Goal: Information Seeking & Learning: Learn about a topic

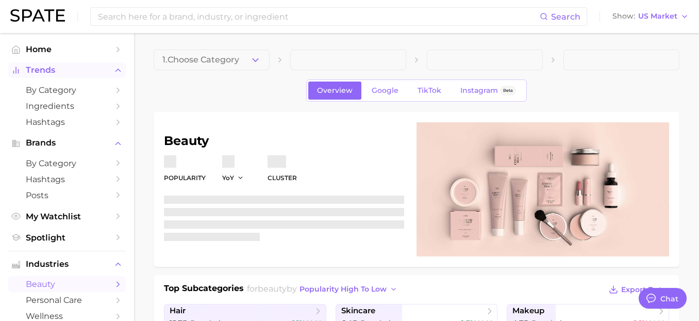
click at [66, 69] on span "Trends" at bounding box center [67, 70] width 83 height 9
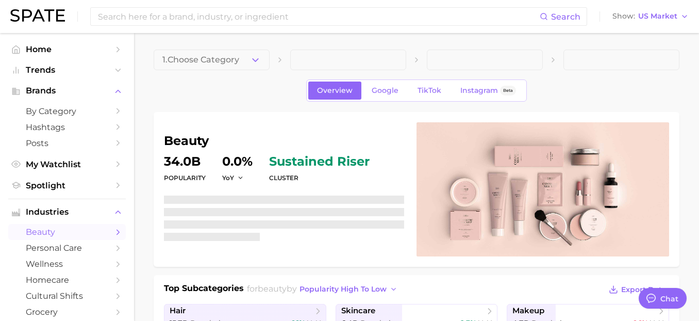
scroll to position [7430, 0]
click at [57, 72] on span "Trends" at bounding box center [67, 70] width 83 height 9
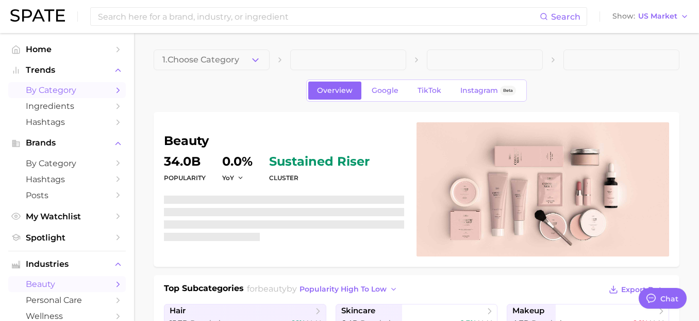
click at [55, 95] on span "by Category" at bounding box center [67, 90] width 83 height 10
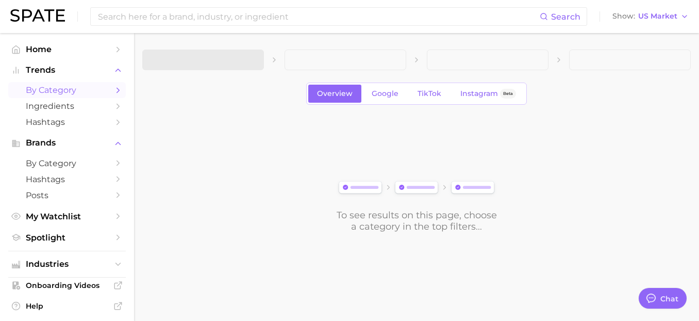
click at [206, 64] on span at bounding box center [203, 60] width 122 height 21
click at [222, 57] on span "1. Choose Category" at bounding box center [189, 59] width 77 height 9
click at [222, 70] on div at bounding box center [203, 70] width 122 height 0
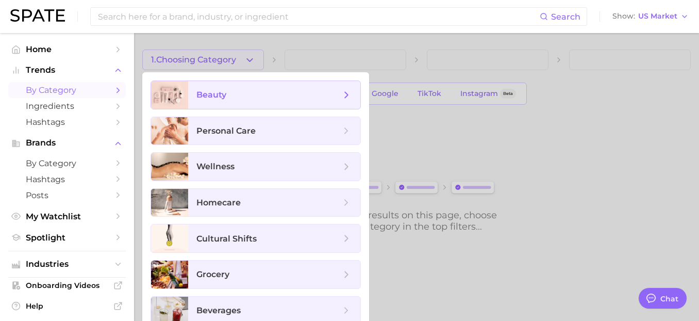
click at [231, 88] on span "beauty" at bounding box center [274, 95] width 172 height 28
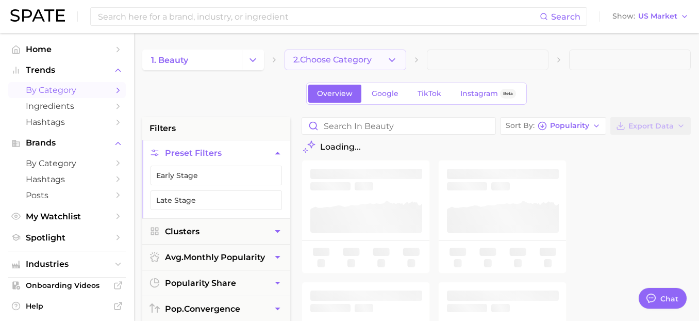
click at [313, 59] on span "2. Choose Category" at bounding box center [333, 59] width 78 height 9
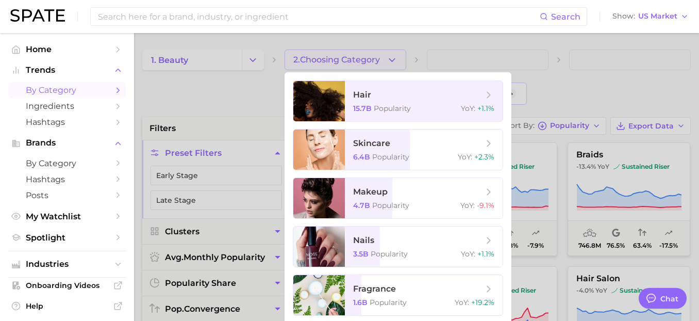
click at [249, 61] on div at bounding box center [349, 160] width 699 height 321
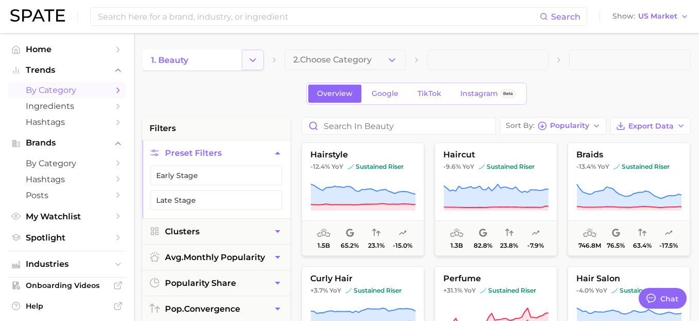
click at [248, 61] on icon "Change Category" at bounding box center [253, 60] width 11 height 11
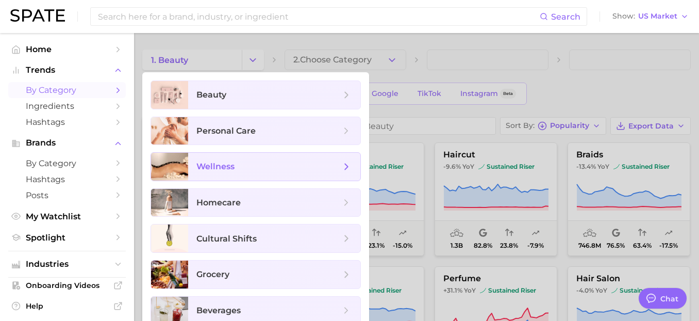
click at [237, 169] on span "wellness" at bounding box center [269, 166] width 144 height 11
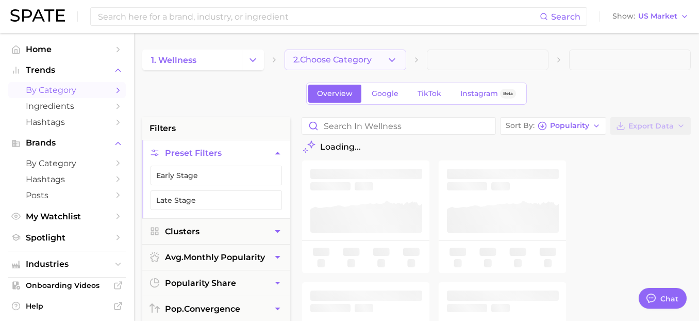
click at [317, 64] on button "2. Choose Category" at bounding box center [346, 60] width 122 height 21
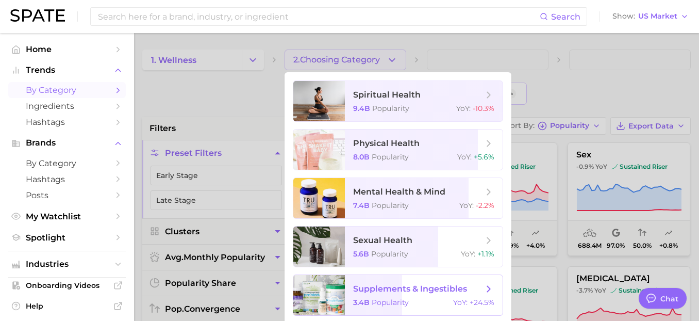
click at [424, 289] on span "supplements & ingestibles" at bounding box center [410, 289] width 114 height 10
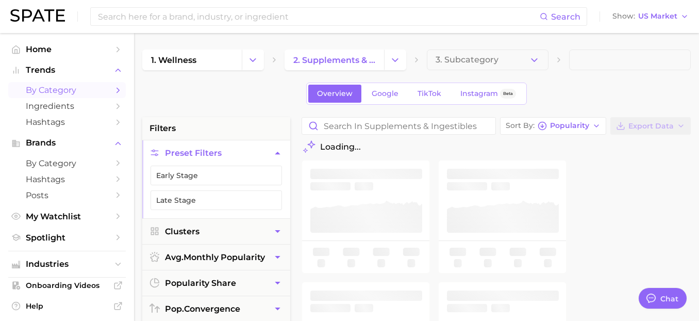
click at [471, 53] on button "3. Subcategory" at bounding box center [488, 60] width 122 height 21
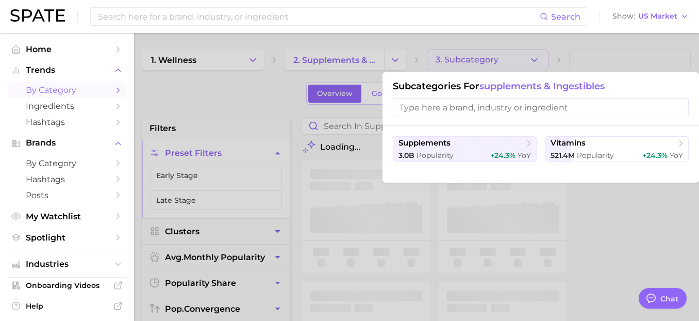
click at [471, 54] on div at bounding box center [349, 160] width 699 height 321
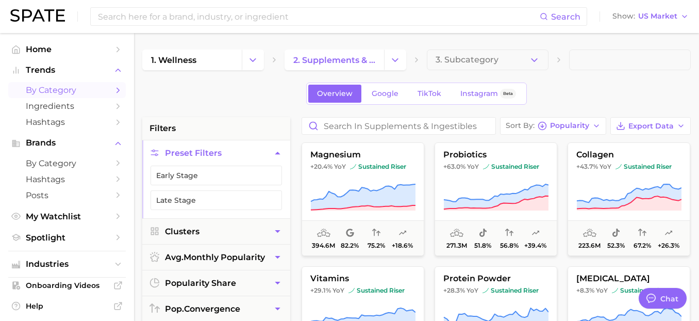
click at [471, 54] on button "3. Subcategory" at bounding box center [488, 60] width 122 height 21
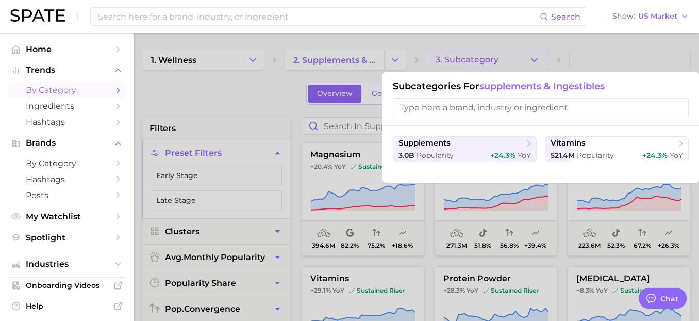
click at [471, 54] on div at bounding box center [349, 160] width 699 height 321
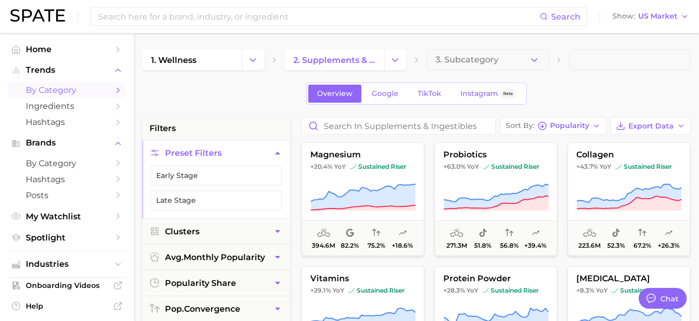
click at [471, 54] on button "3. Subcategory" at bounding box center [488, 60] width 122 height 21
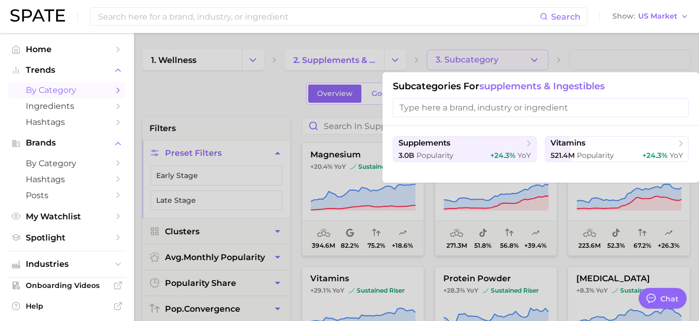
click at [405, 48] on div at bounding box center [349, 160] width 699 height 321
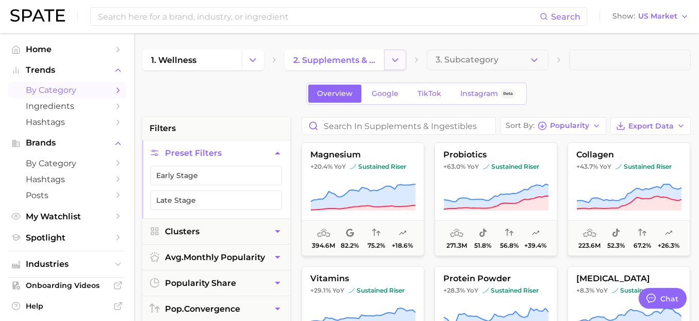
click at [398, 56] on icon "Change Category" at bounding box center [395, 60] width 11 height 11
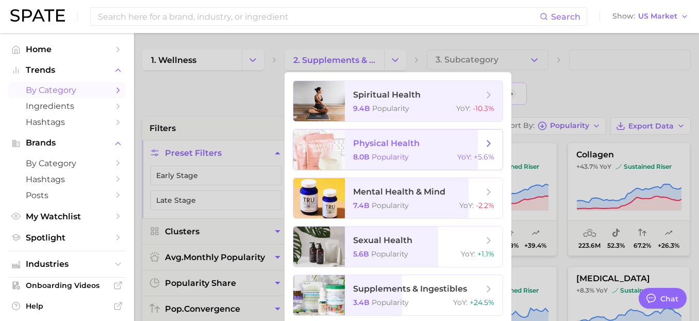
click at [410, 161] on span "physical health 8.0b Popularity YoY : +5.6%" at bounding box center [424, 149] width 158 height 40
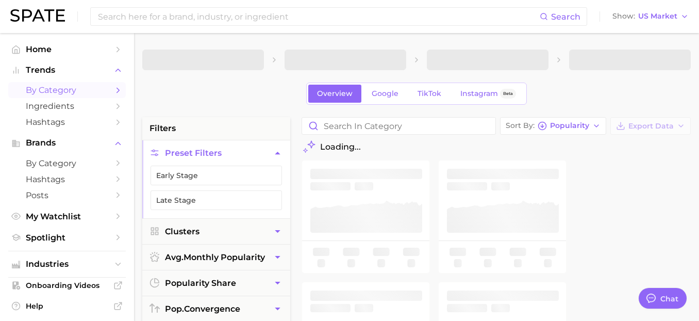
click at [410, 161] on rect at bounding box center [366, 216] width 128 height 113
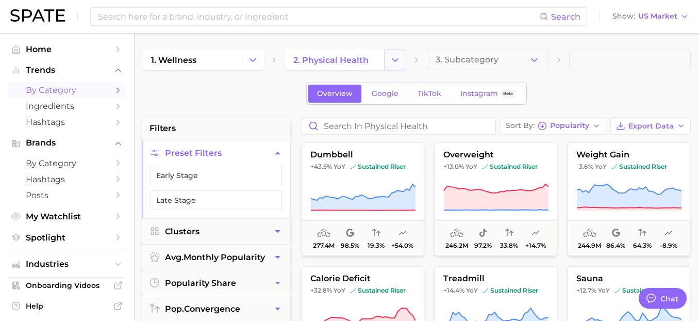
click at [395, 64] on icon "Change Category" at bounding box center [395, 60] width 11 height 11
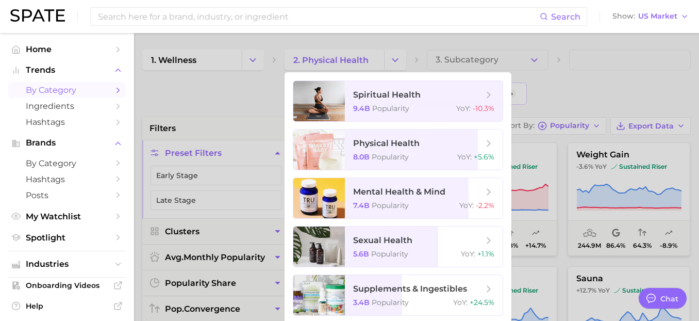
click at [488, 64] on div at bounding box center [349, 160] width 699 height 321
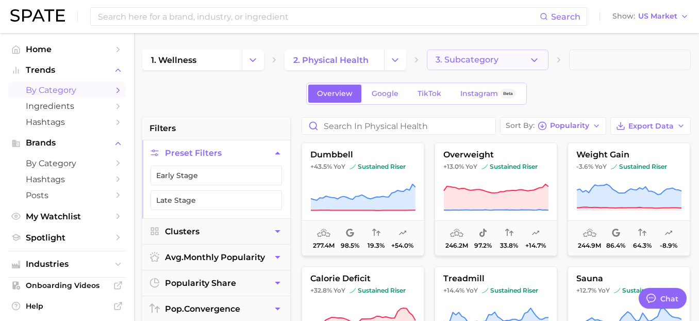
click at [480, 61] on span "3. Subcategory" at bounding box center [467, 59] width 63 height 9
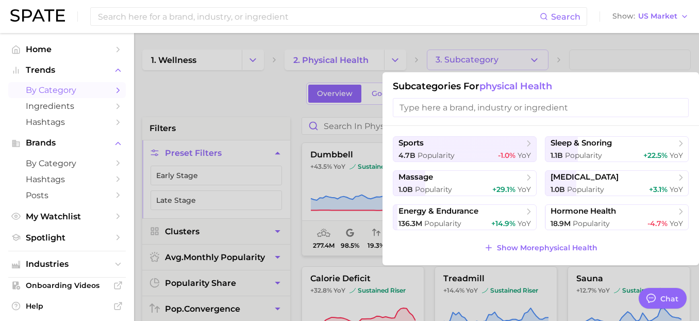
click at [593, 75] on div "Subcategories for physical health" at bounding box center [541, 99] width 317 height 54
click at [527, 66] on div at bounding box center [349, 160] width 699 height 321
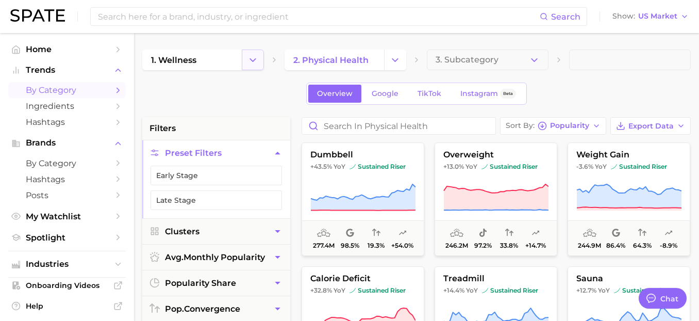
click at [243, 53] on button "Change Category" at bounding box center [253, 60] width 22 height 21
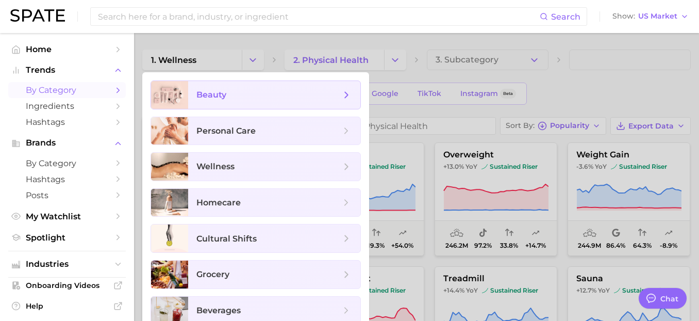
click at [247, 91] on span "beauty" at bounding box center [269, 94] width 144 height 11
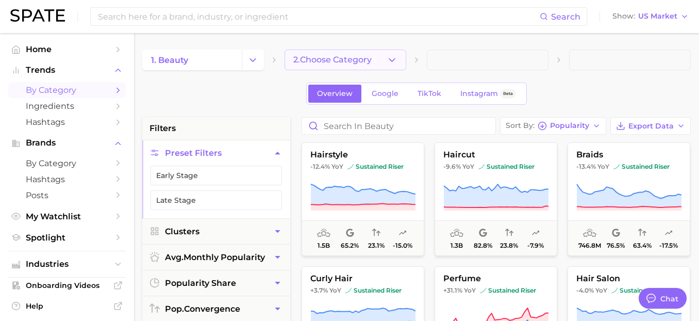
click at [315, 56] on span "2. Choose Category" at bounding box center [333, 59] width 78 height 9
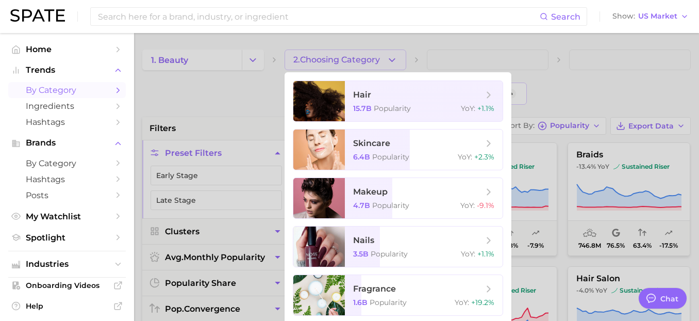
click at [249, 58] on div at bounding box center [349, 160] width 699 height 321
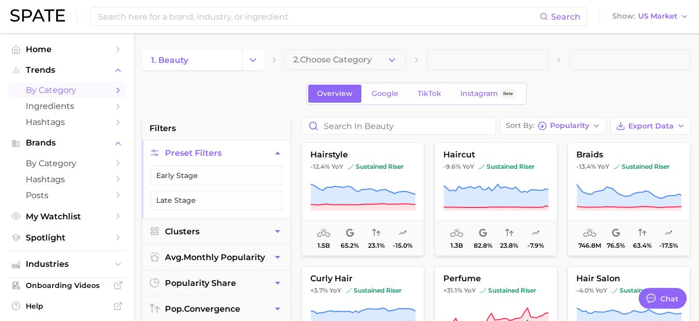
click at [249, 58] on icon "Change Category" at bounding box center [253, 60] width 11 height 11
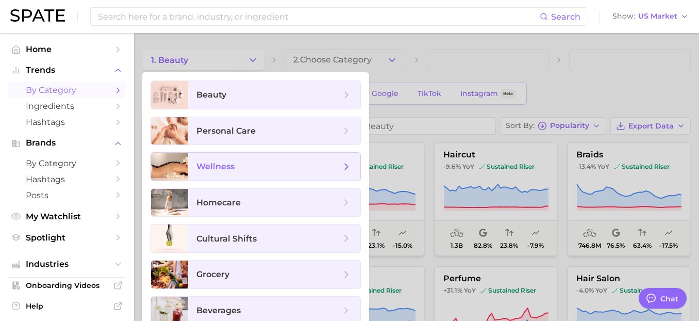
click at [266, 165] on span "wellness" at bounding box center [269, 166] width 144 height 11
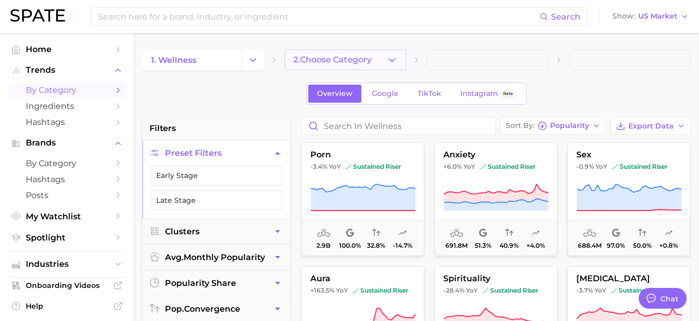
click at [326, 61] on span "2. Choose Category" at bounding box center [333, 59] width 78 height 9
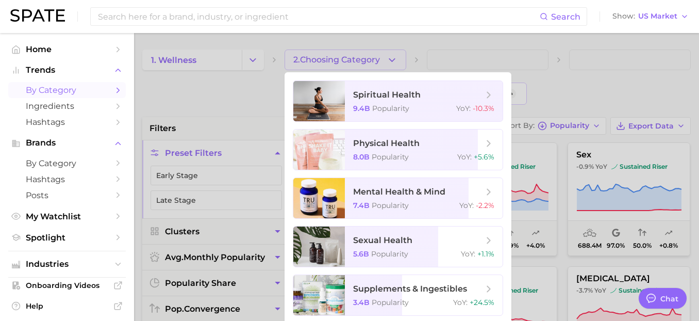
scroll to position [3, 0]
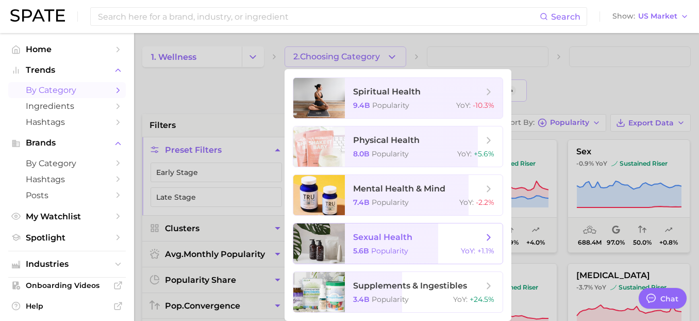
click at [377, 253] on span "Popularity" at bounding box center [389, 250] width 37 height 9
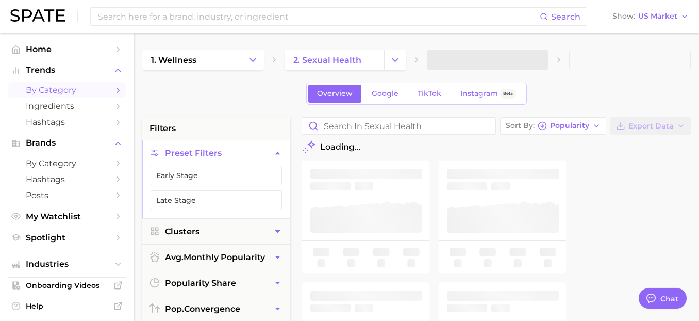
click at [445, 64] on span at bounding box center [488, 60] width 122 height 21
click at [444, 64] on button "3. Subcategory" at bounding box center [488, 60] width 122 height 21
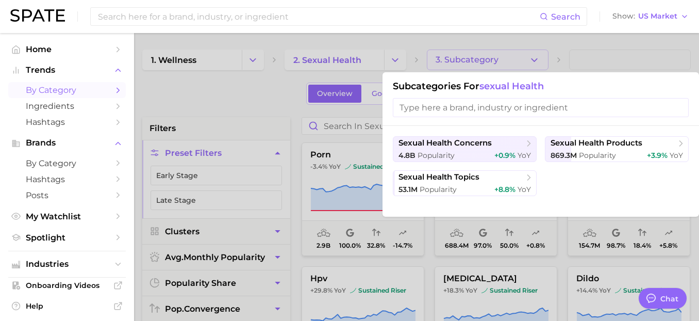
click at [50, 5] on div "Search Show US Market" at bounding box center [349, 16] width 679 height 33
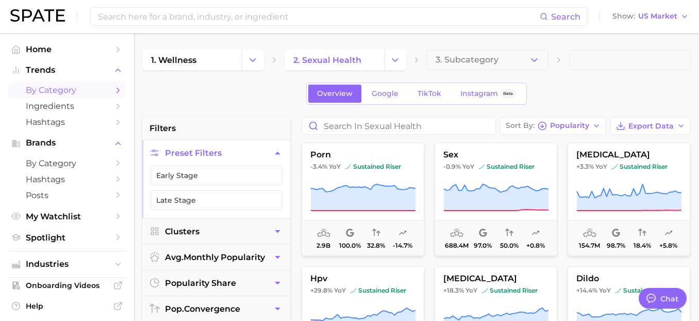
type textarea "x"
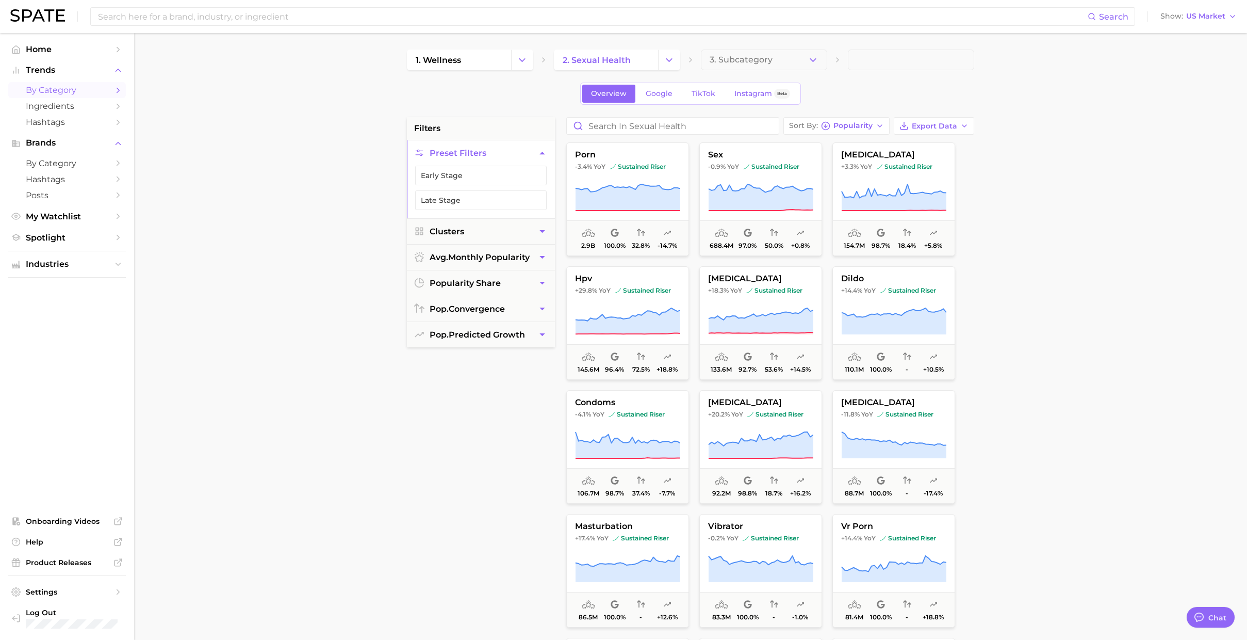
scroll to position [7271, 0]
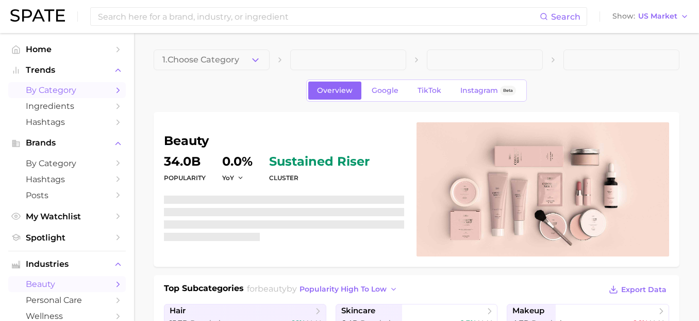
click at [34, 90] on span "by Category" at bounding box center [67, 90] width 83 height 10
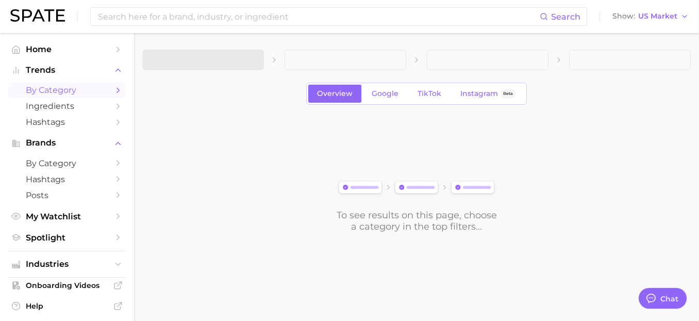
click at [232, 67] on span at bounding box center [203, 60] width 122 height 21
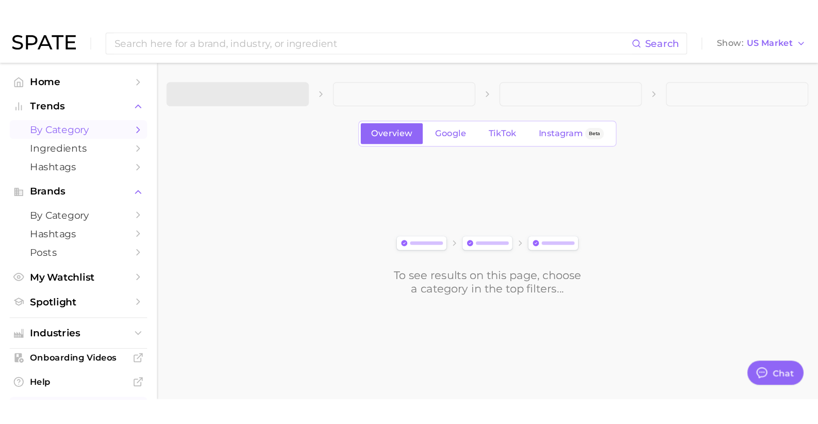
scroll to position [7430, 0]
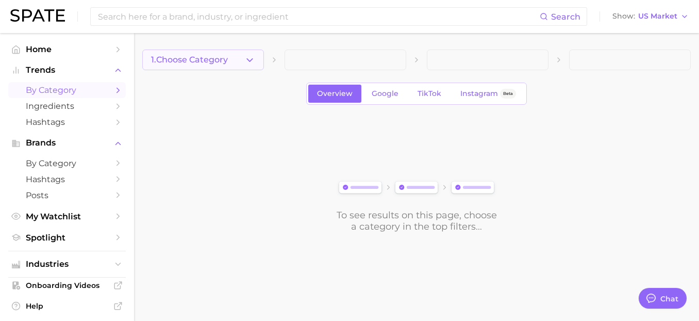
click at [231, 59] on button "1. Choose Category" at bounding box center [203, 60] width 122 height 21
click at [231, 70] on div at bounding box center [203, 70] width 122 height 0
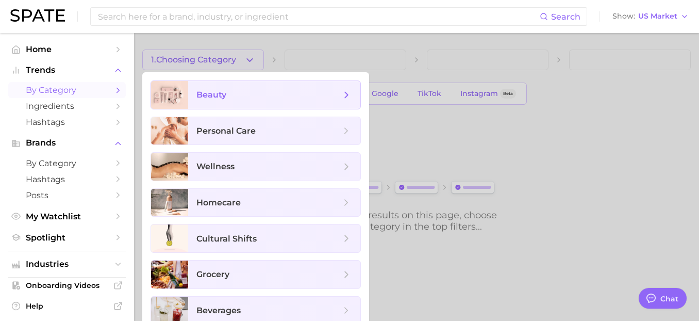
click at [232, 101] on span "beauty" at bounding box center [274, 95] width 172 height 28
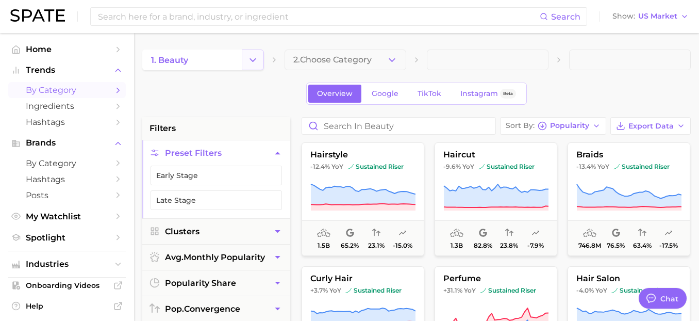
click at [252, 59] on icon "Change Category" at bounding box center [253, 60] width 11 height 11
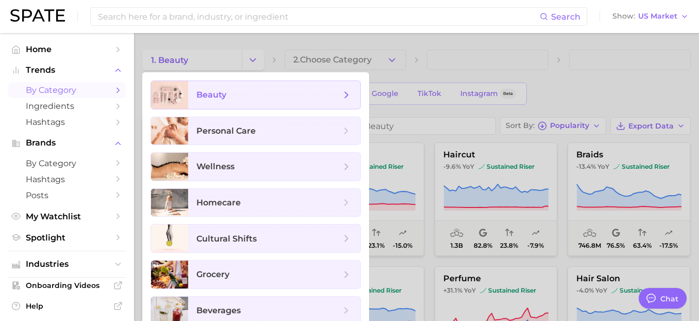
click at [240, 97] on span "beauty" at bounding box center [269, 94] width 144 height 11
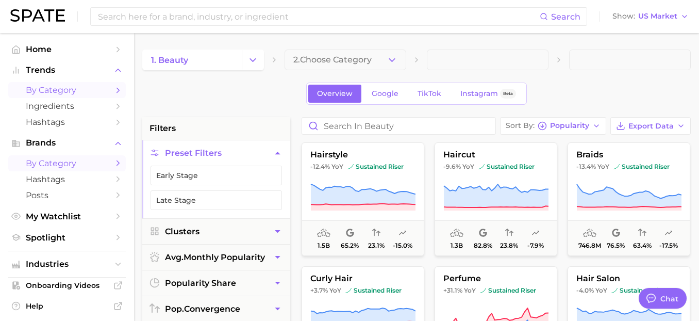
click at [45, 165] on span "by Category" at bounding box center [67, 163] width 83 height 10
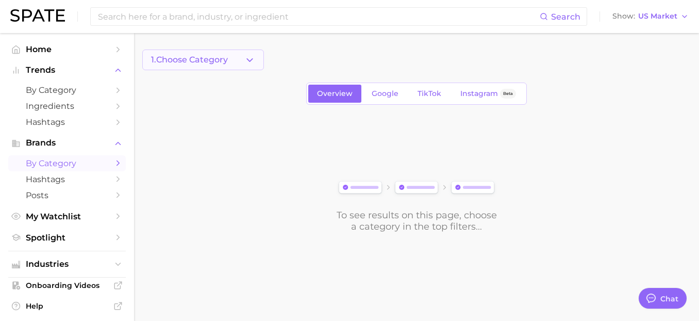
click at [238, 63] on button "1. Choose Category" at bounding box center [203, 60] width 122 height 21
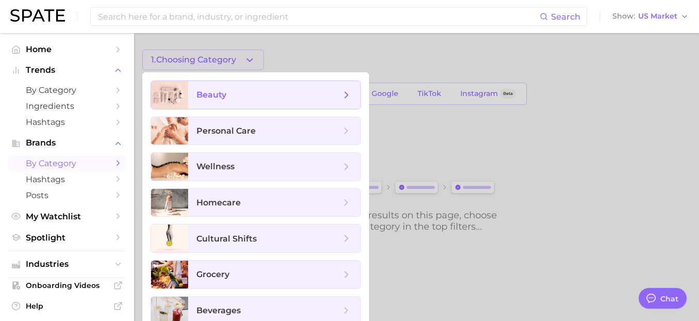
click at [242, 88] on span "beauty" at bounding box center [274, 95] width 172 height 28
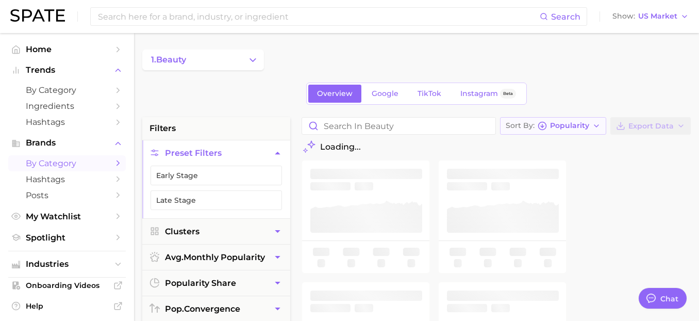
click at [545, 128] on icon "button" at bounding box center [542, 125] width 9 height 9
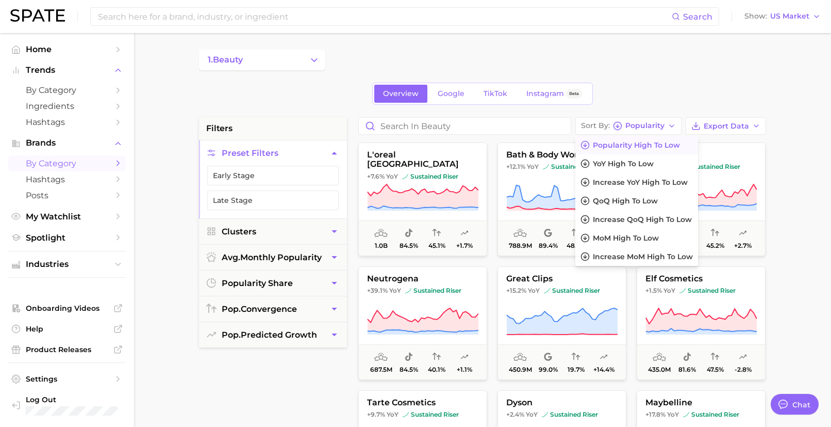
type textarea "x"
click at [664, 64] on div "1. beauty" at bounding box center [482, 60] width 567 height 21
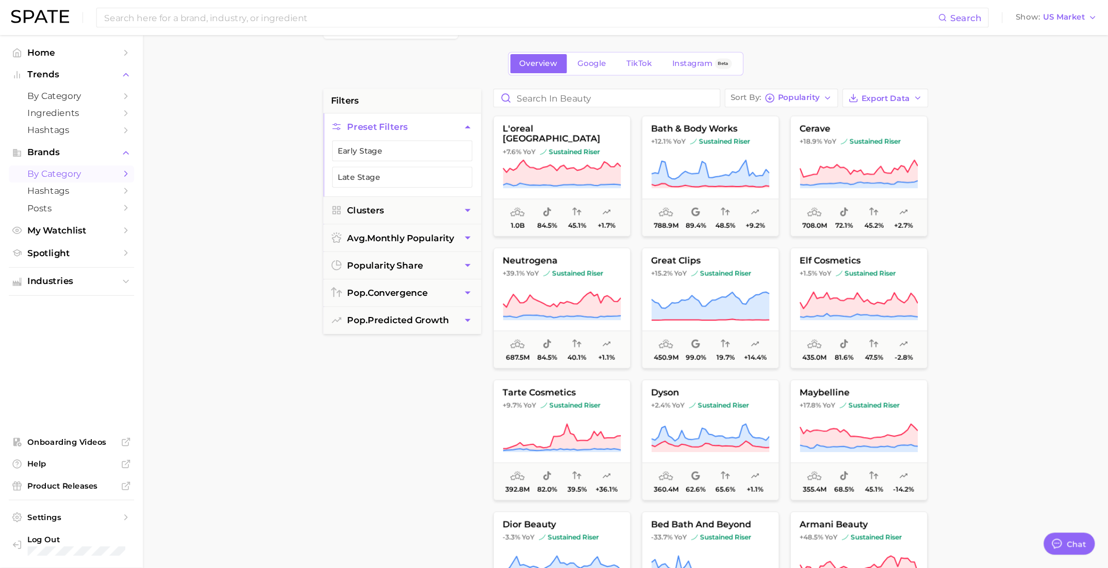
scroll to position [7284, 0]
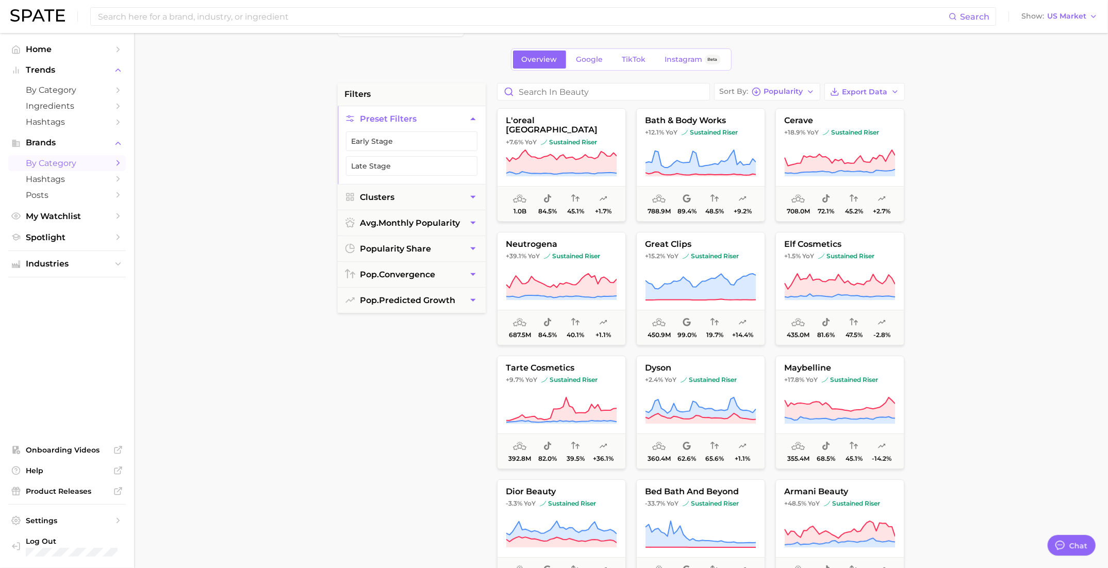
type textarea "x"
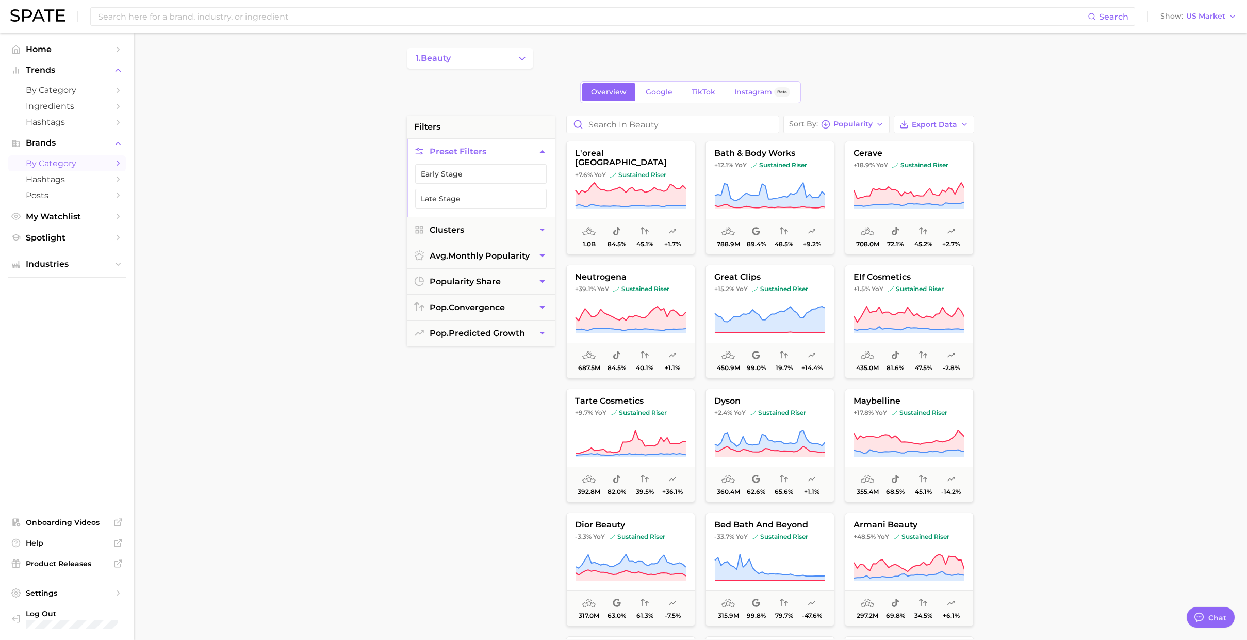
scroll to position [0, 0]
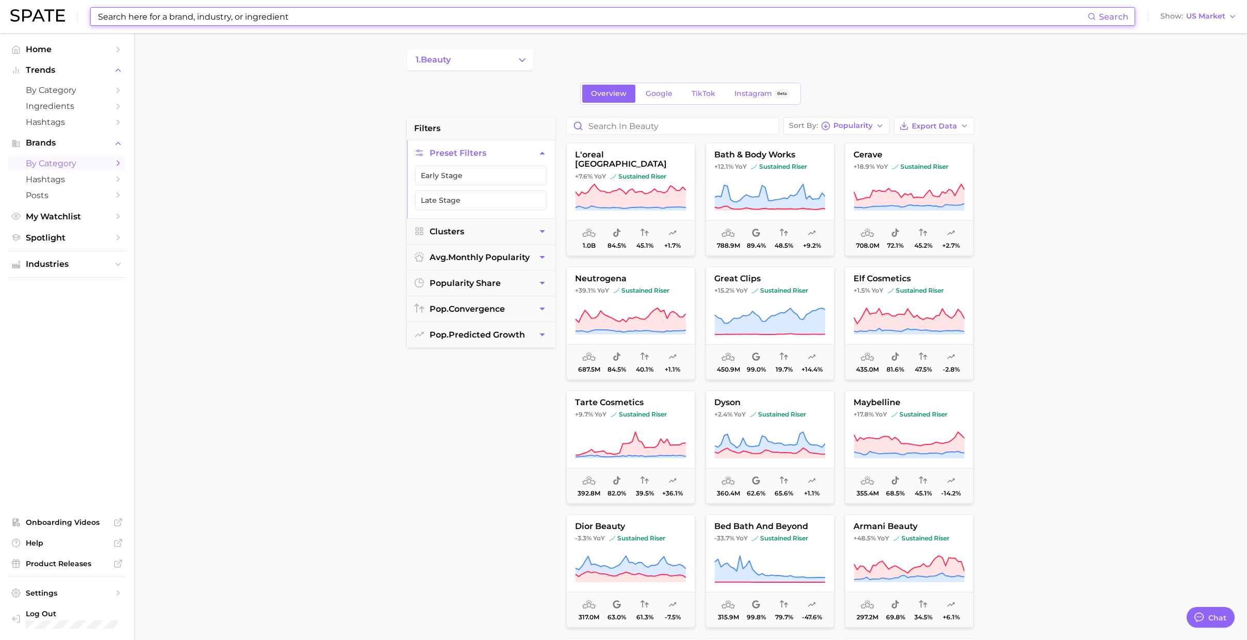
click at [226, 16] on input at bounding box center [592, 17] width 991 height 18
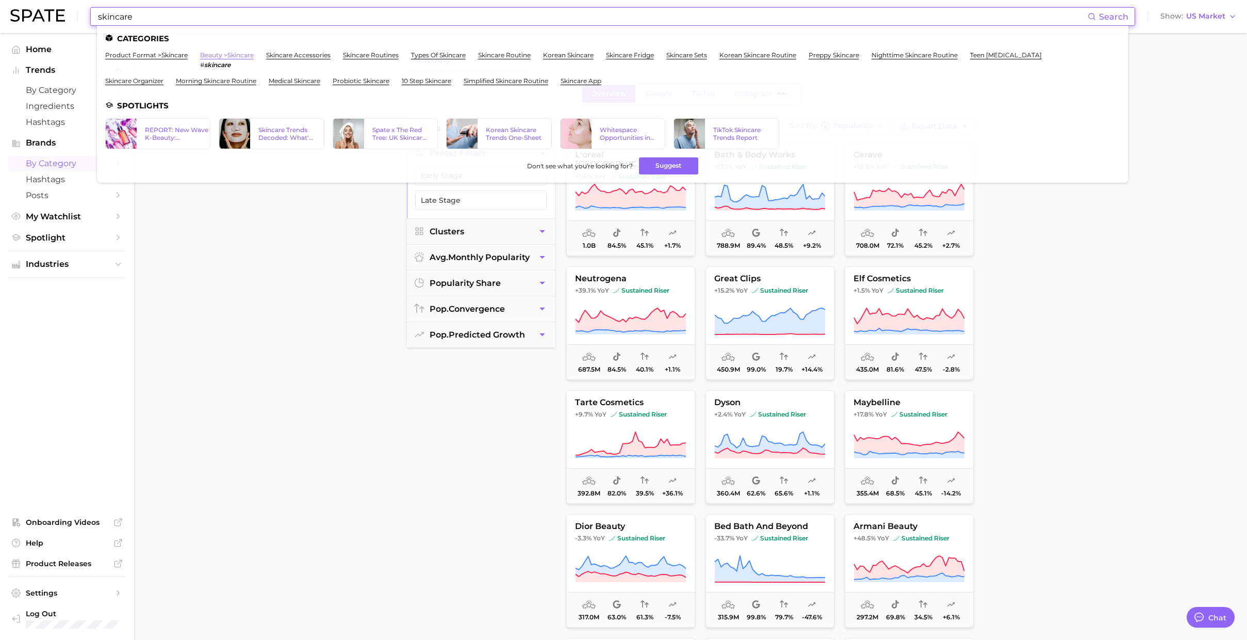
type input "skincare"
click at [224, 57] on link "beauty > skincare" at bounding box center [227, 55] width 54 height 8
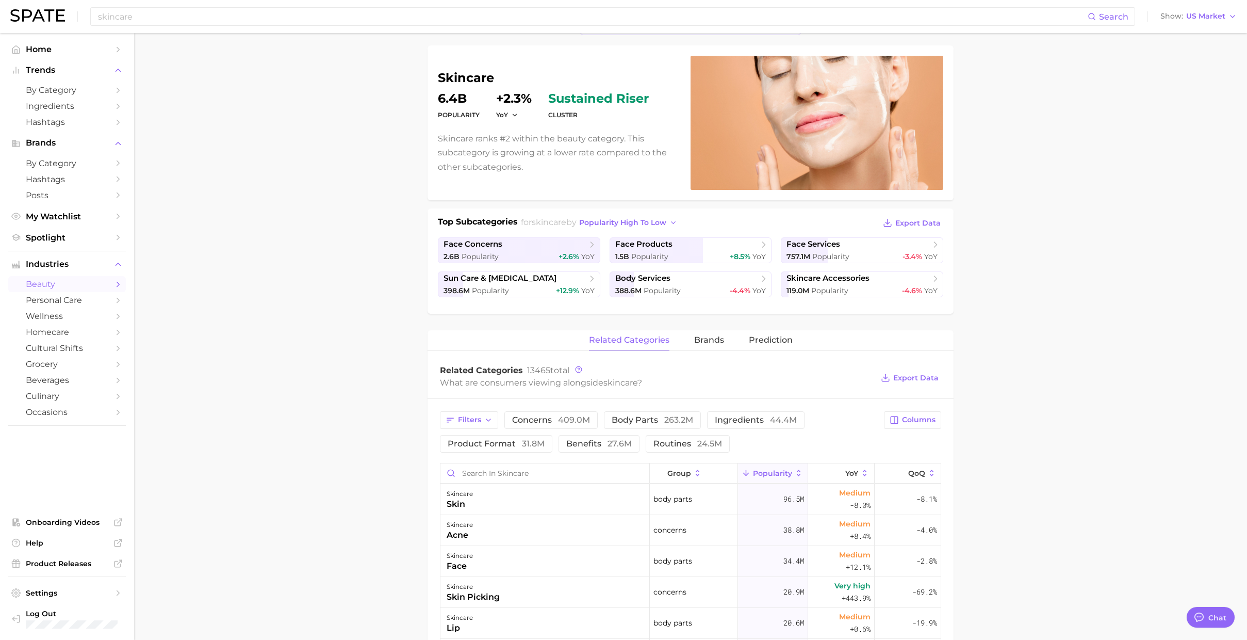
scroll to position [76, 0]
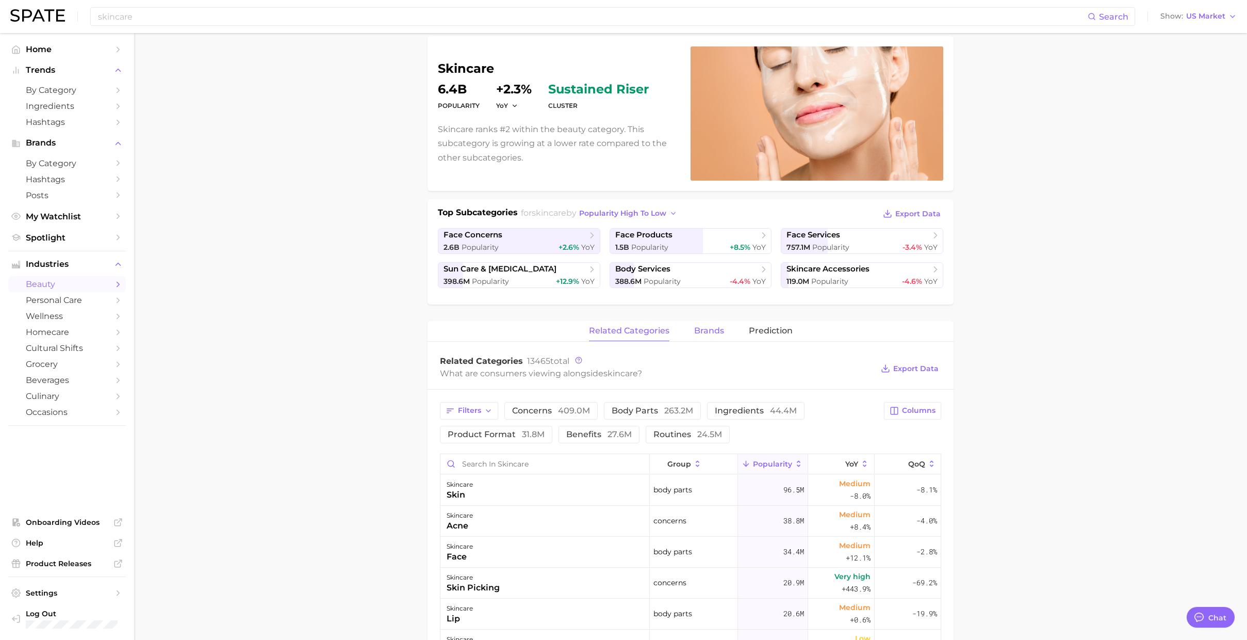
click at [699, 320] on button "brands" at bounding box center [709, 331] width 30 height 20
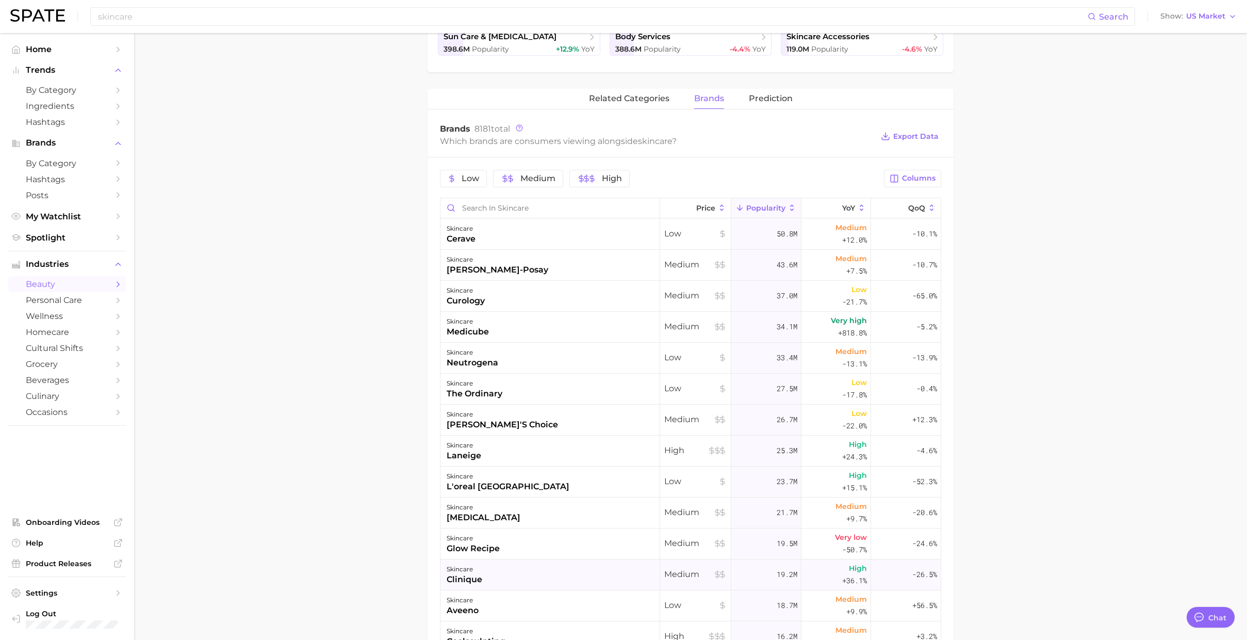
scroll to position [0, 0]
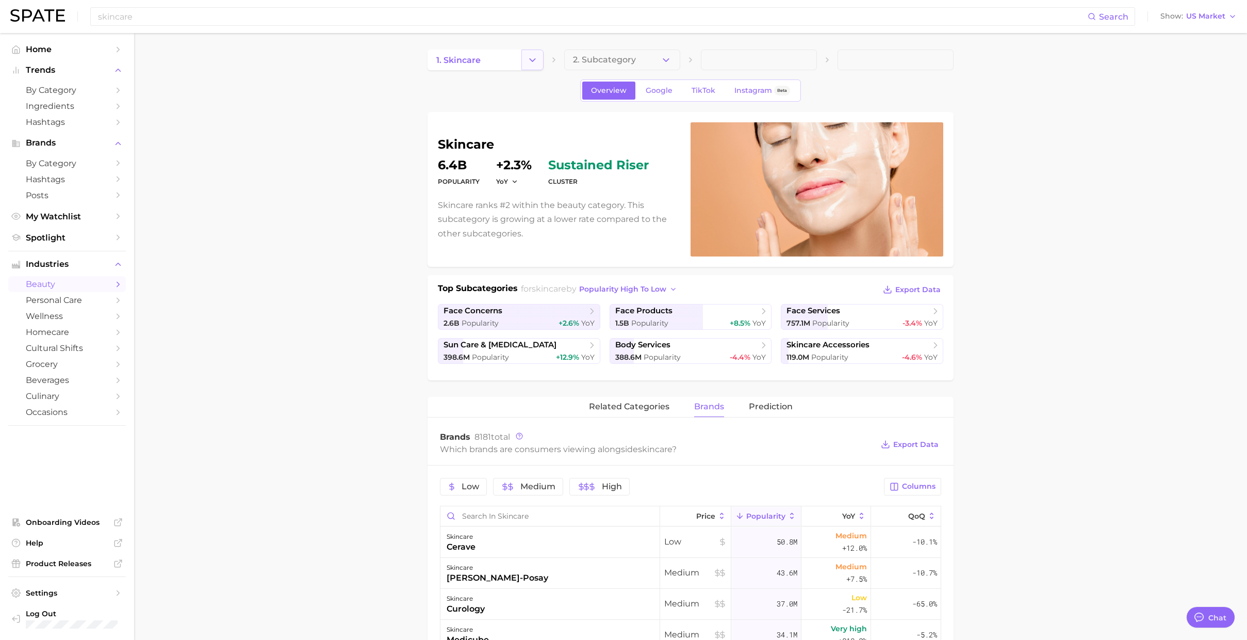
click at [531, 56] on icon "Change Category" at bounding box center [532, 60] width 11 height 11
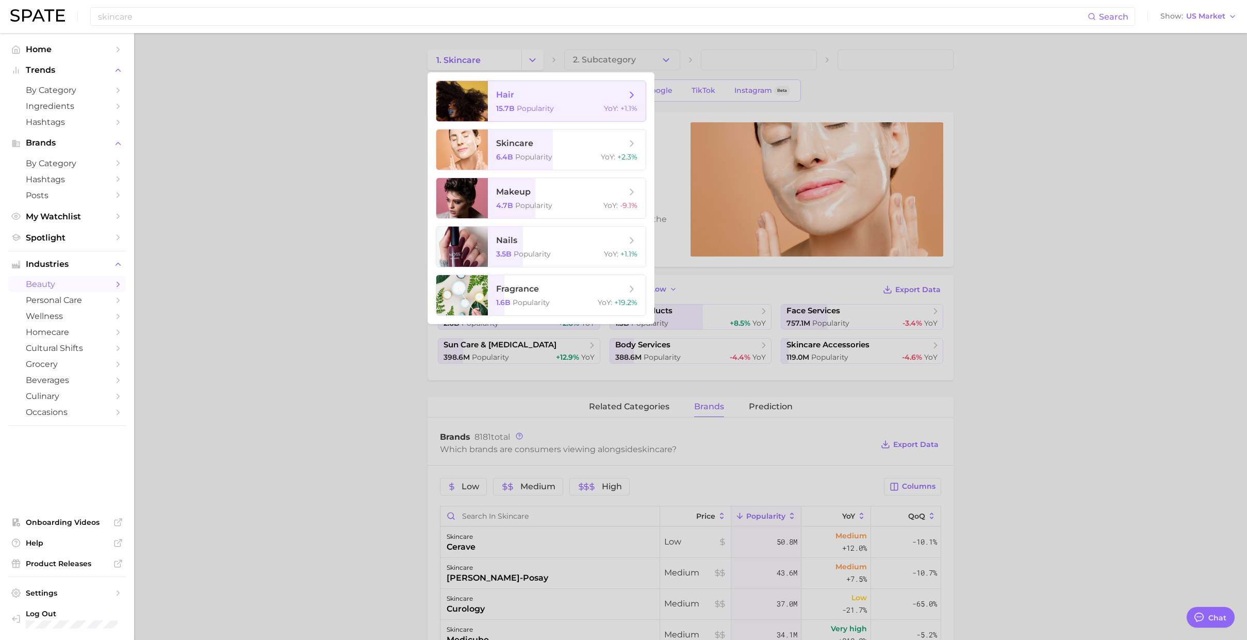
click at [524, 110] on span "Popularity" at bounding box center [535, 108] width 37 height 9
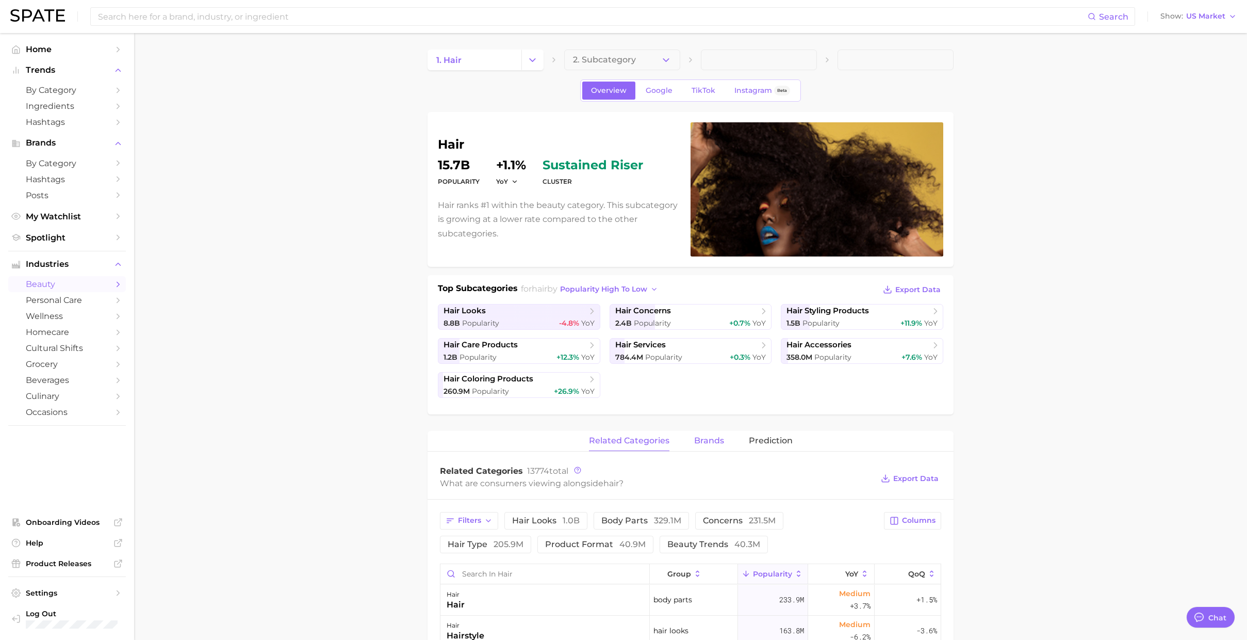
click at [696, 320] on button "brands" at bounding box center [709, 441] width 30 height 20
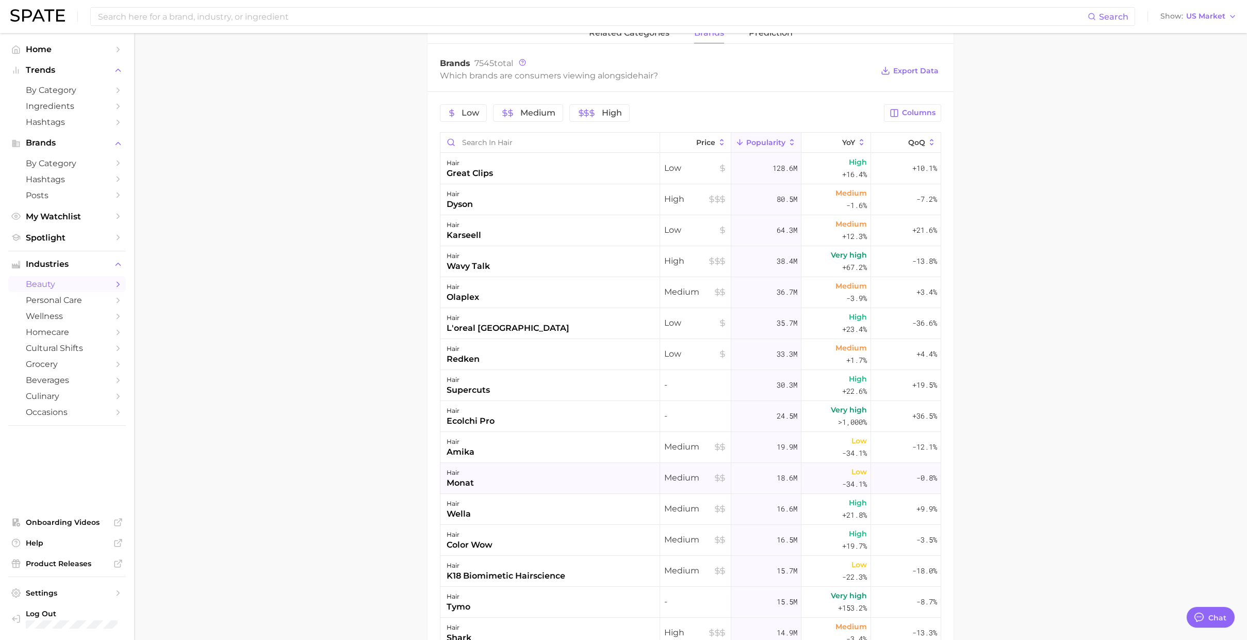
scroll to position [382, 0]
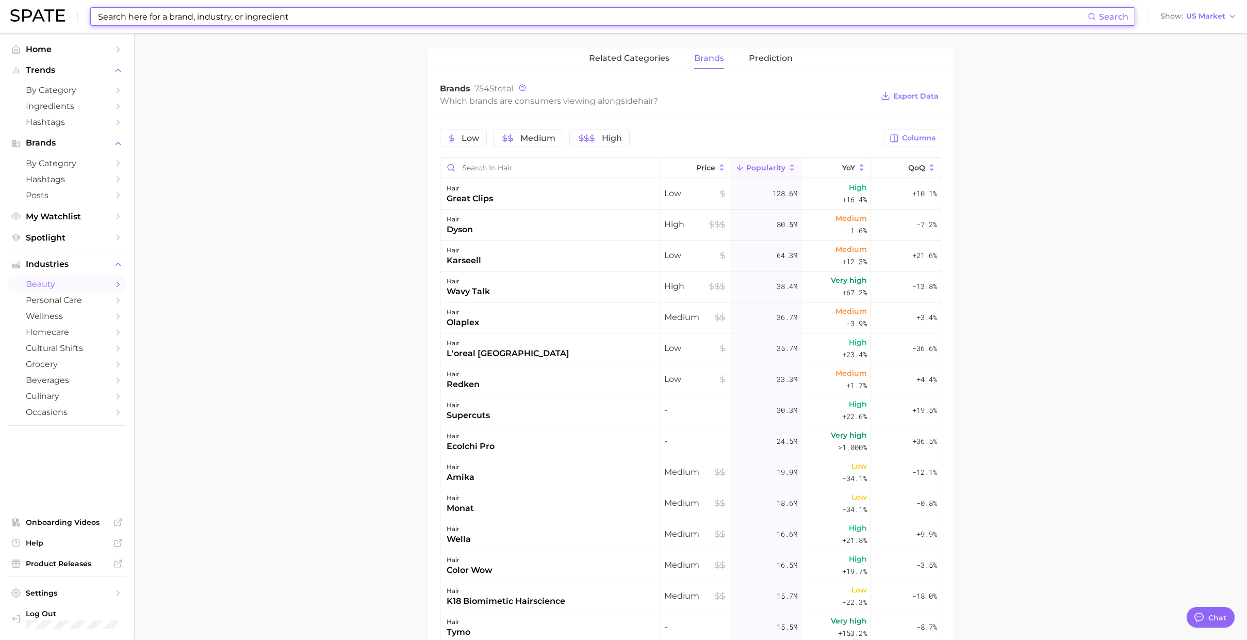
click at [322, 15] on input at bounding box center [592, 17] width 991 height 18
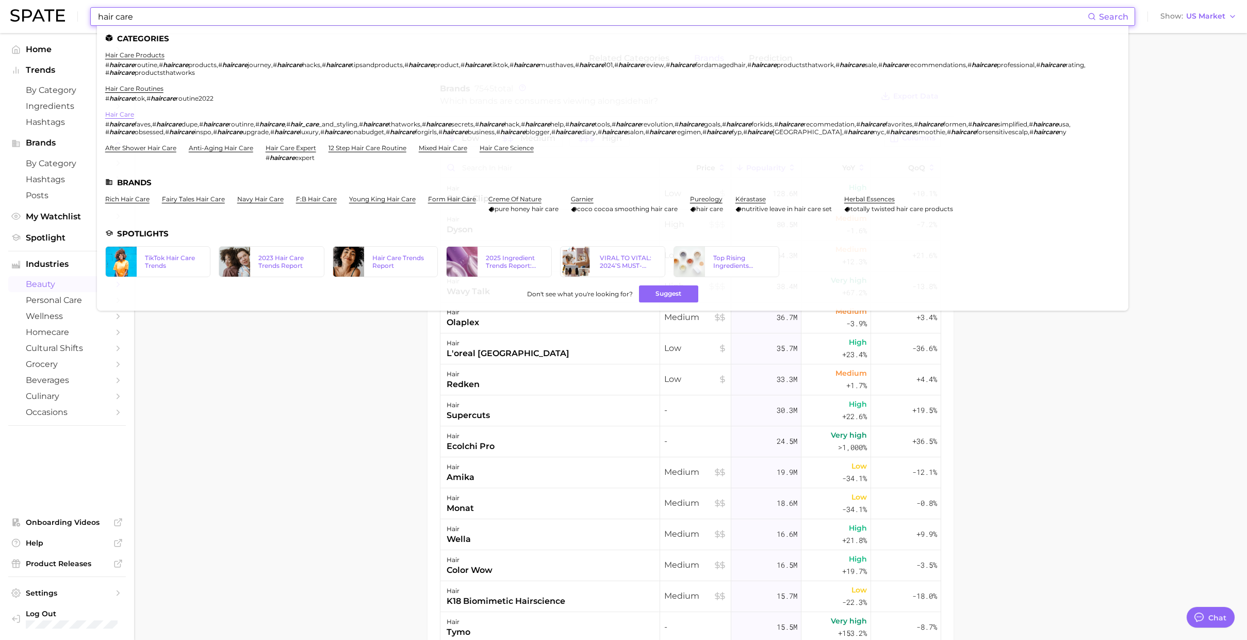
type input "hair care"
click at [125, 113] on link "hair care" at bounding box center [119, 114] width 29 height 8
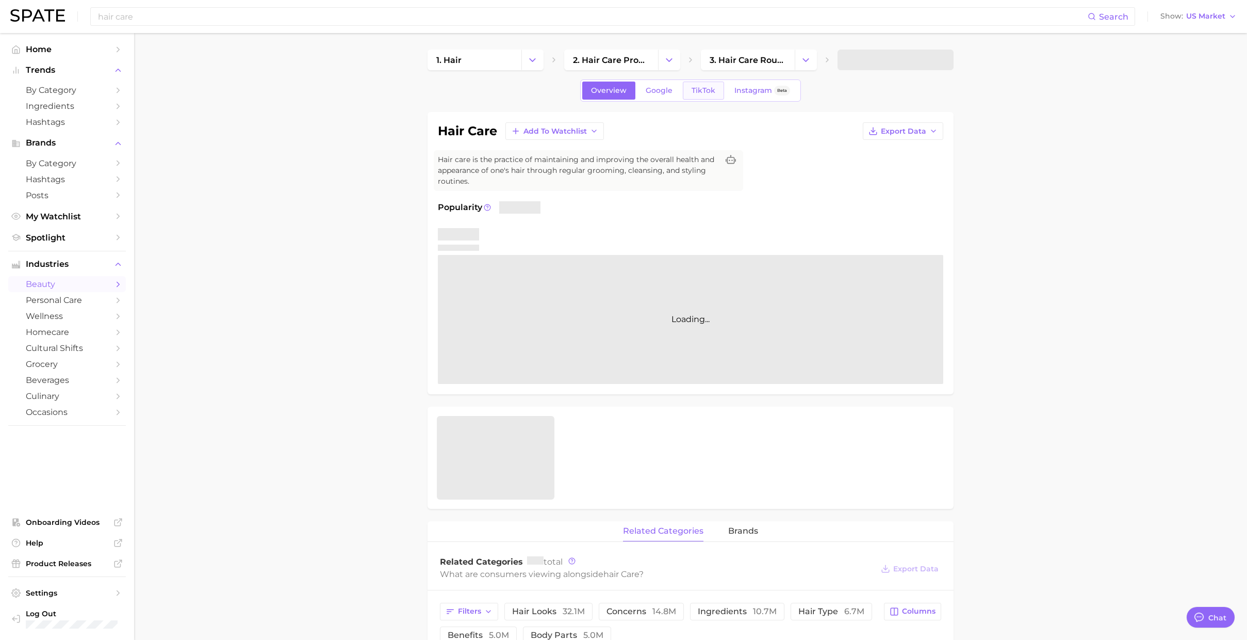
type textarea "x"
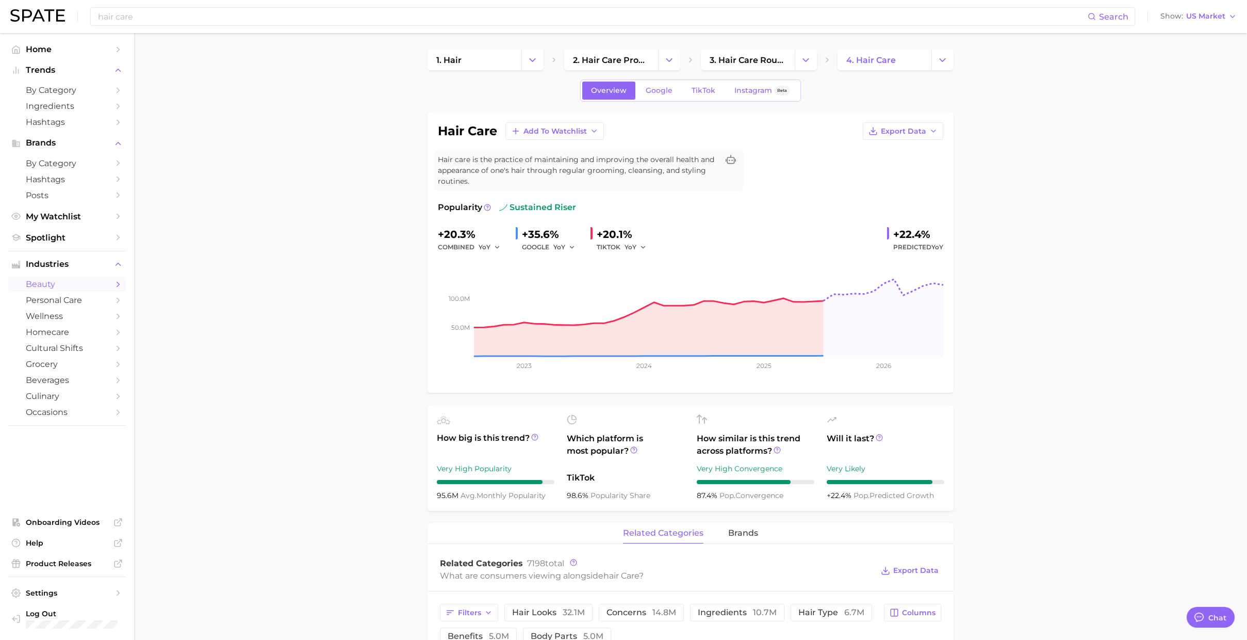
click at [588, 55] on span "2. hair care products" at bounding box center [611, 60] width 76 height 10
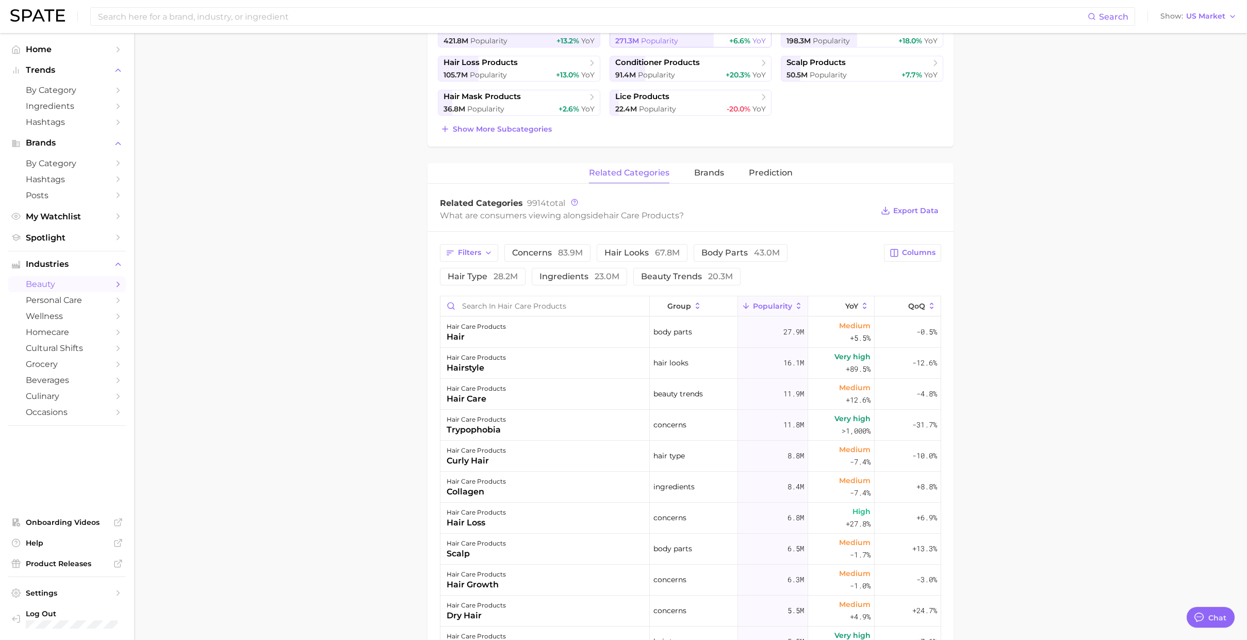
scroll to position [283, 0]
click at [699, 169] on span "brands" at bounding box center [709, 171] width 30 height 9
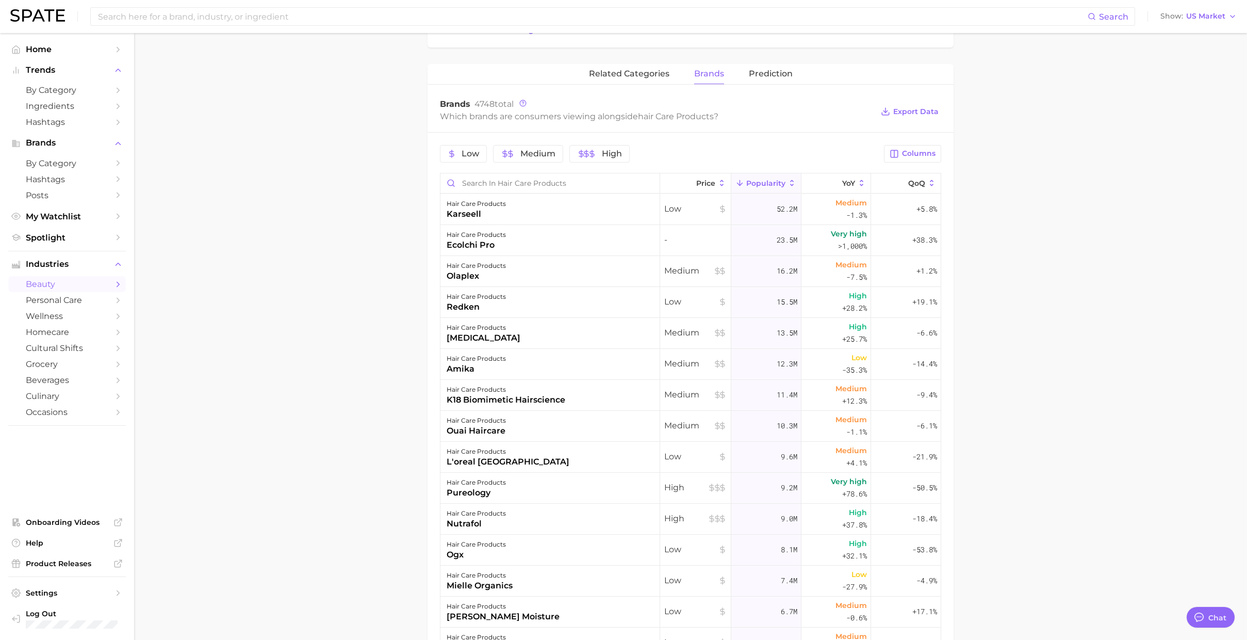
scroll to position [381, 0]
click at [243, 15] on input at bounding box center [592, 17] width 991 height 18
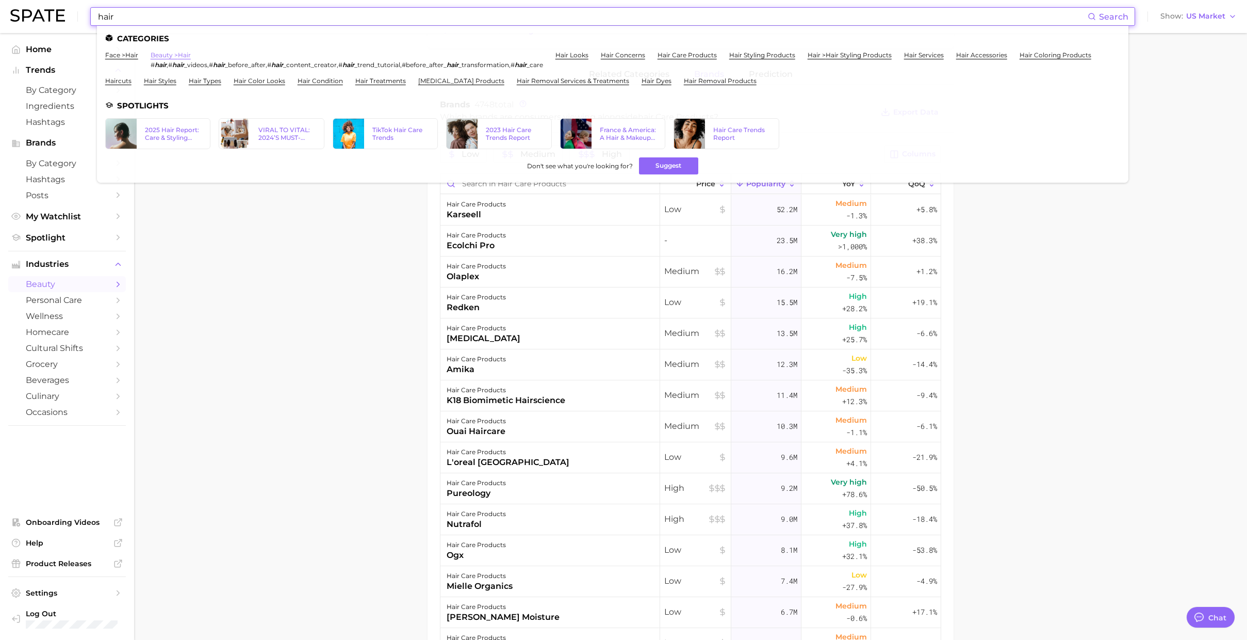
type input "hair"
click at [165, 56] on link "beauty > hair" at bounding box center [171, 55] width 40 height 8
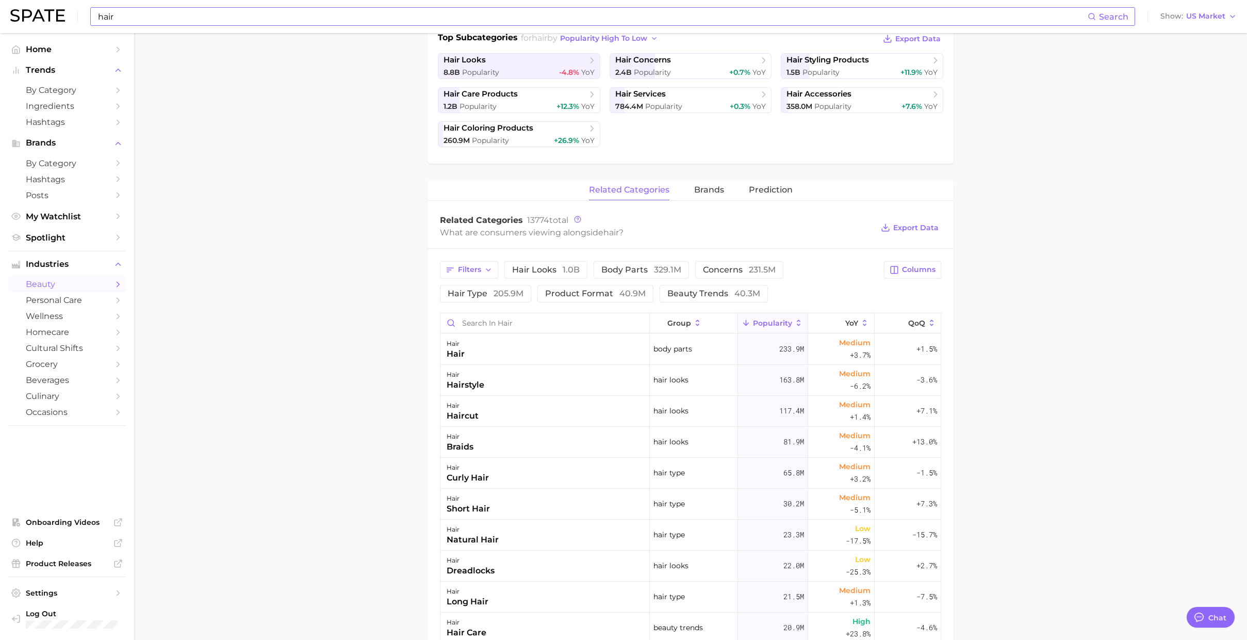
scroll to position [286, 0]
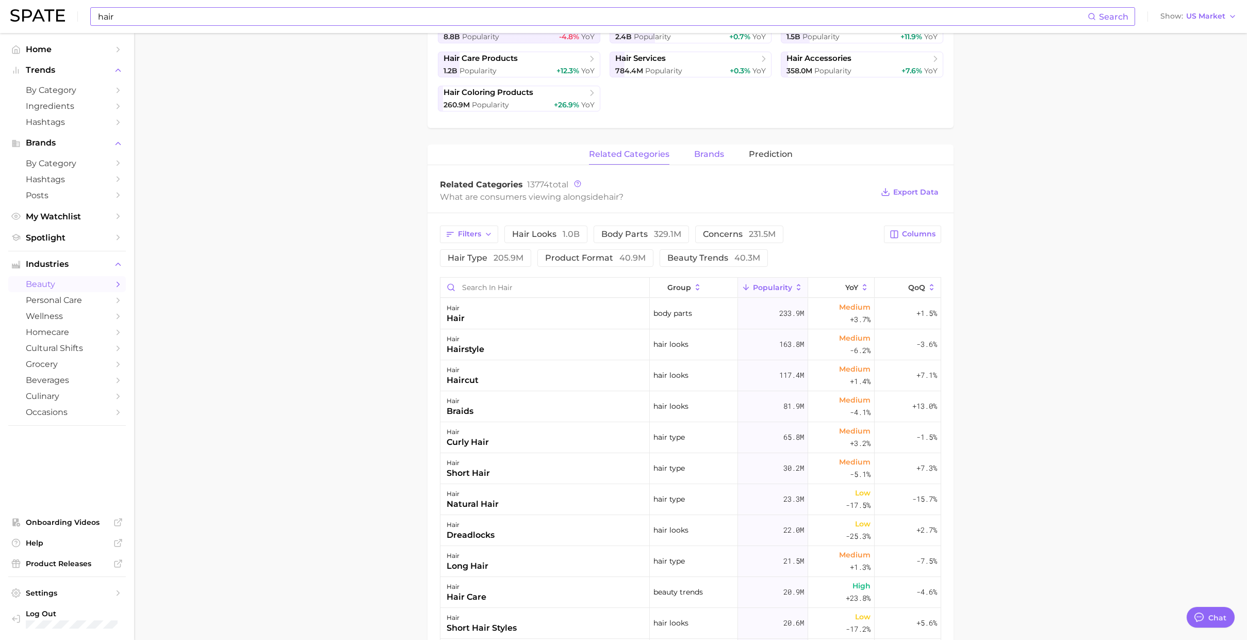
click at [699, 145] on button "brands" at bounding box center [709, 154] width 30 height 20
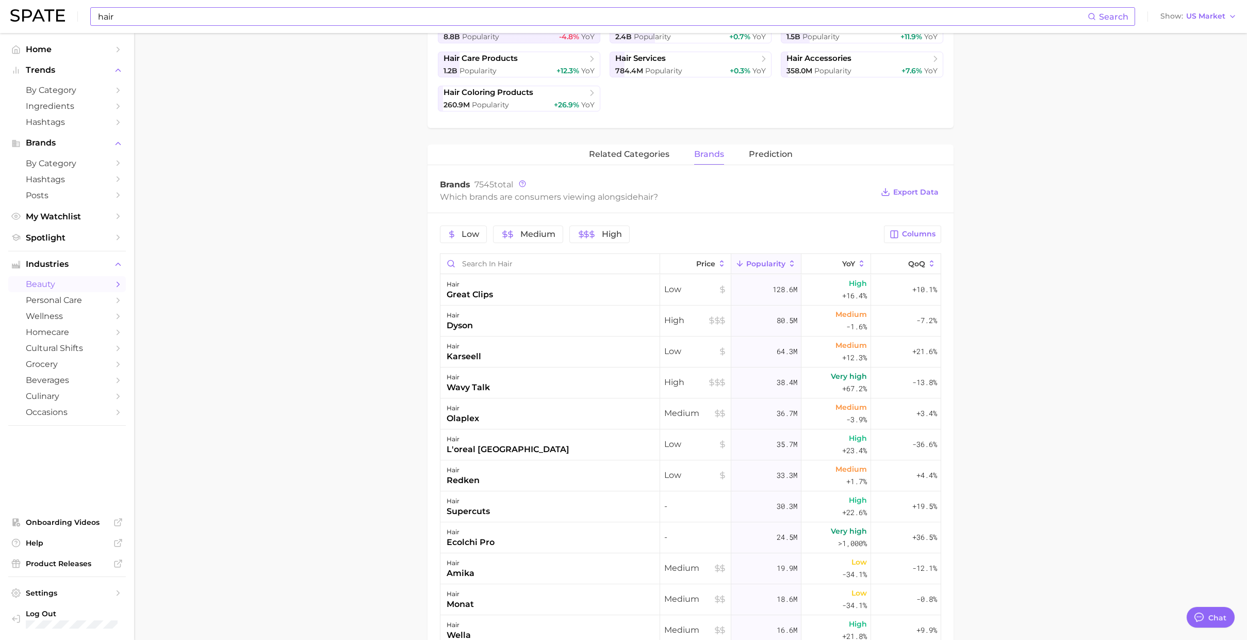
click at [699, 157] on span "brands" at bounding box center [709, 154] width 30 height 9
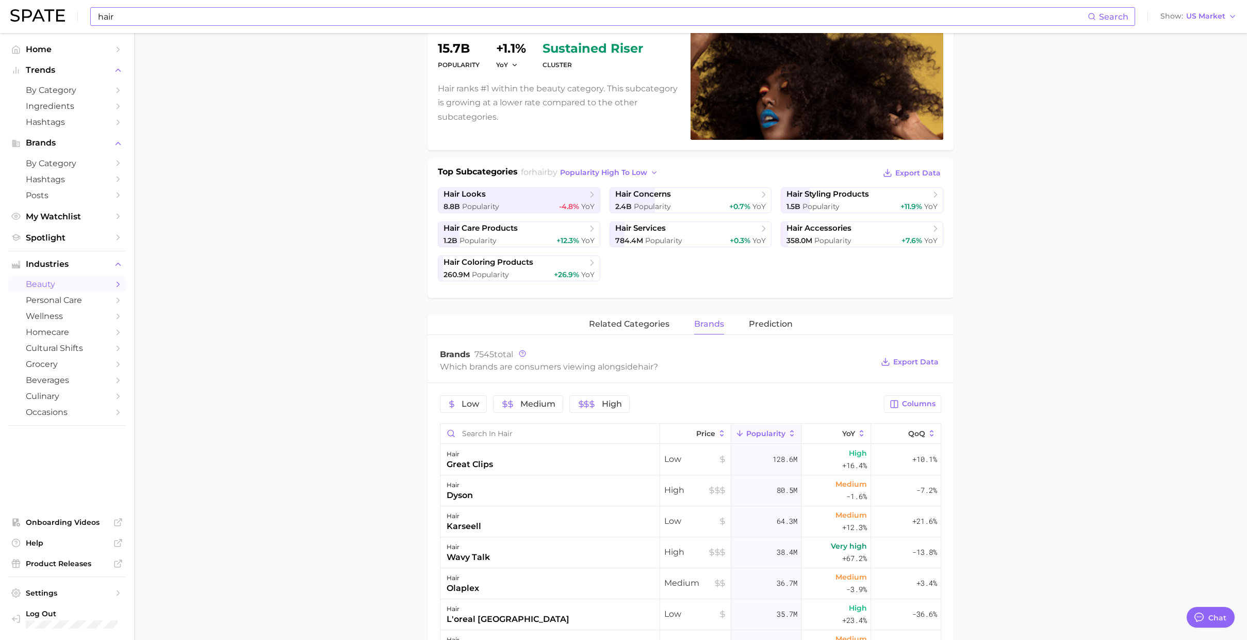
scroll to position [0, 0]
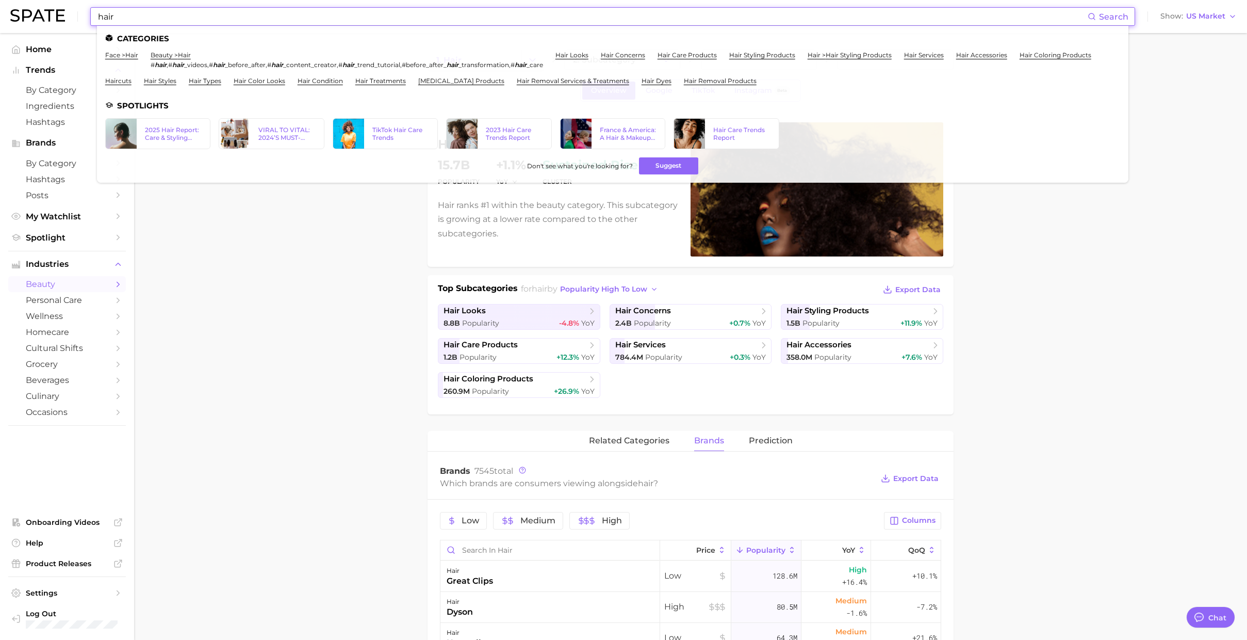
drag, startPoint x: 316, startPoint y: 17, endPoint x: 19, endPoint y: -9, distance: 298.3
click at [19, 0] on html "hair Search Categories face > hair beauty > hair # hair , # hair _videos , # ha…" at bounding box center [623, 320] width 1247 height 640
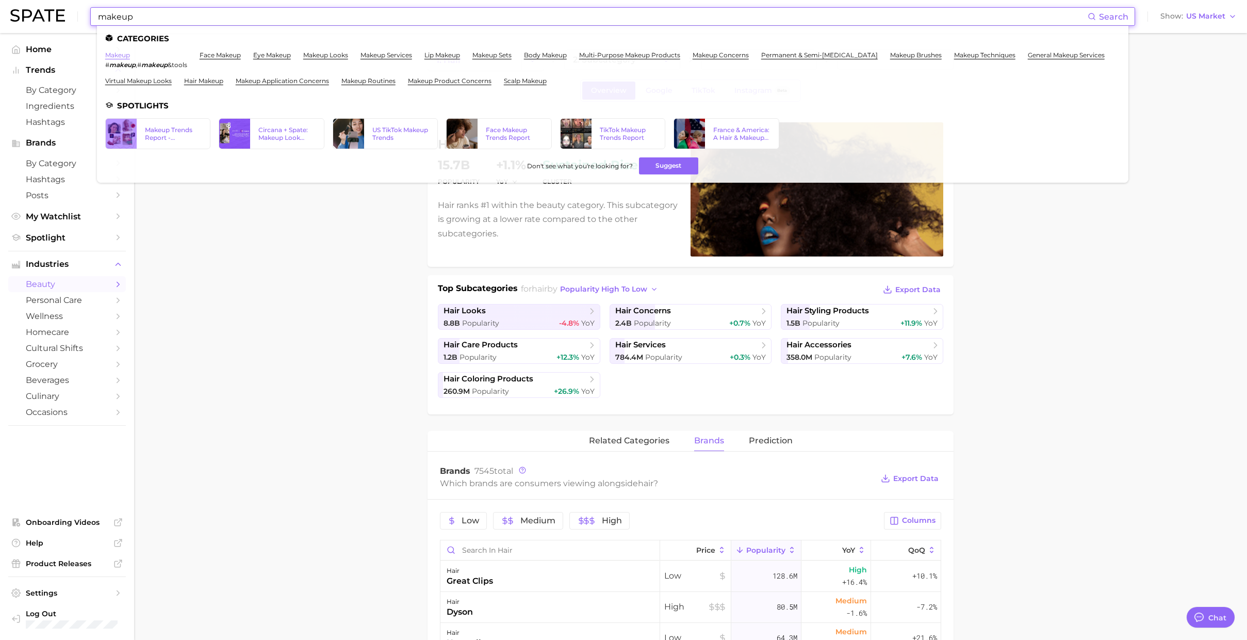
type input "makeup"
click at [126, 57] on link "makeup" at bounding box center [117, 55] width 25 height 8
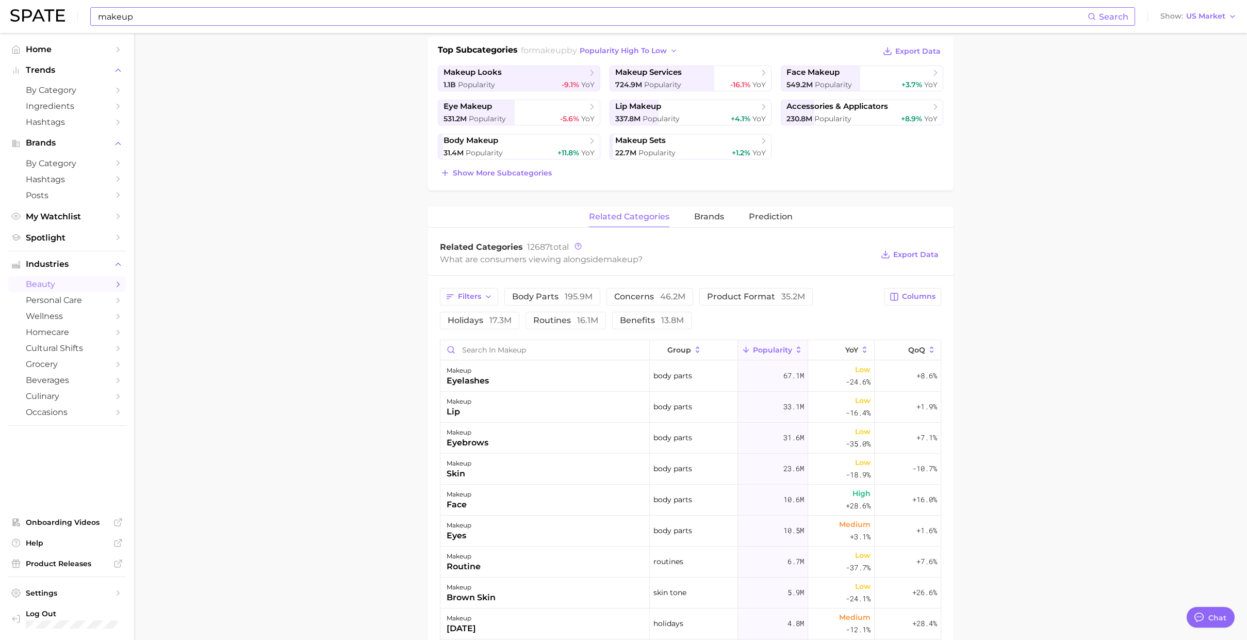
scroll to position [237, 0]
click at [699, 221] on span "brands" at bounding box center [709, 218] width 30 height 9
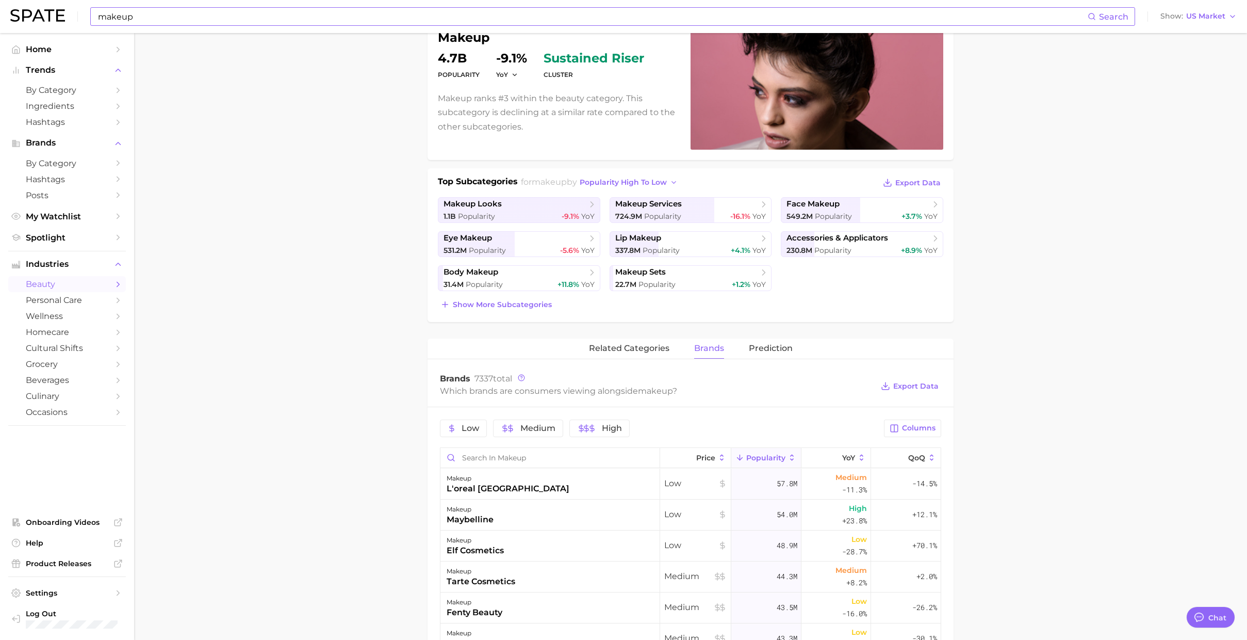
scroll to position [8, 0]
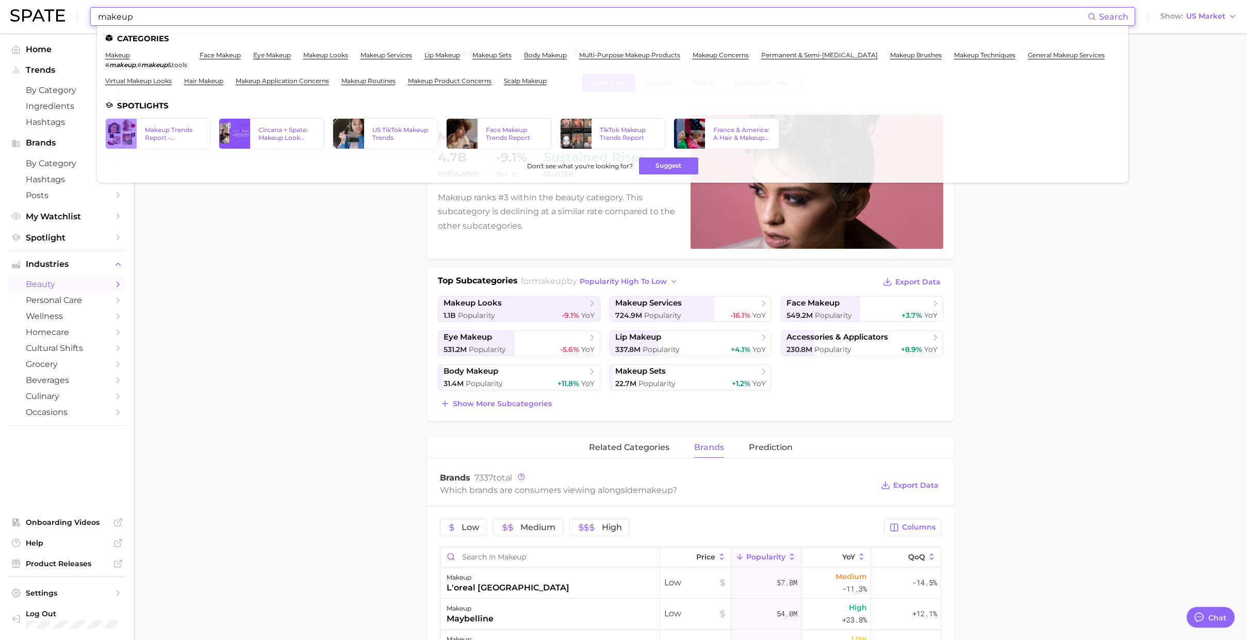
click at [546, 18] on input "makeup" at bounding box center [592, 17] width 991 height 18
drag, startPoint x: 546, startPoint y: 17, endPoint x: 302, endPoint y: -6, distance: 245.1
click at [302, 0] on html "makeup Search Categories makeup # makeup , # makeup &tools face makeup eye make…" at bounding box center [623, 312] width 1247 height 640
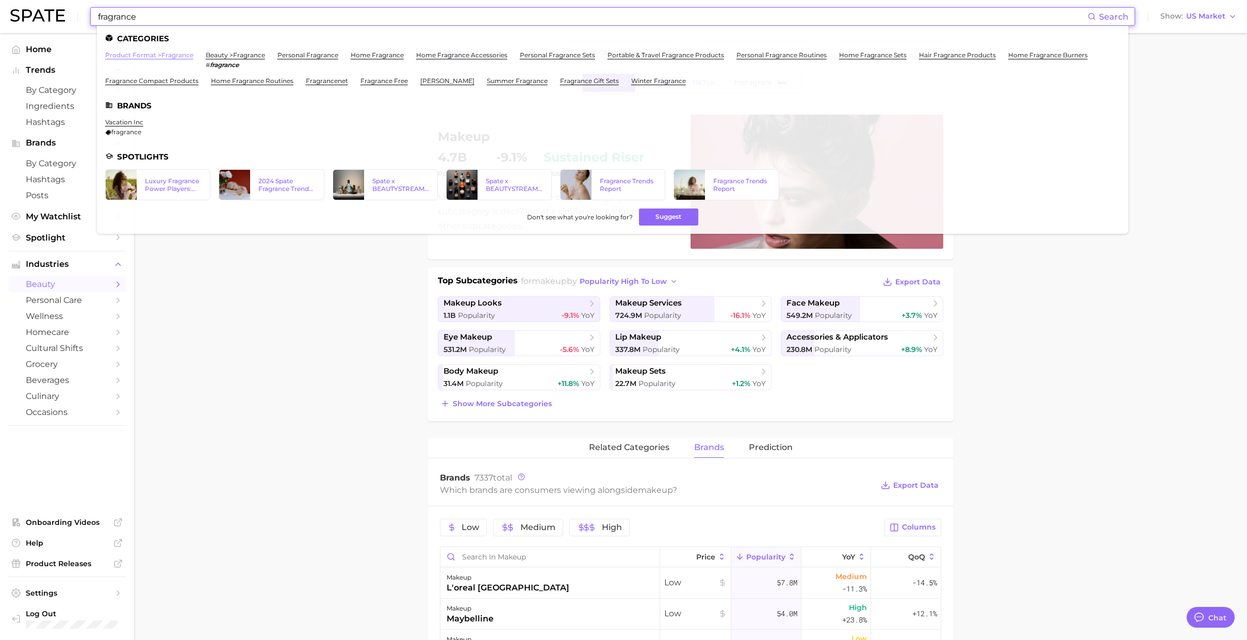
type input "fragrance"
click at [182, 56] on link "product format > fragrance" at bounding box center [149, 55] width 88 height 8
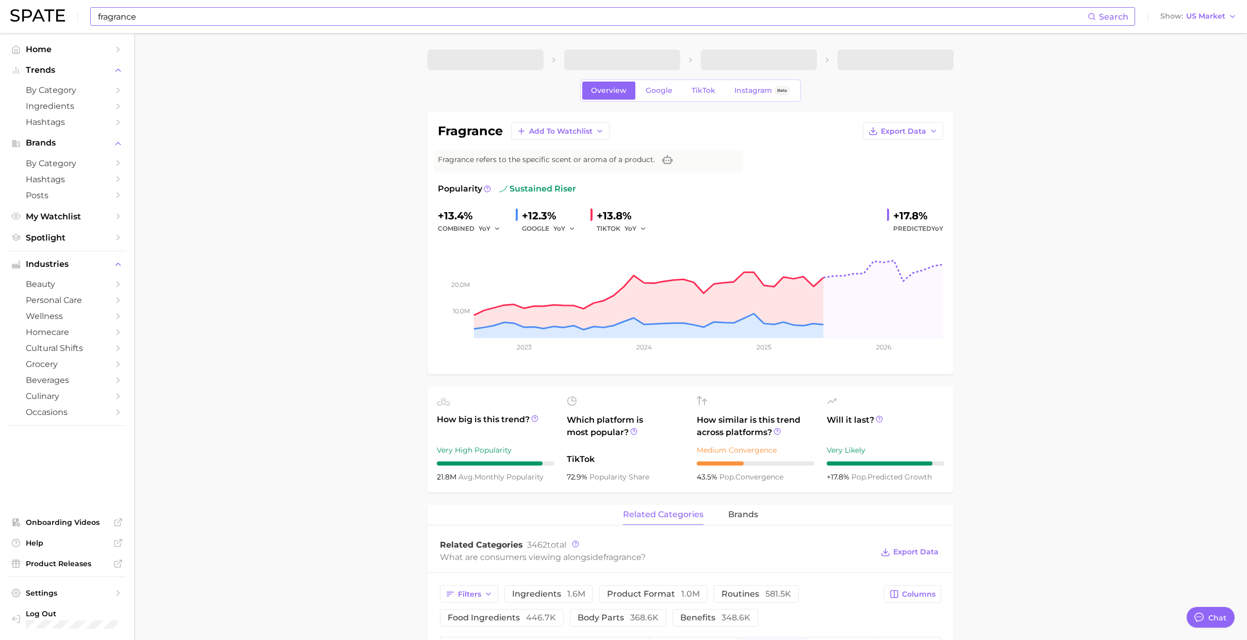
click at [209, 11] on input "fragrance" at bounding box center [592, 17] width 991 height 18
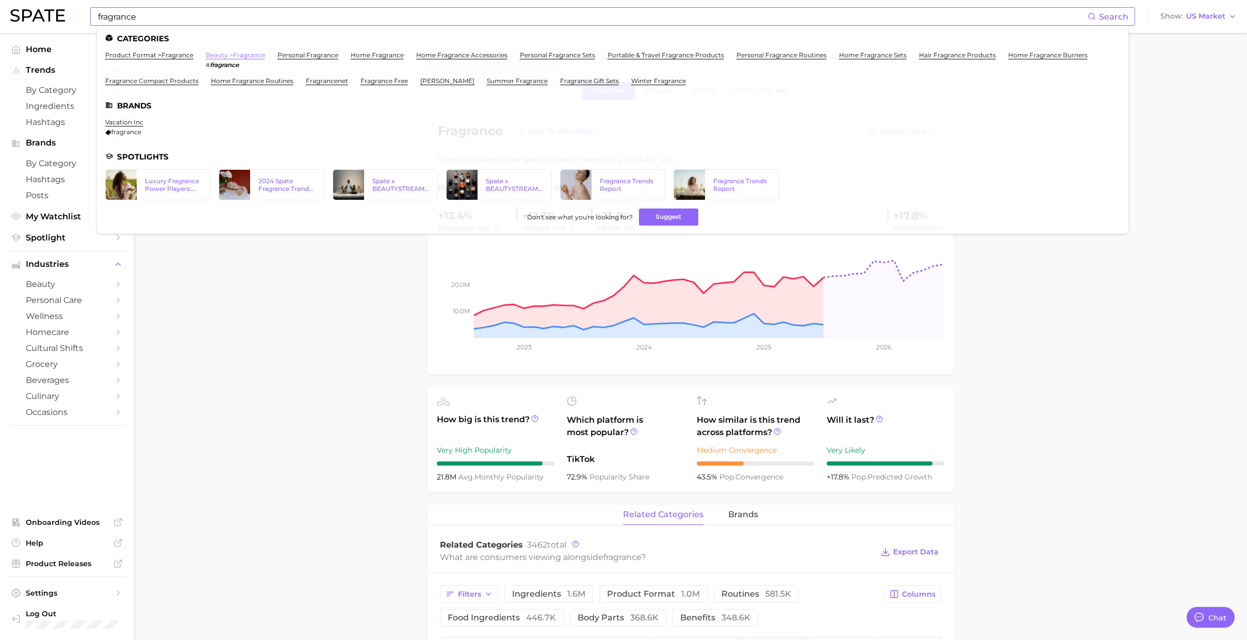
click at [254, 53] on link "beauty > fragrance" at bounding box center [235, 55] width 59 height 8
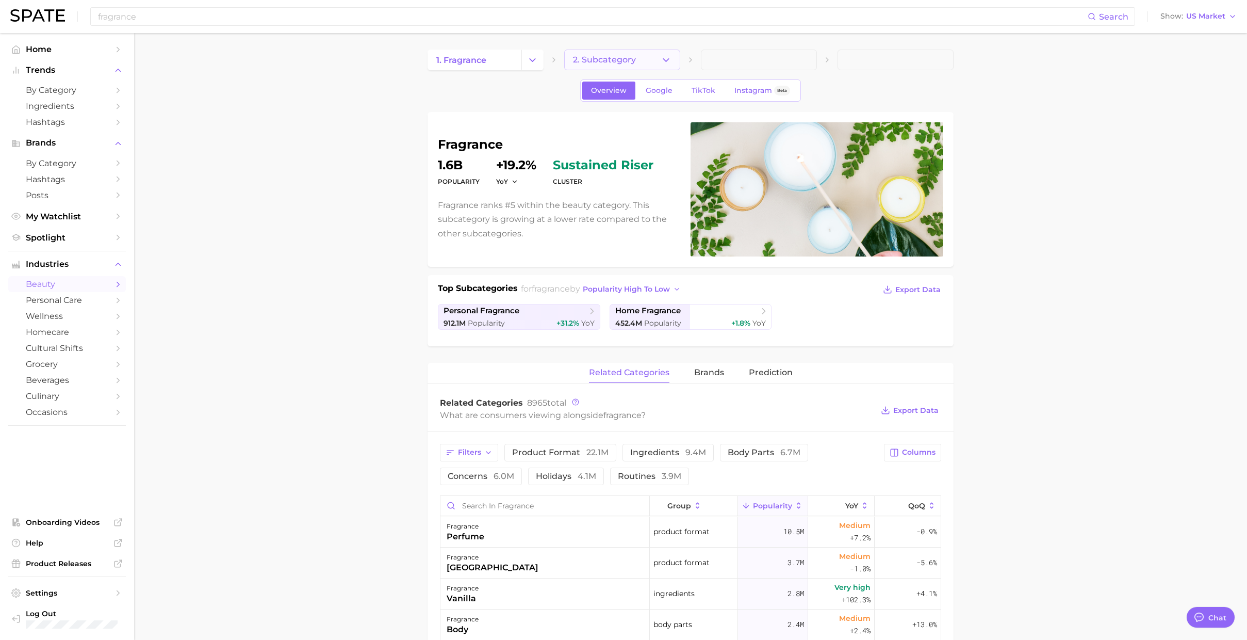
click at [619, 58] on span "2. Subcategory" at bounding box center [604, 59] width 63 height 9
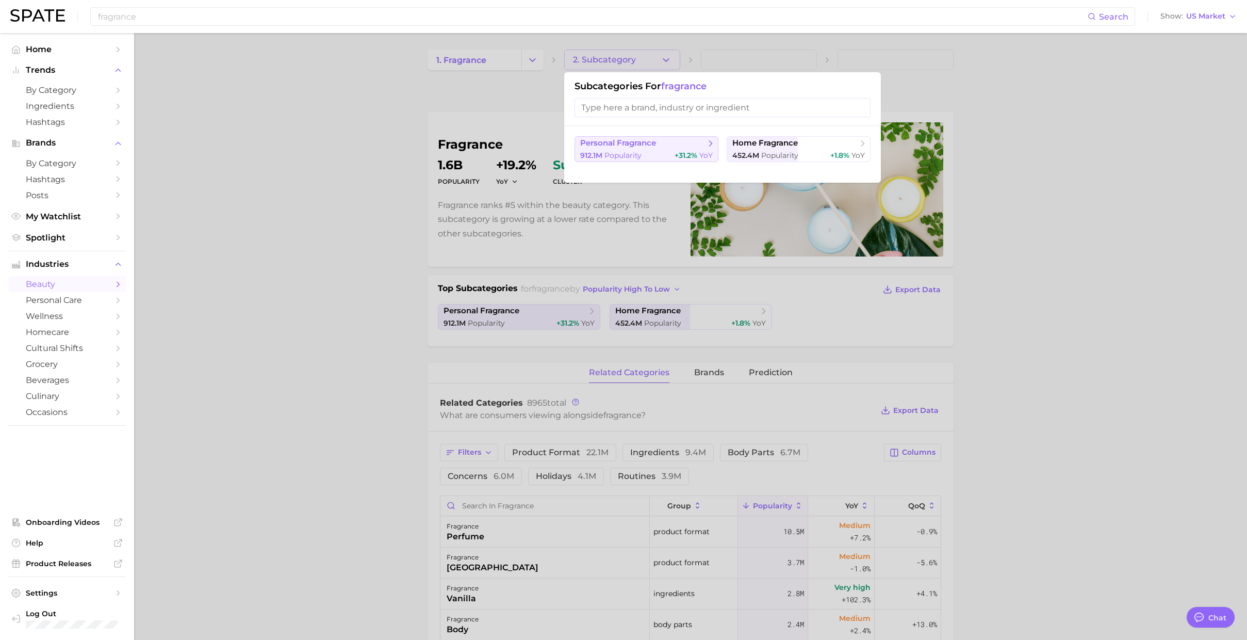
click at [626, 154] on span "Popularity" at bounding box center [623, 155] width 37 height 9
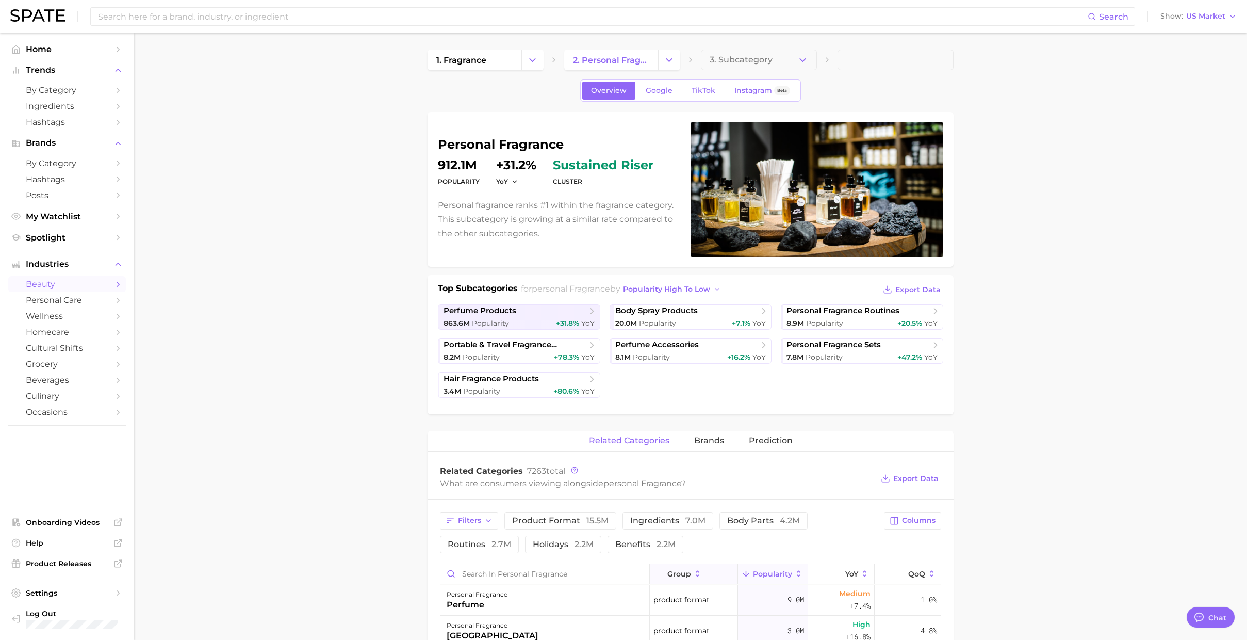
scroll to position [5, 0]
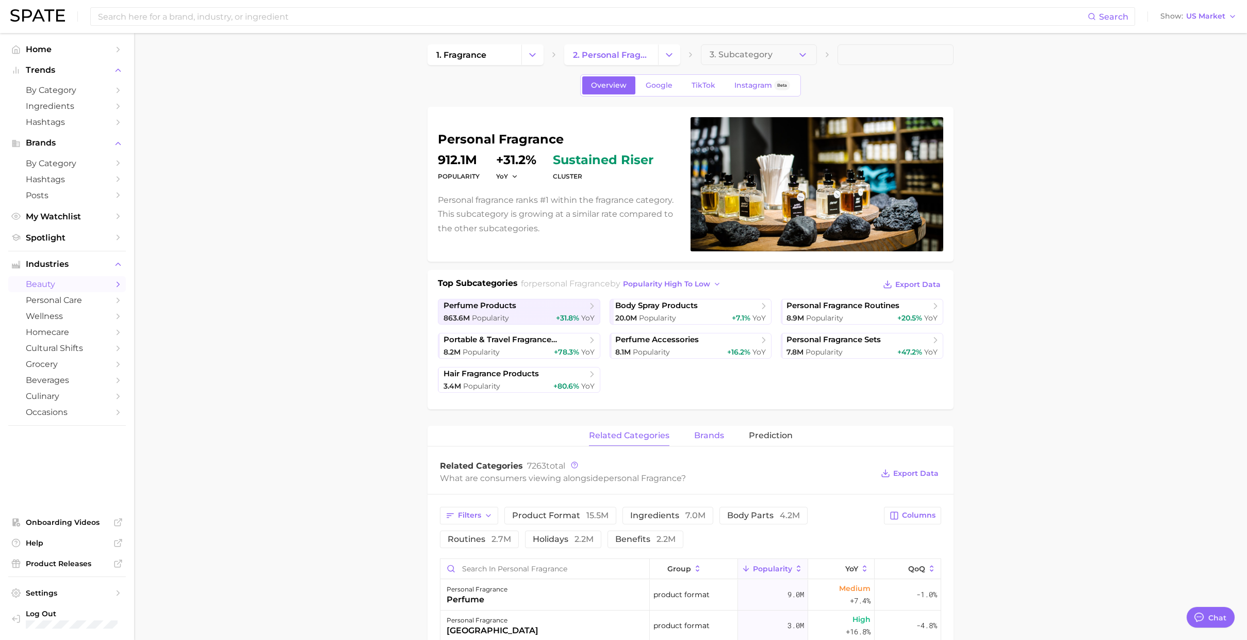
click at [699, 320] on span "brands" at bounding box center [709, 435] width 30 height 9
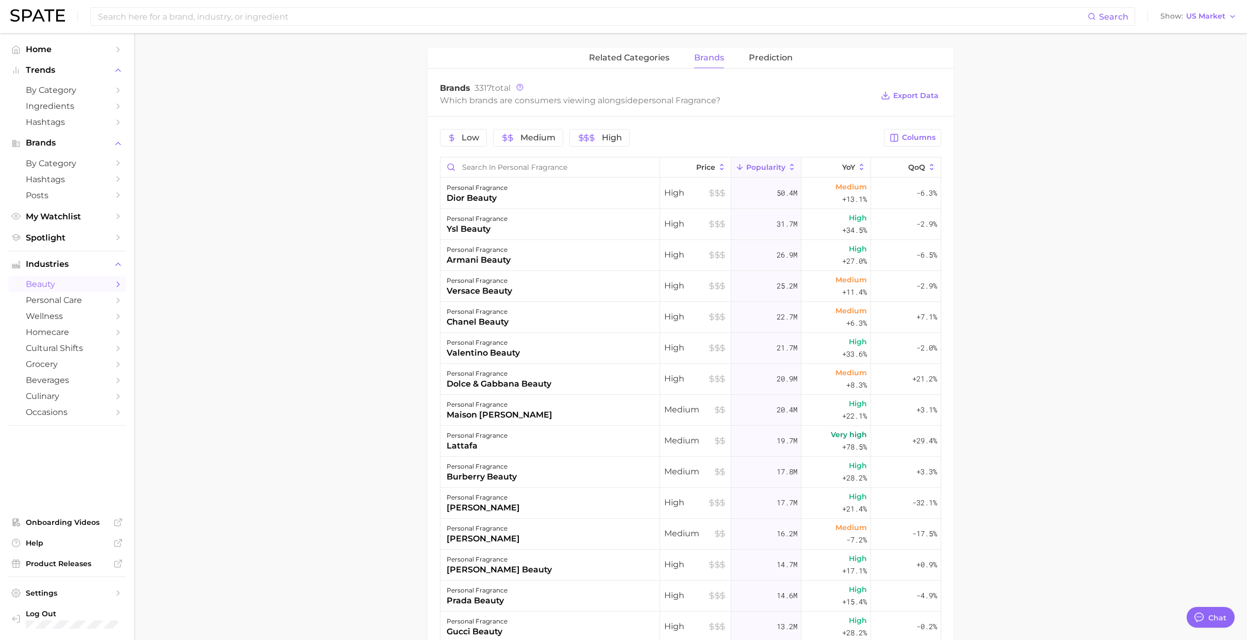
scroll to position [401, 0]
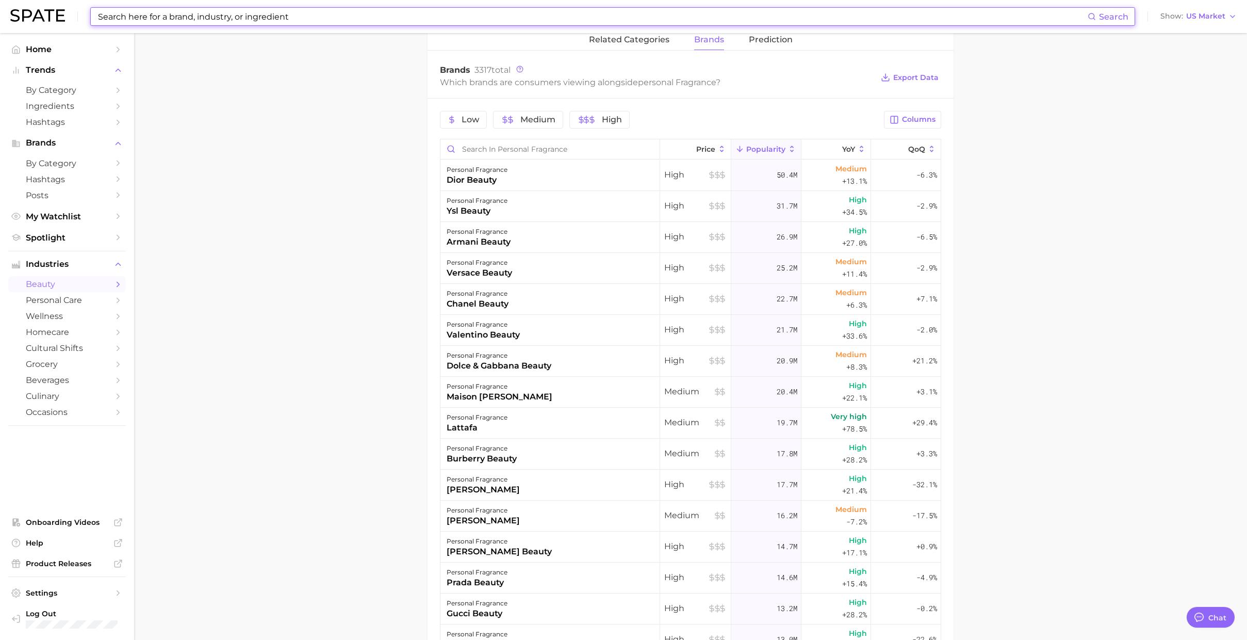
drag, startPoint x: 443, startPoint y: 15, endPoint x: 155, endPoint y: -2, distance: 288.3
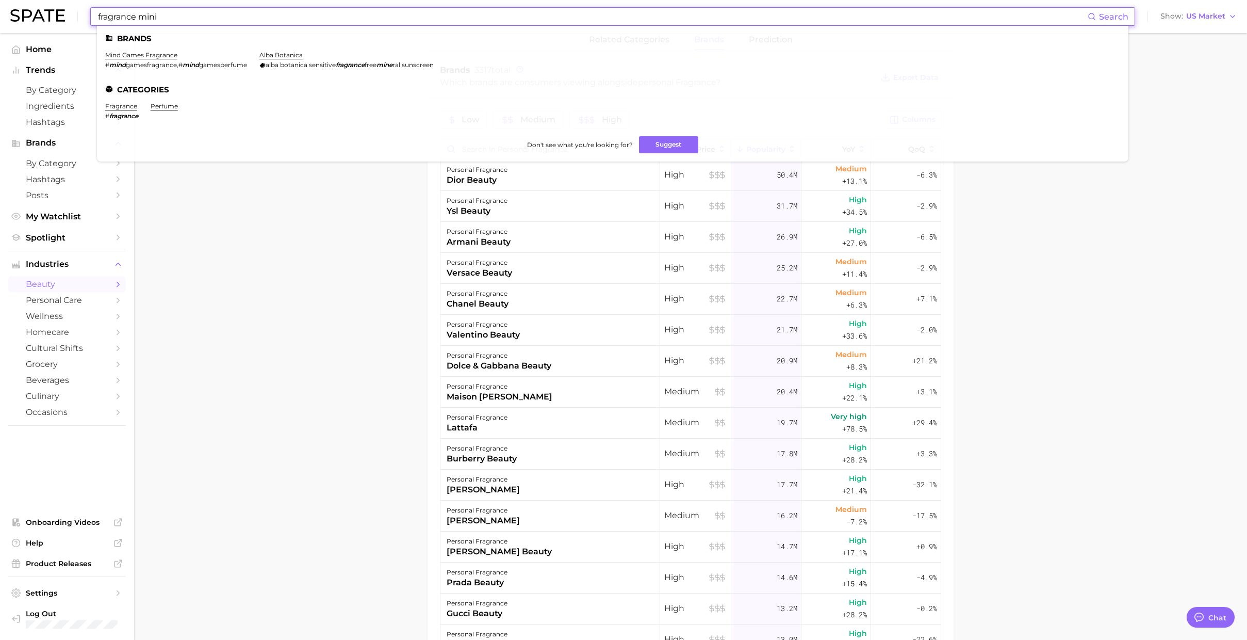
drag, startPoint x: 189, startPoint y: 19, endPoint x: 46, endPoint y: 19, distance: 142.9
click at [46, 19] on div "fragrance mini Search Brands mind games fragrance # mind gamesfragrance , # min…" at bounding box center [623, 16] width 1227 height 33
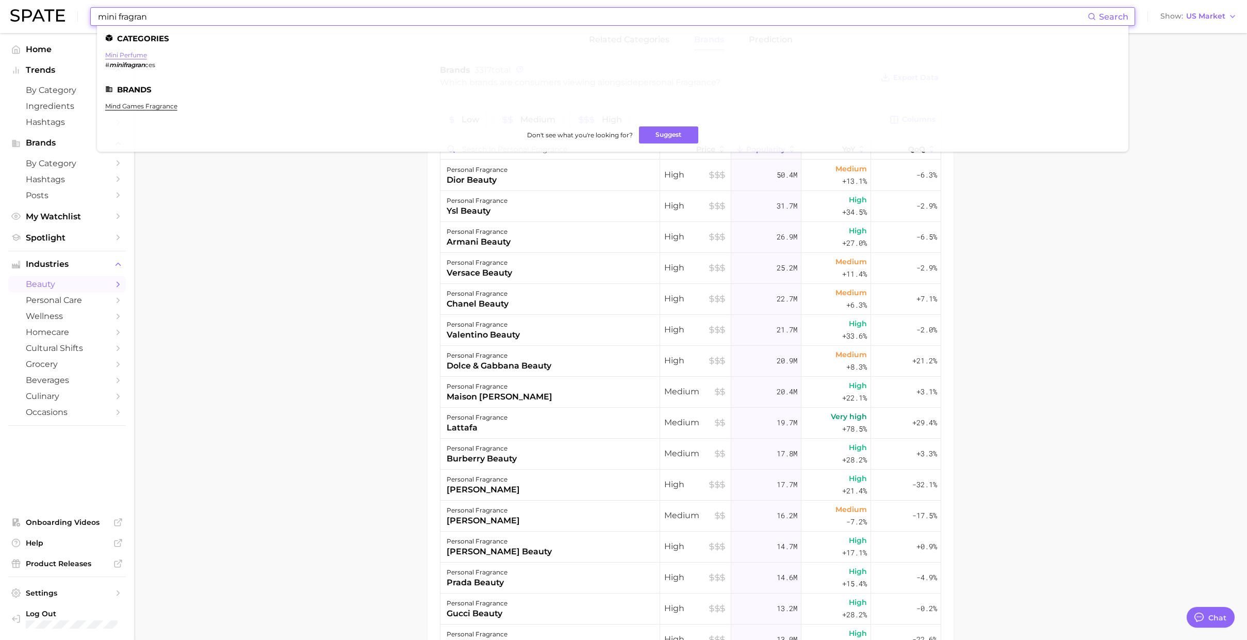
type input "mini fragran"
click at [127, 56] on link "mini perfume" at bounding box center [126, 55] width 42 height 8
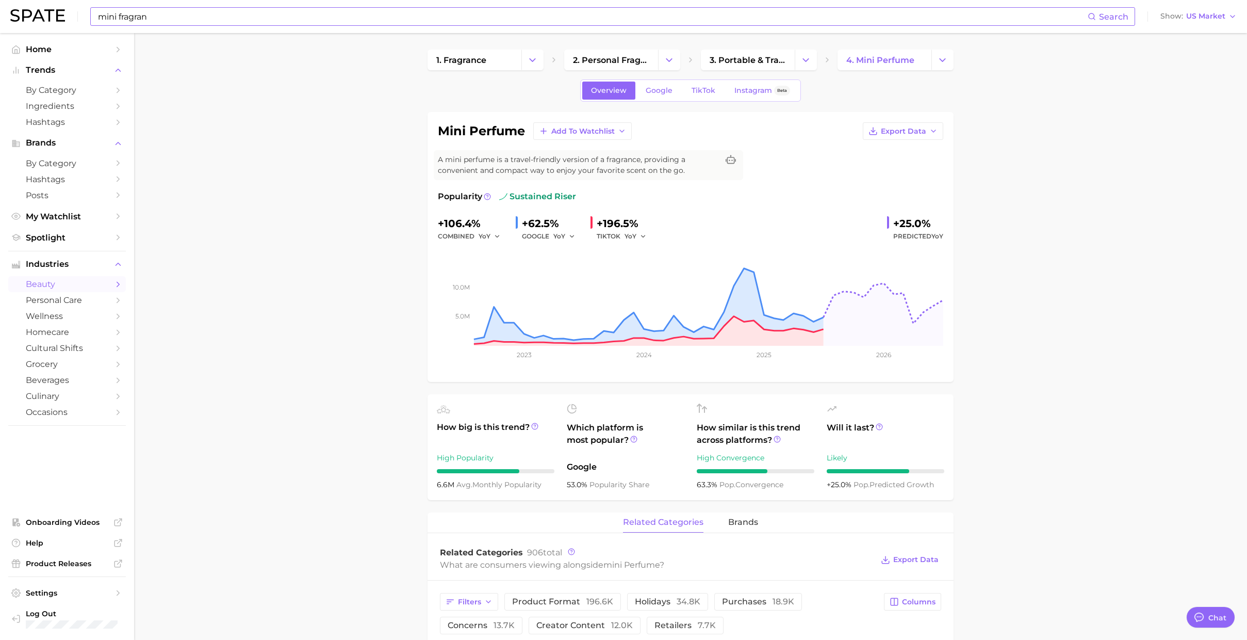
click at [165, 17] on input "mini fragran" at bounding box center [592, 17] width 991 height 18
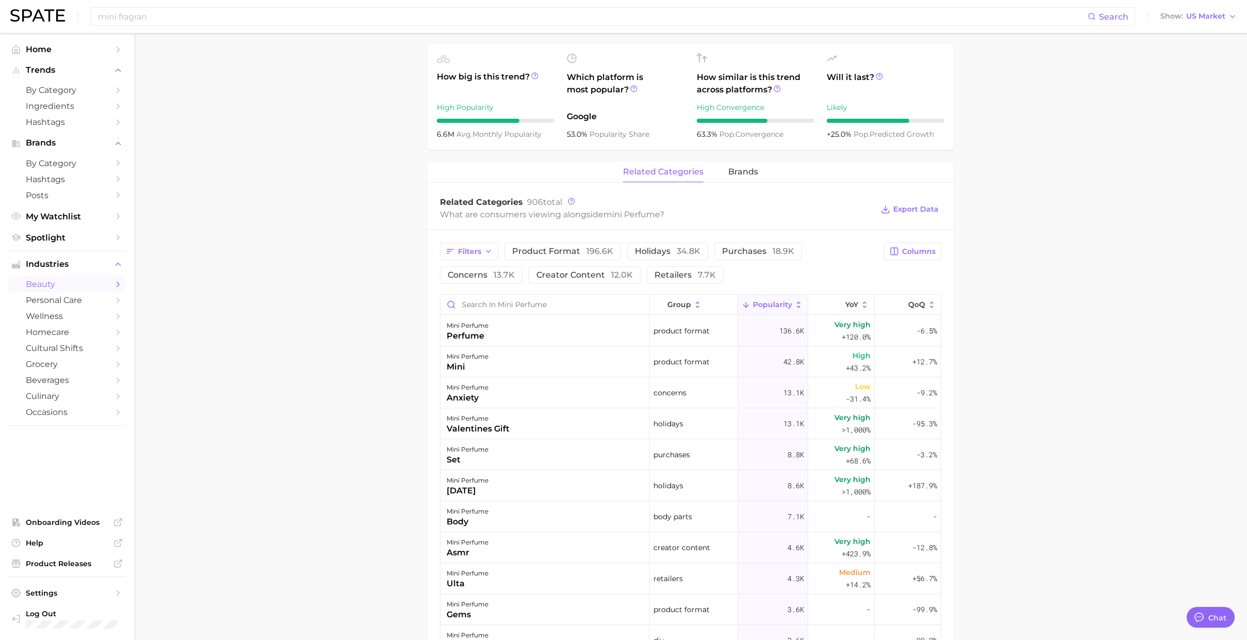
scroll to position [487, 0]
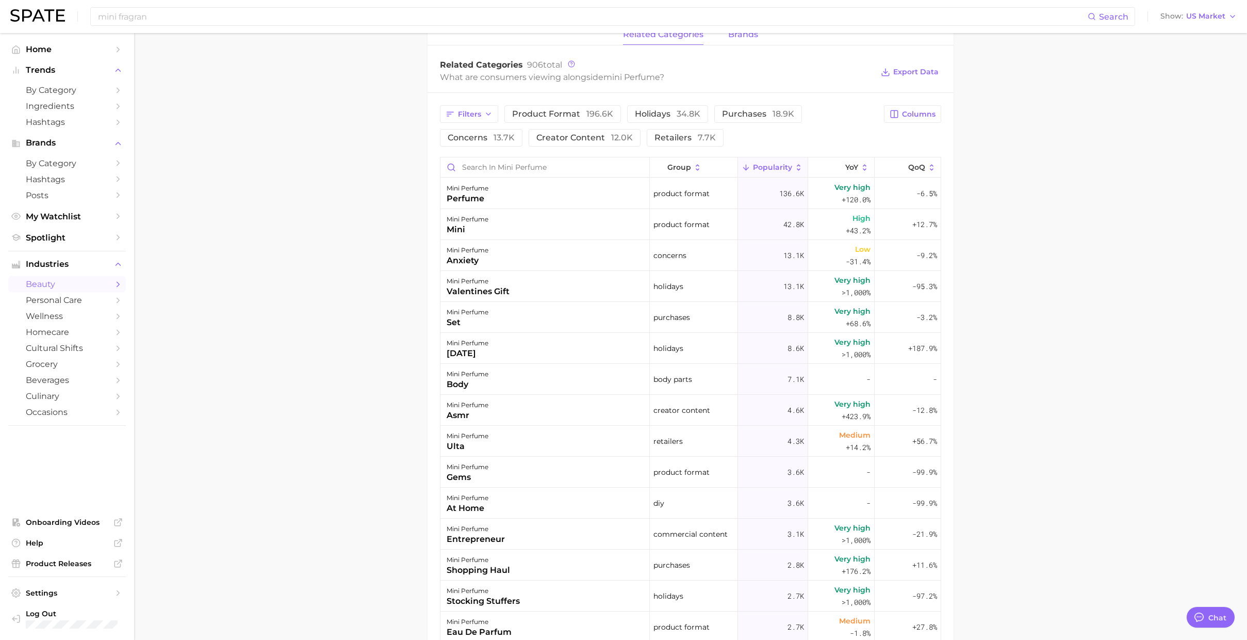
click at [699, 38] on span "brands" at bounding box center [743, 34] width 30 height 9
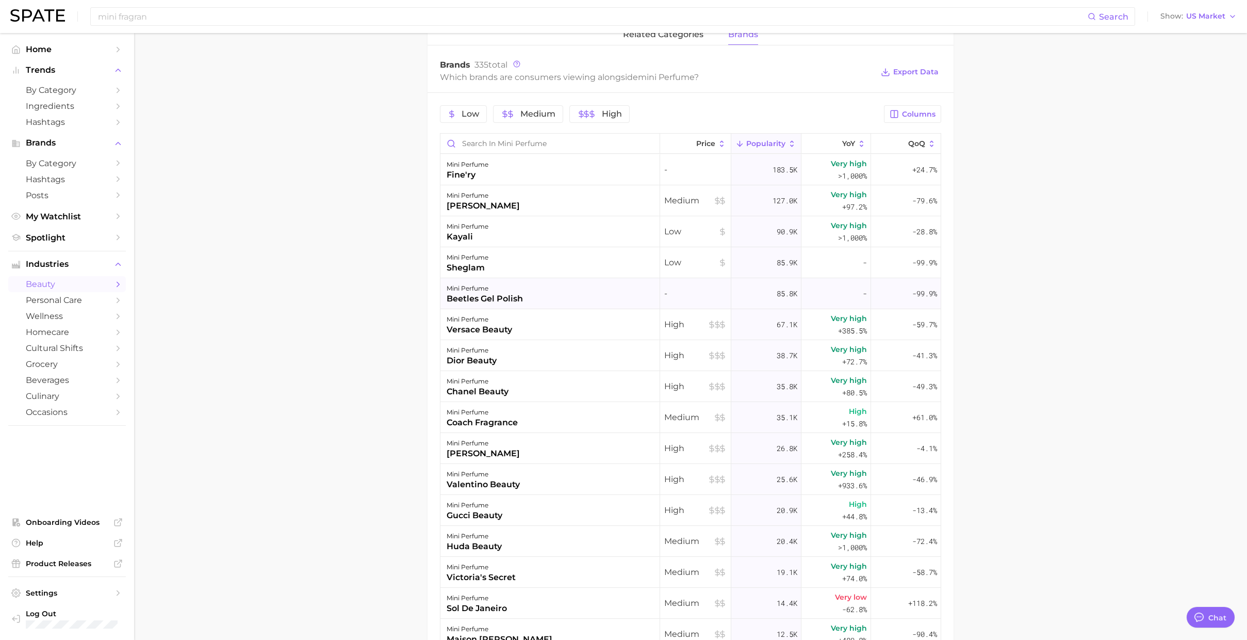
click at [586, 288] on div "mini perfume beetles gel polish" at bounding box center [551, 293] width 220 height 31
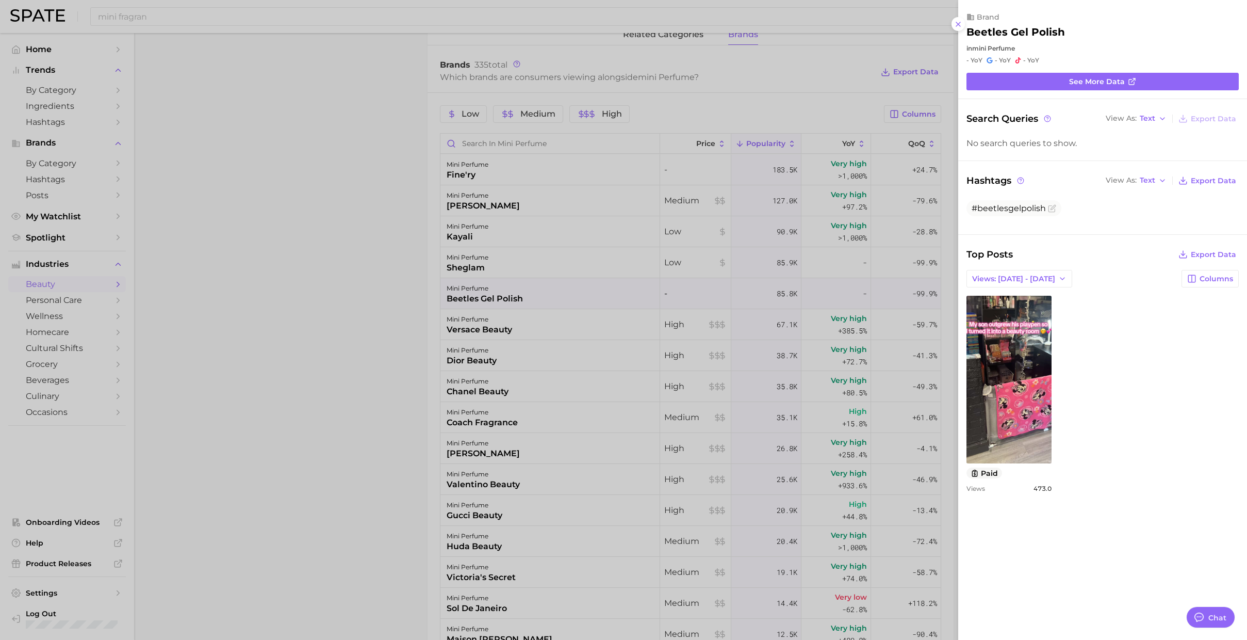
scroll to position [0, 0]
click at [586, 288] on div at bounding box center [623, 320] width 1247 height 640
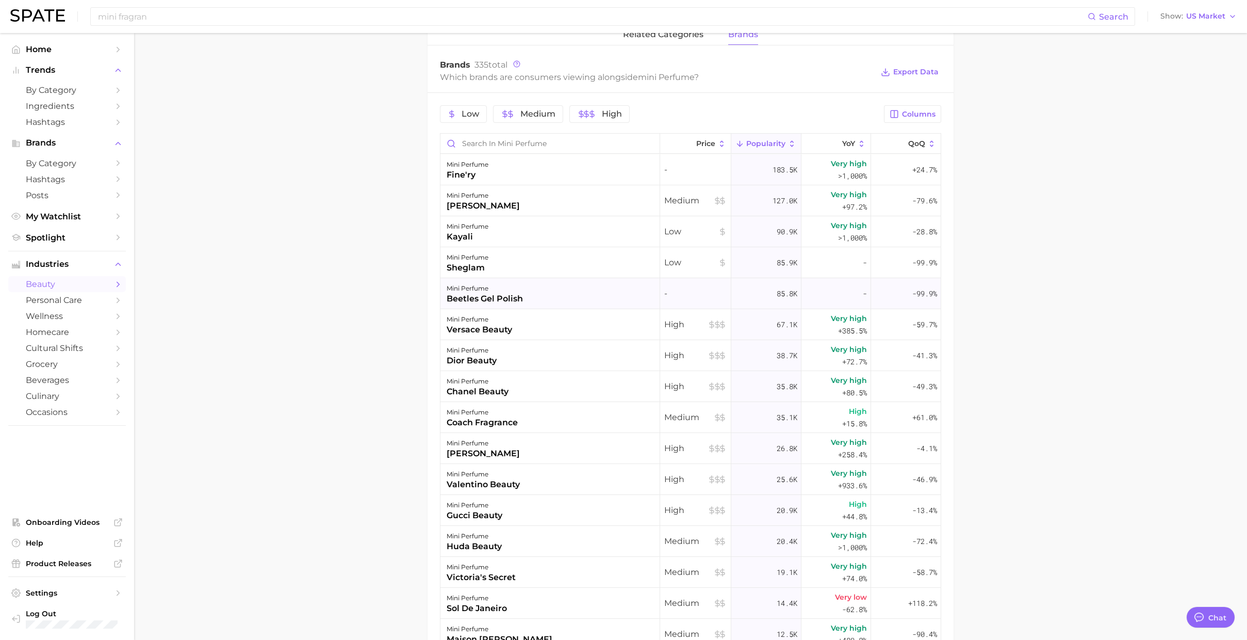
click at [586, 288] on div "mini perfume beetles gel polish" at bounding box center [551, 293] width 220 height 31
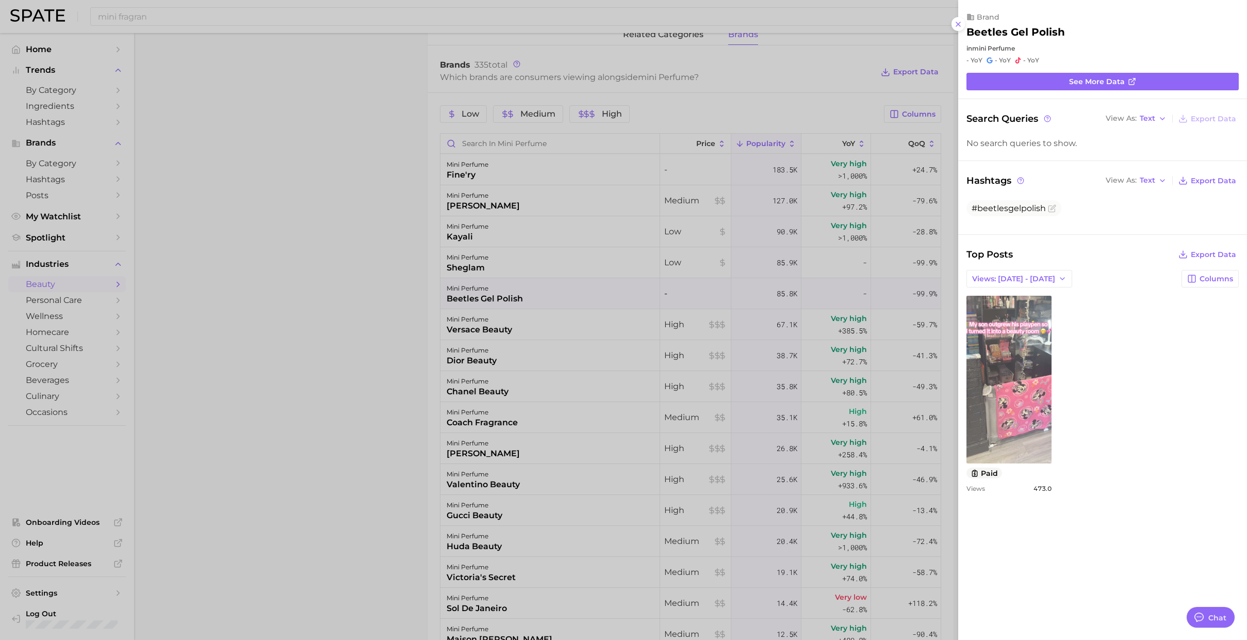
click at [699, 320] on link "view post on TikTok" at bounding box center [1009, 380] width 85 height 168
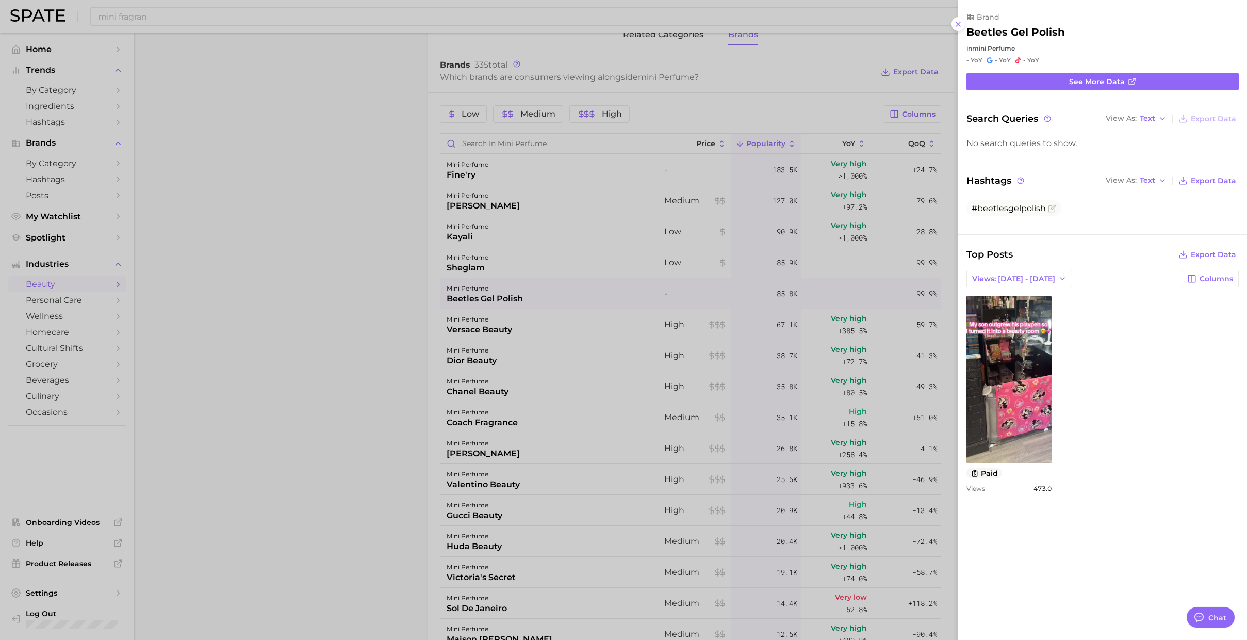
click at [534, 264] on div at bounding box center [623, 320] width 1247 height 640
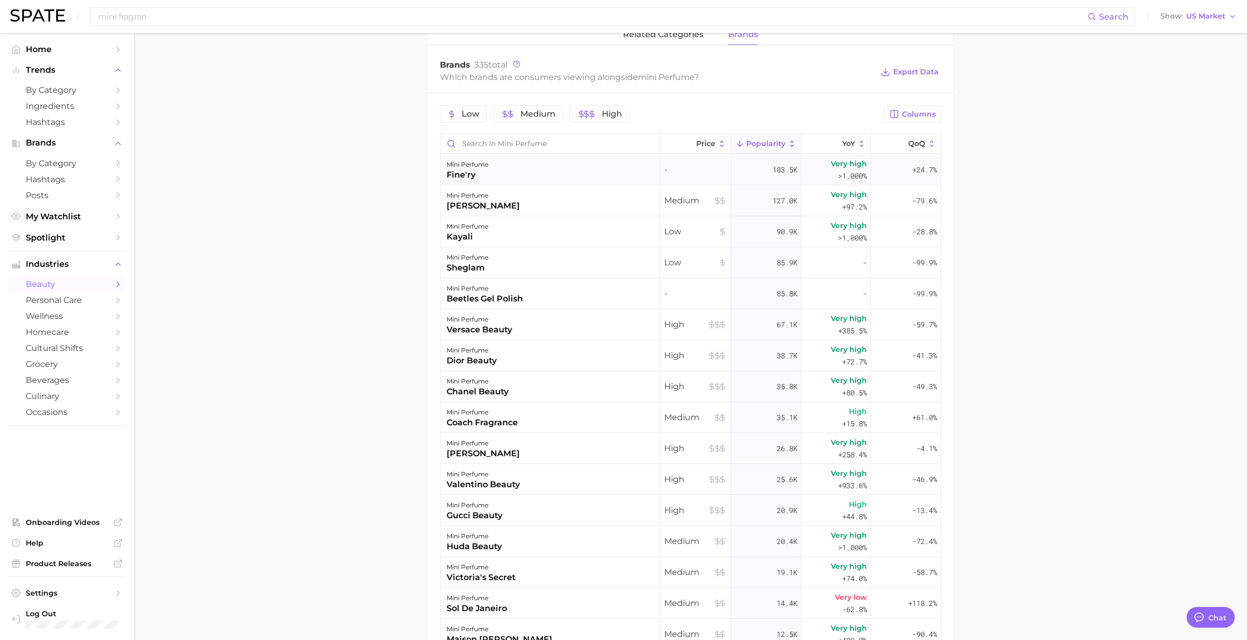
click at [507, 177] on div "mini perfume fine'ry" at bounding box center [551, 169] width 220 height 31
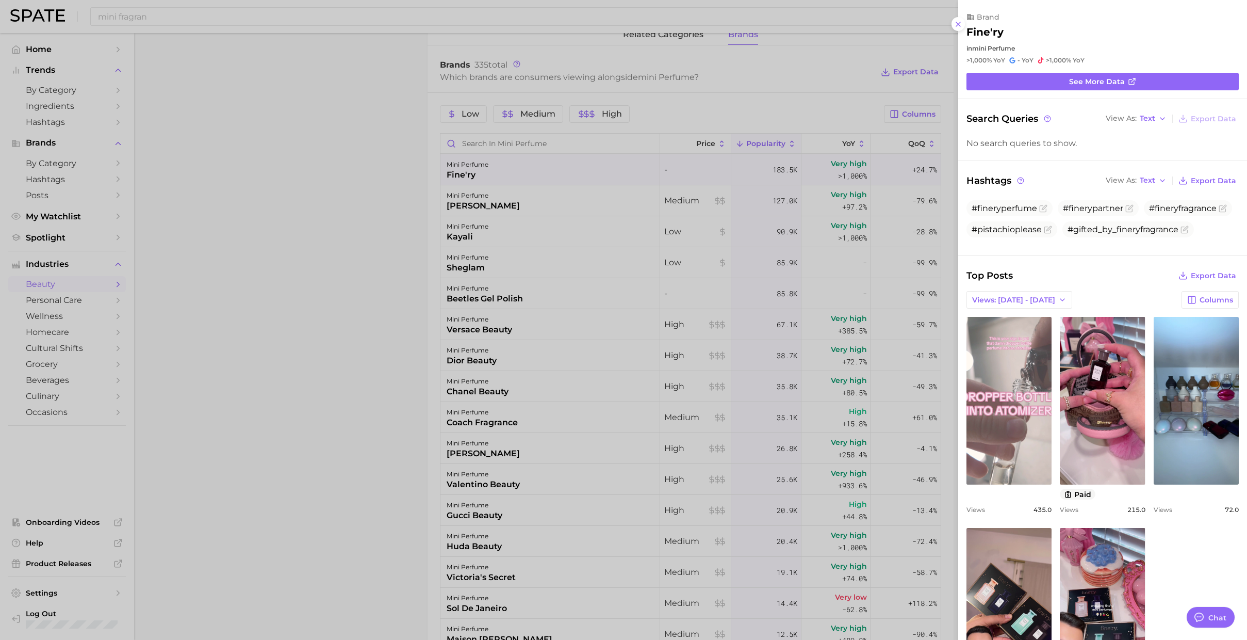
click at [699, 320] on link "view post on TikTok" at bounding box center [1009, 401] width 85 height 168
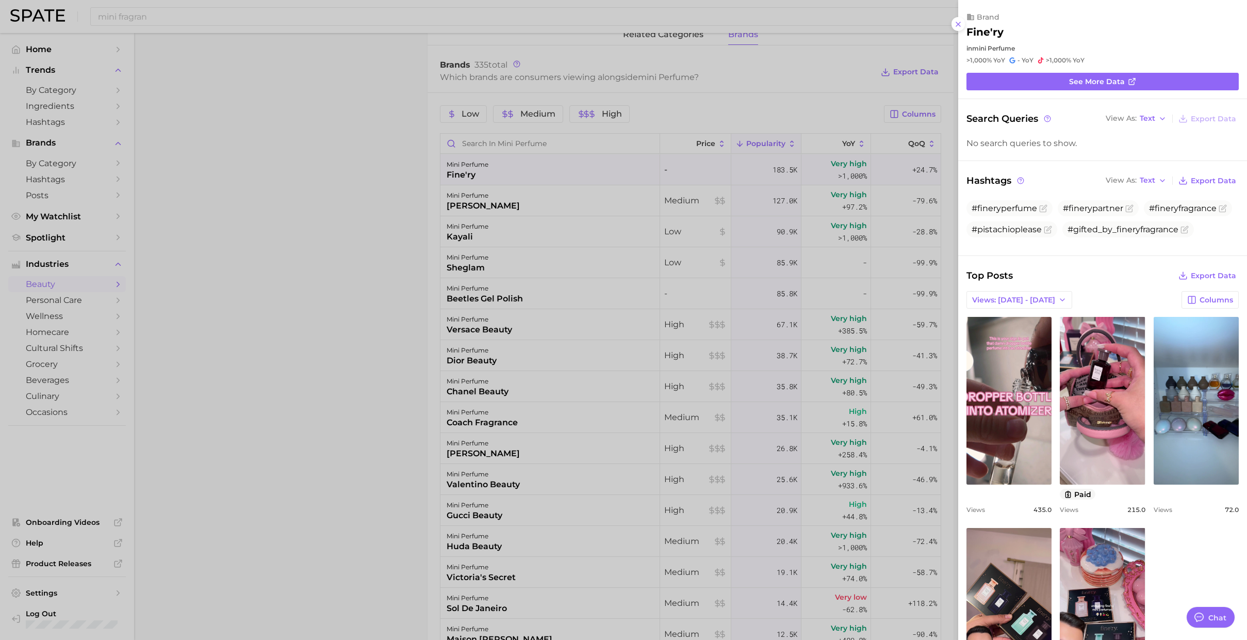
click at [484, 208] on div at bounding box center [623, 320] width 1247 height 640
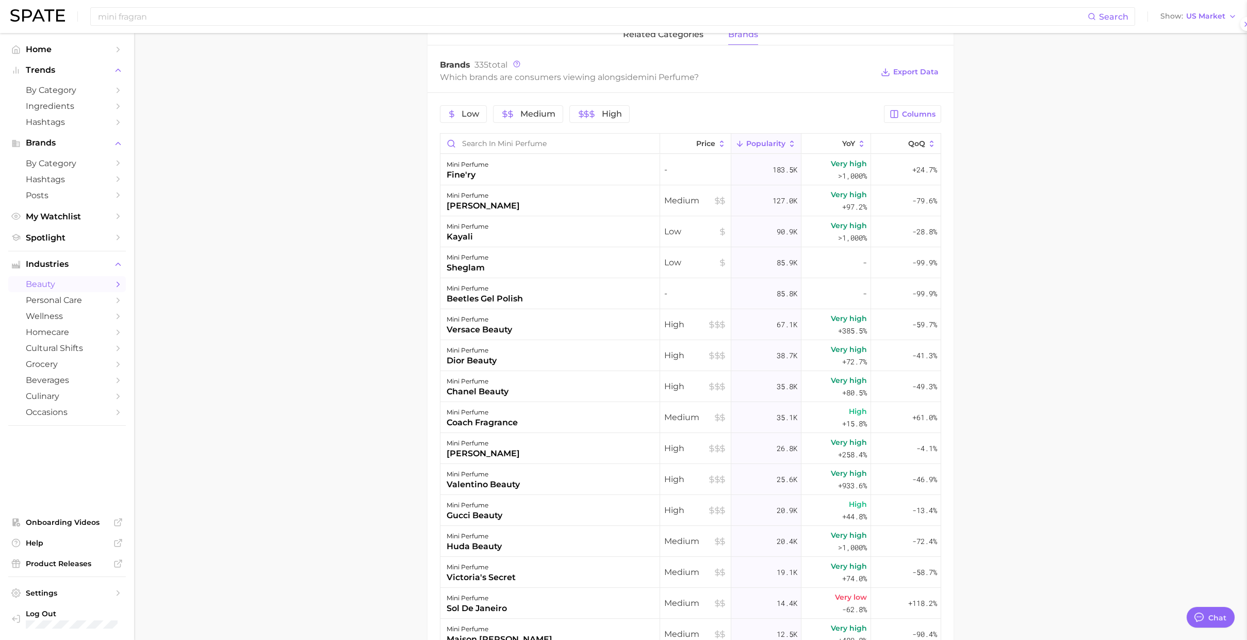
click at [484, 208] on div at bounding box center [623, 320] width 1247 height 640
click at [484, 208] on div "[PERSON_NAME]" at bounding box center [483, 206] width 73 height 12
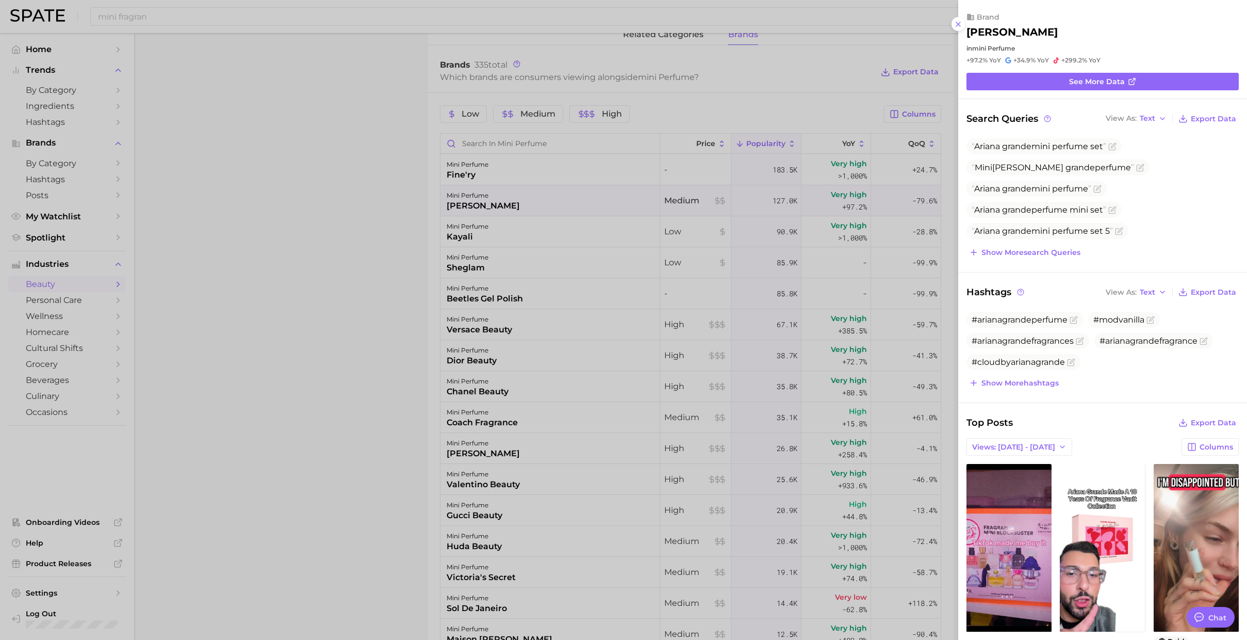
click at [507, 220] on div at bounding box center [623, 320] width 1247 height 640
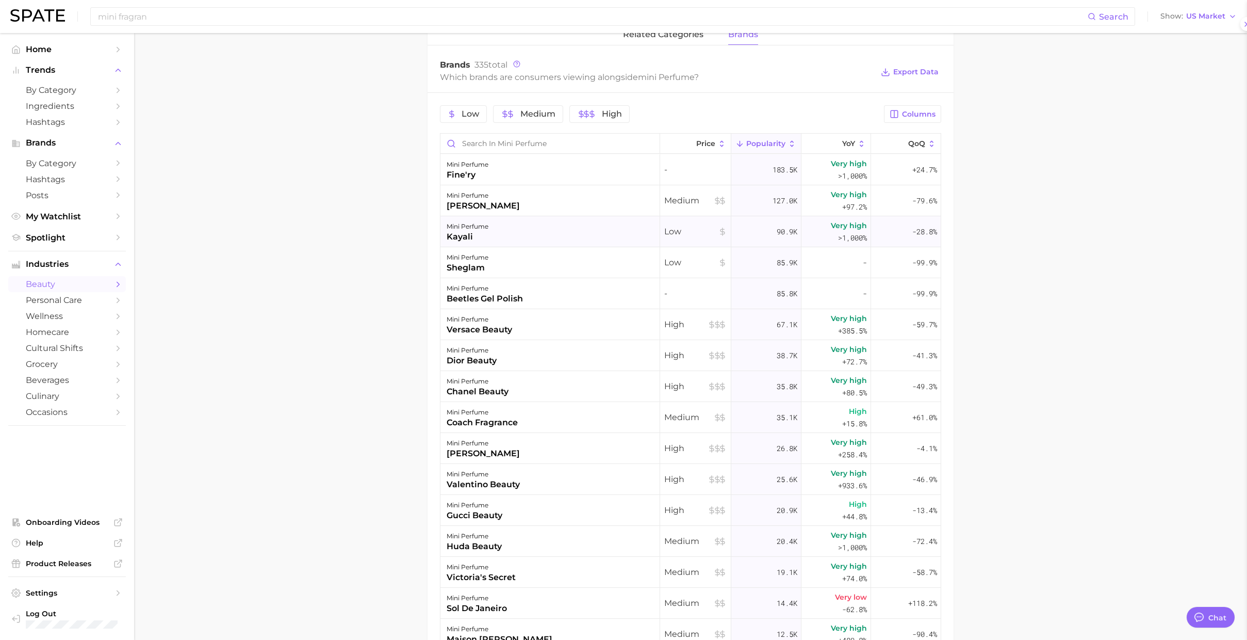
click at [507, 231] on div "mini perfume kayali" at bounding box center [551, 231] width 220 height 31
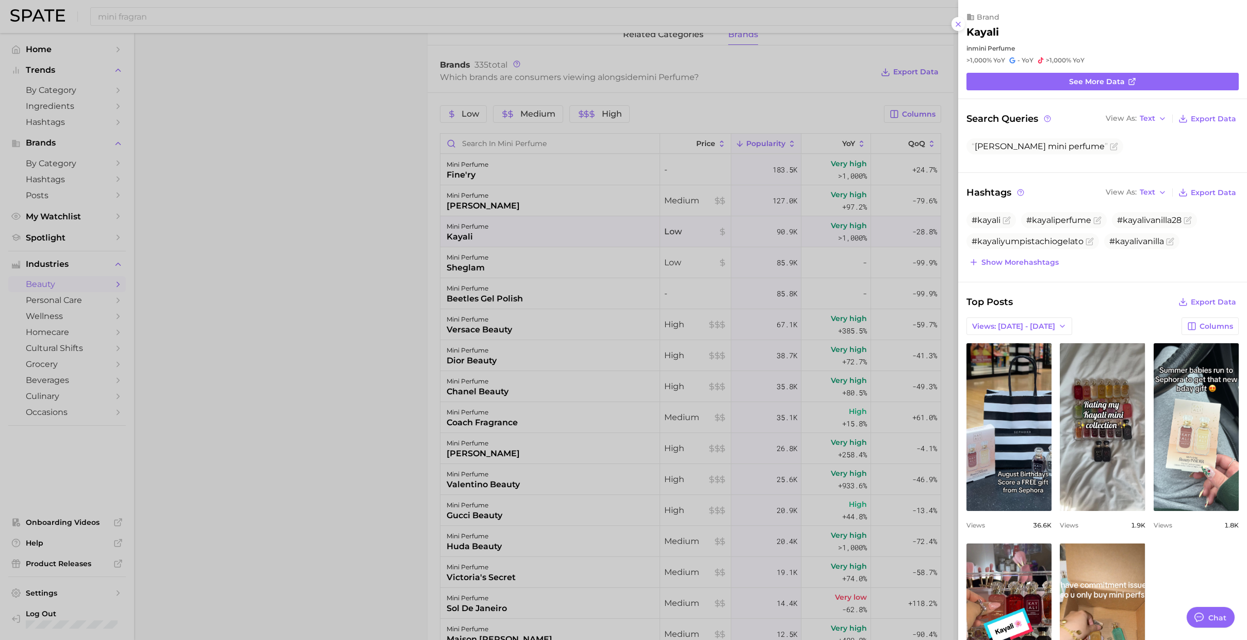
click at [507, 231] on div at bounding box center [623, 320] width 1247 height 640
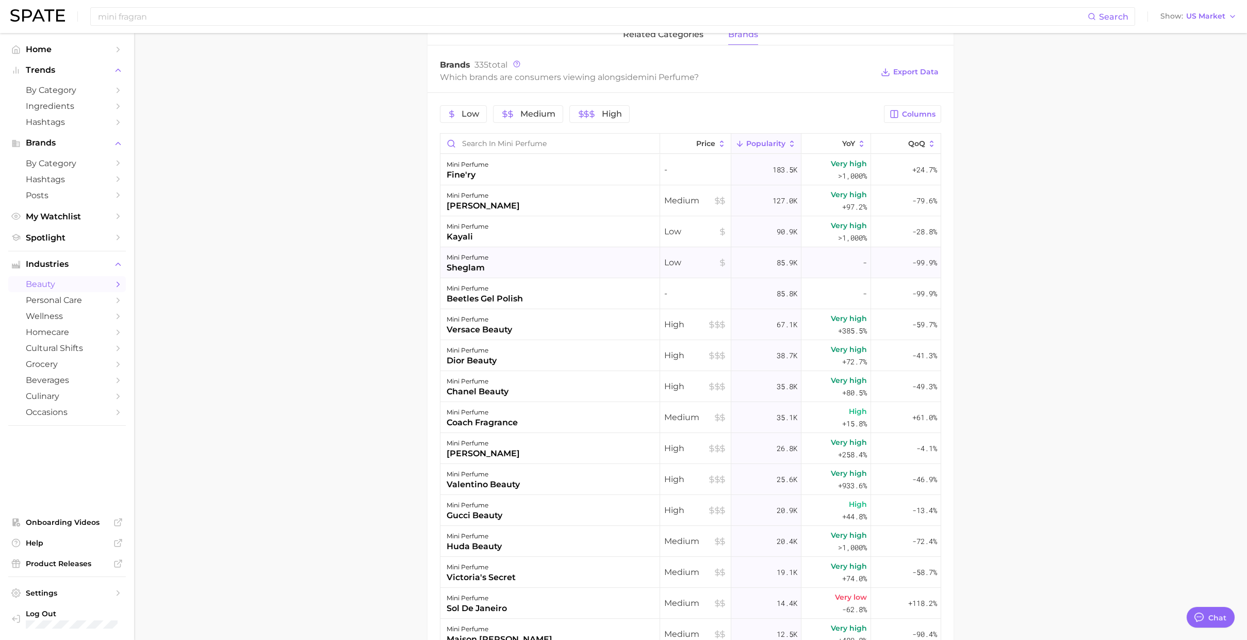
click at [475, 274] on div "sheglam" at bounding box center [468, 268] width 42 height 12
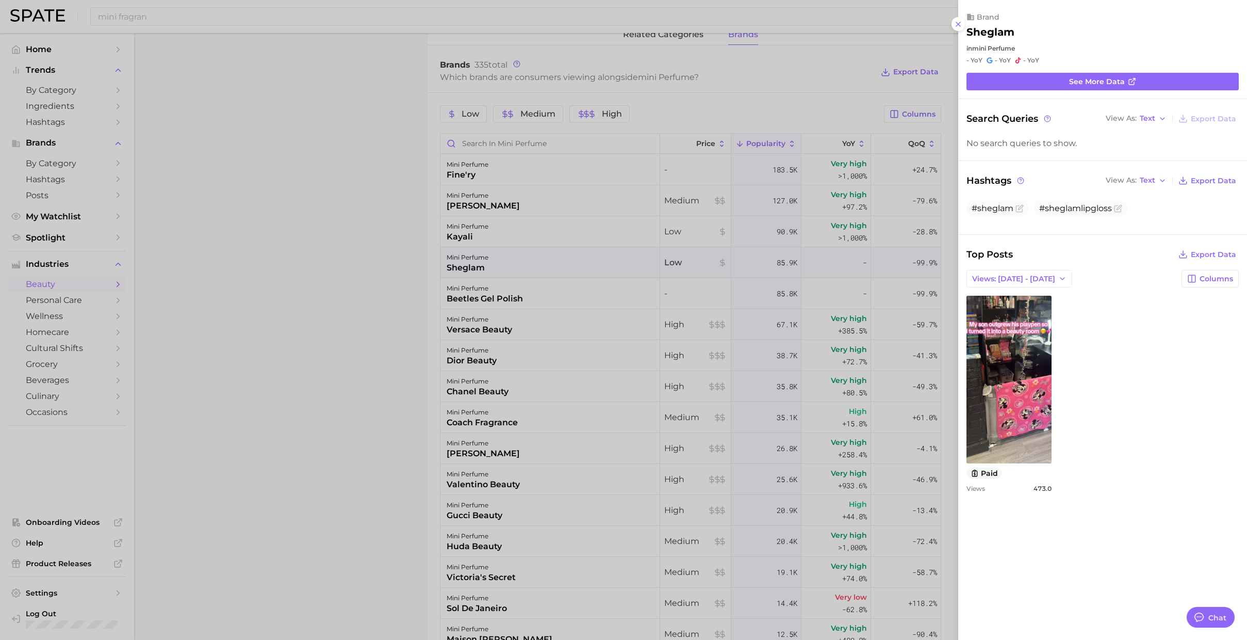
click at [576, 320] on div at bounding box center [623, 320] width 1247 height 640
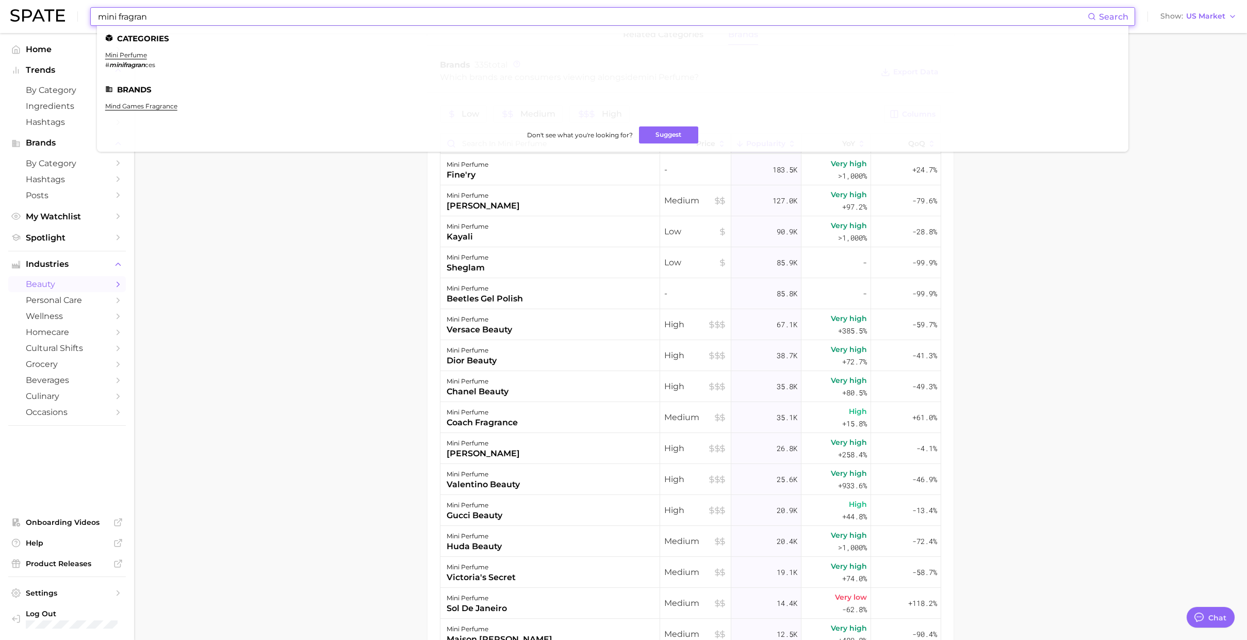
drag, startPoint x: 405, startPoint y: 15, endPoint x: 112, endPoint y: -3, distance: 293.0
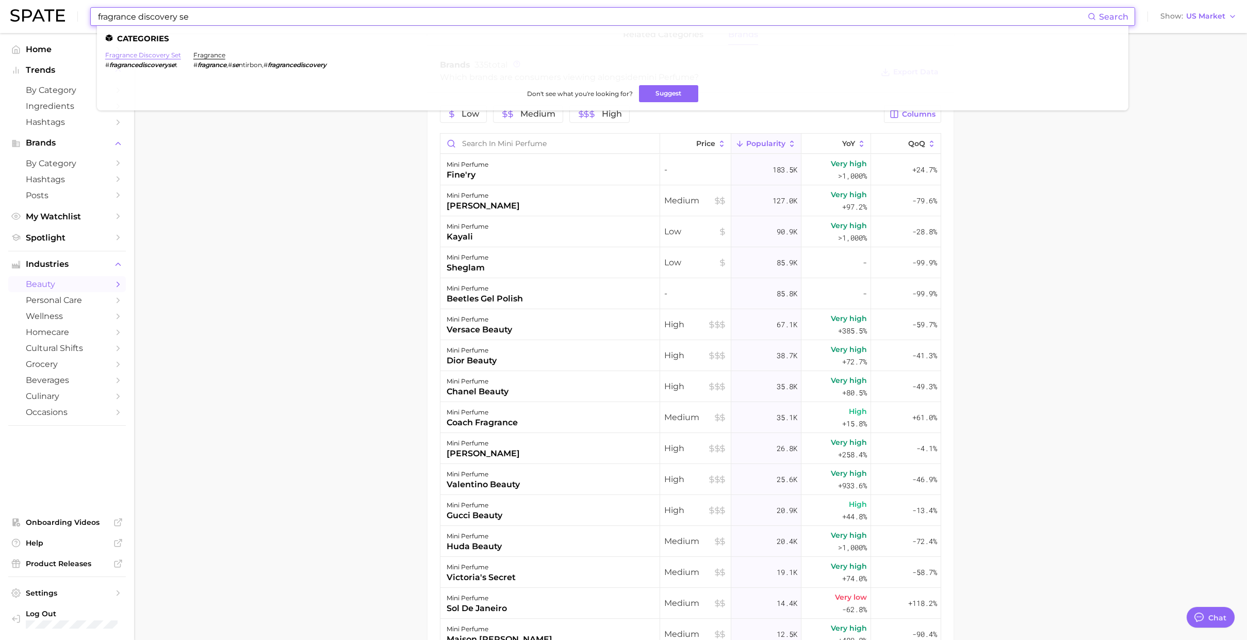
type input "fragrance discovery se"
click at [169, 53] on link "fragrance discovery set" at bounding box center [143, 55] width 76 height 8
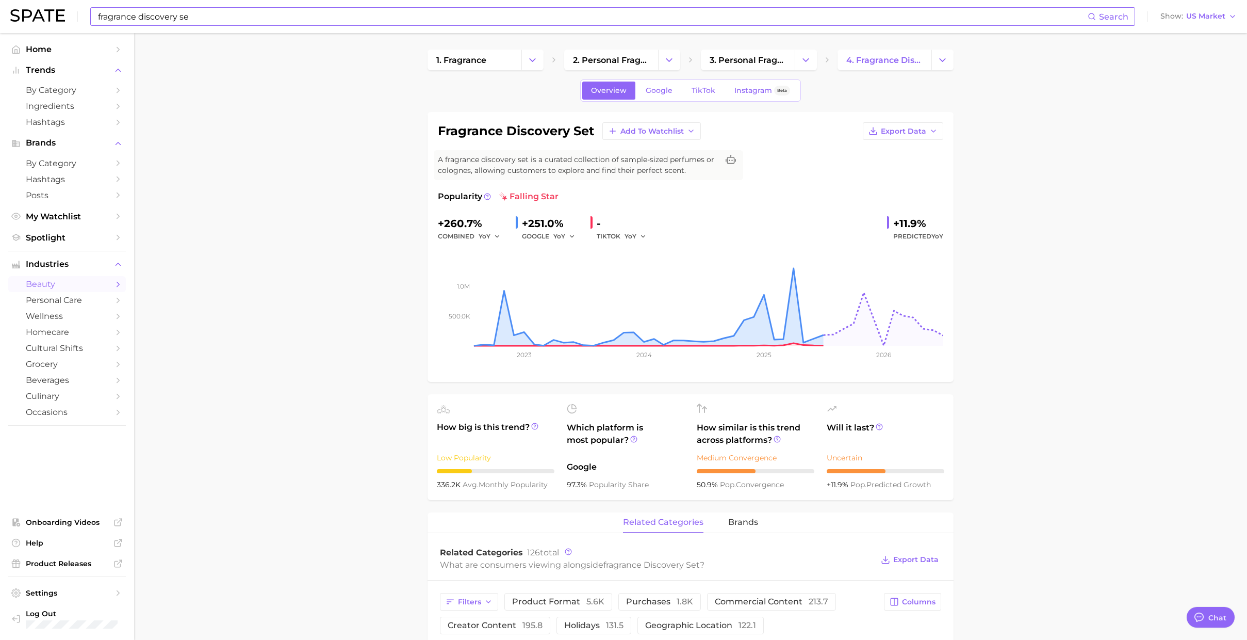
click at [506, 238] on div "YoY" at bounding box center [493, 236] width 29 height 12
click at [490, 237] on button "YoY" at bounding box center [490, 236] width 22 height 12
click at [505, 277] on button "QoQ" at bounding box center [535, 271] width 113 height 19
click at [566, 236] on button "YoY" at bounding box center [564, 236] width 22 height 12
click at [577, 264] on button "QoQ" at bounding box center [609, 271] width 113 height 19
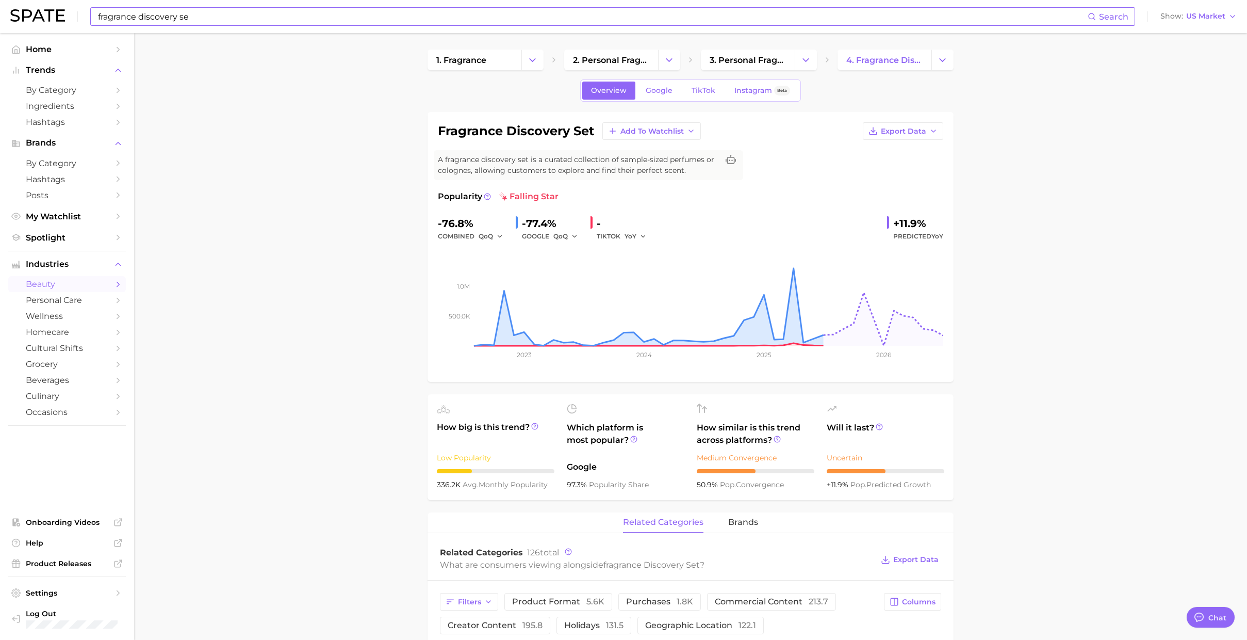
click at [634, 228] on div "-" at bounding box center [625, 223] width 57 height 17
click at [634, 233] on span "YoY" at bounding box center [631, 236] width 12 height 9
click at [643, 264] on button "QoQ" at bounding box center [681, 271] width 113 height 19
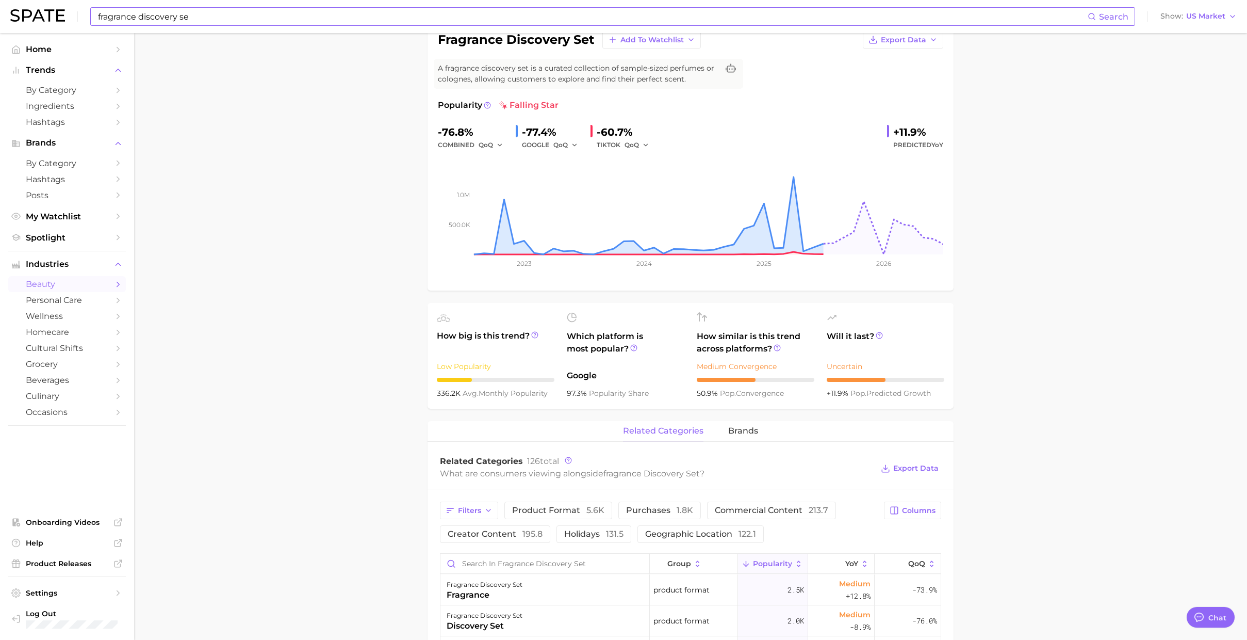
scroll to position [202, 0]
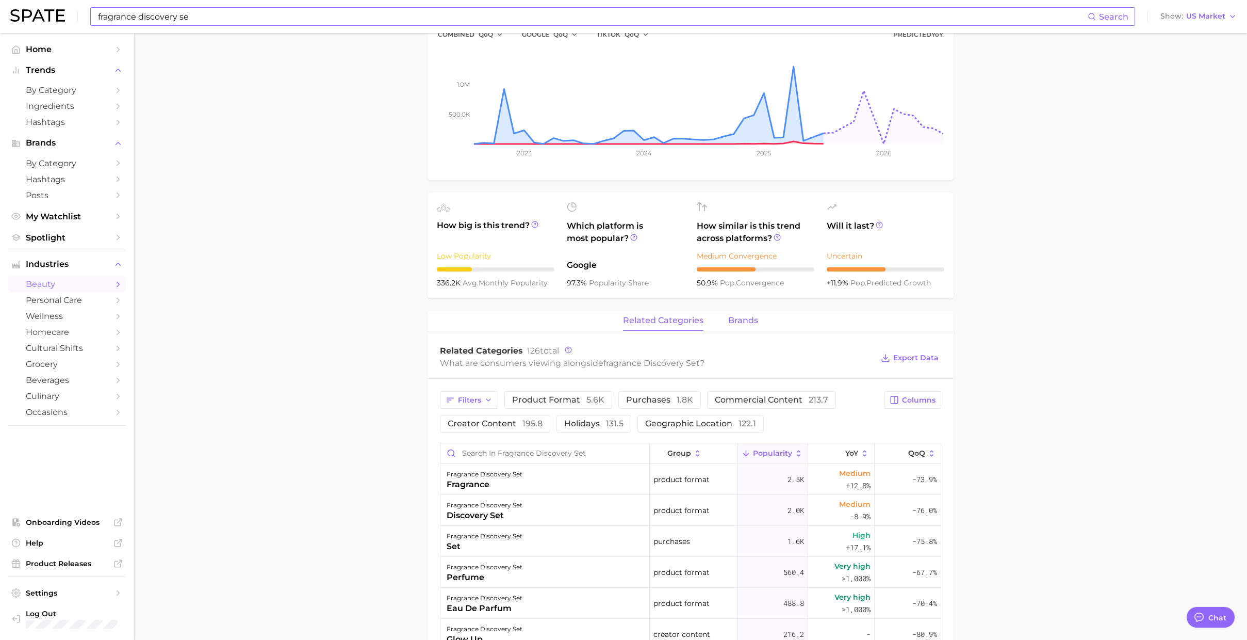
click at [699, 320] on button "brands" at bounding box center [743, 321] width 30 height 20
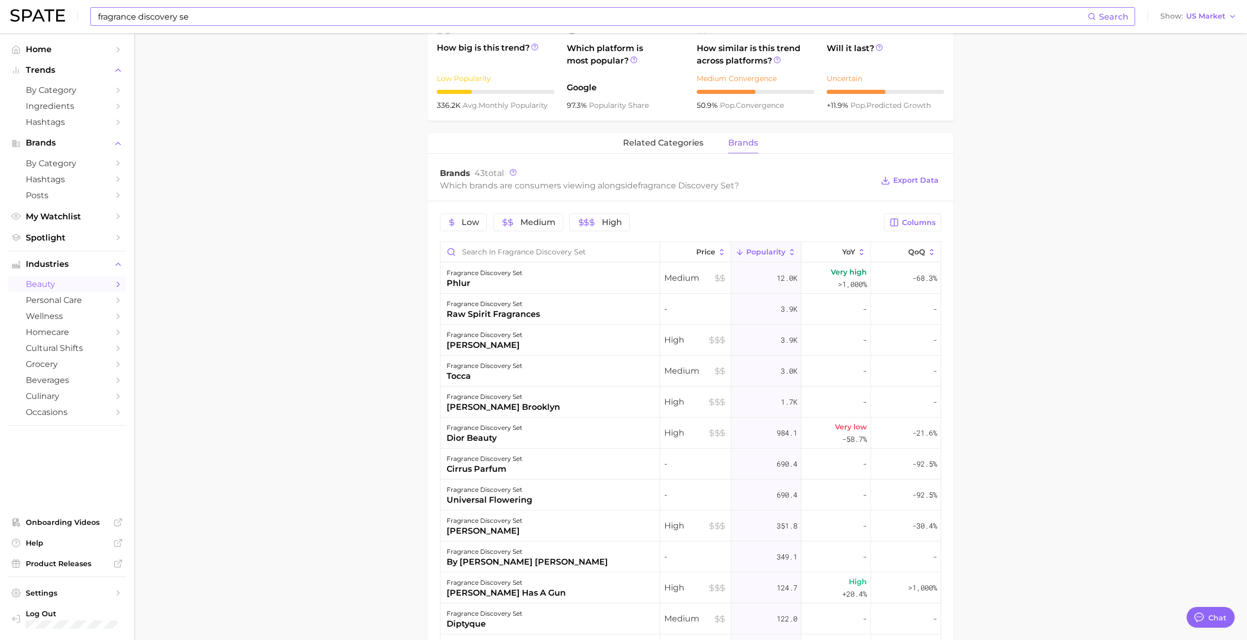
scroll to position [380, 0]
click at [531, 299] on div "fragrance discovery set" at bounding box center [493, 303] width 93 height 12
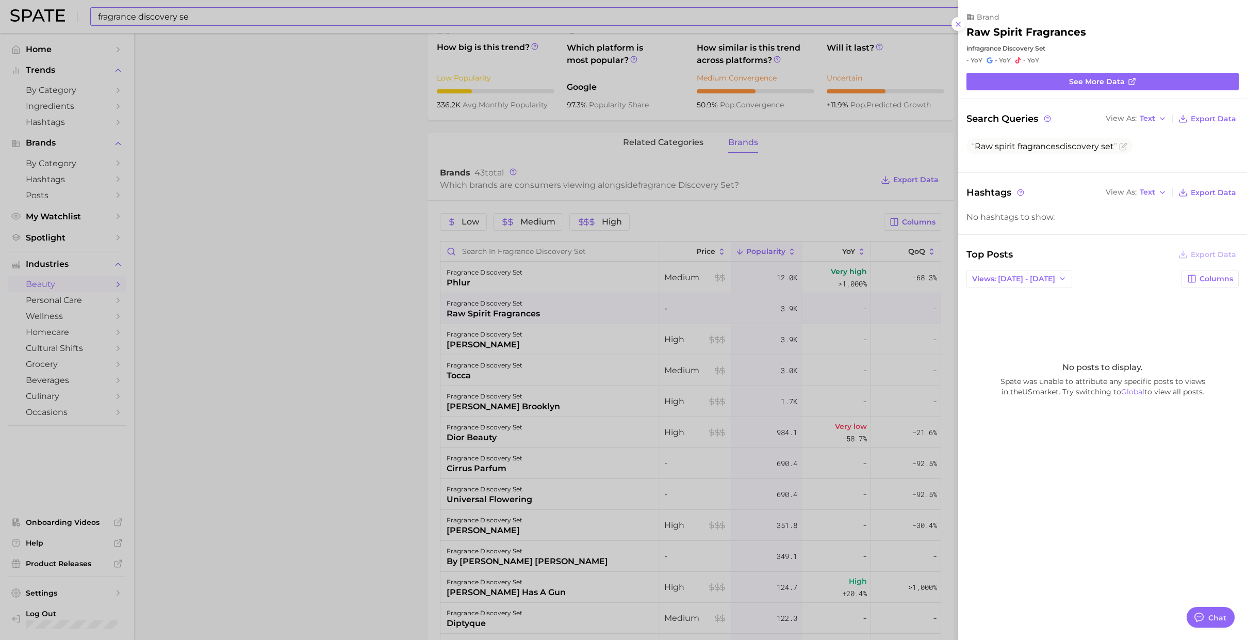
click at [531, 299] on div at bounding box center [623, 320] width 1247 height 640
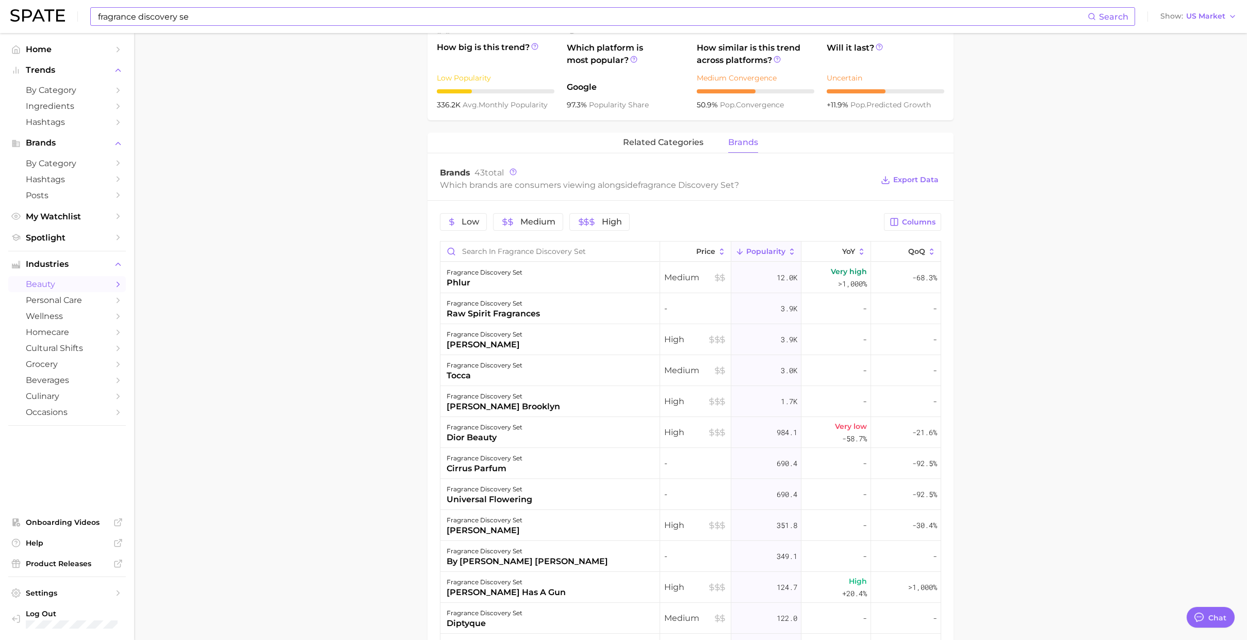
click at [438, 15] on input "fragrance discovery se" at bounding box center [592, 17] width 991 height 18
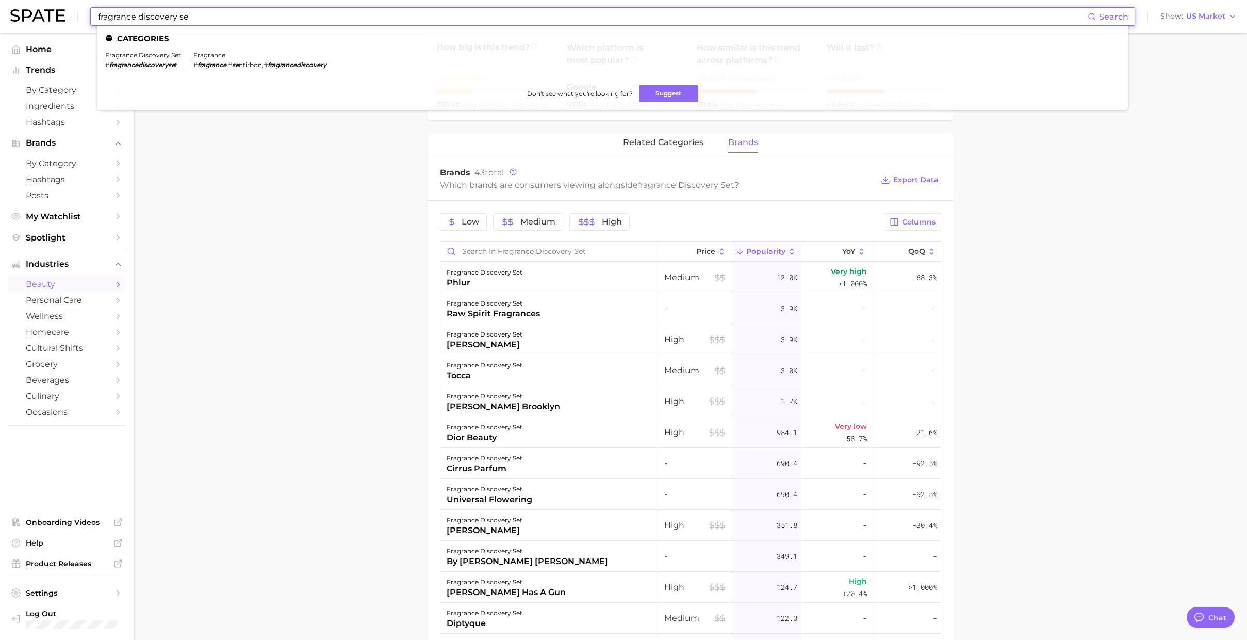
click at [438, 15] on input "fragrance discovery se" at bounding box center [592, 17] width 991 height 18
type input "fragrance layering"
click at [145, 52] on link "layering fragrance" at bounding box center [135, 55] width 60 height 8
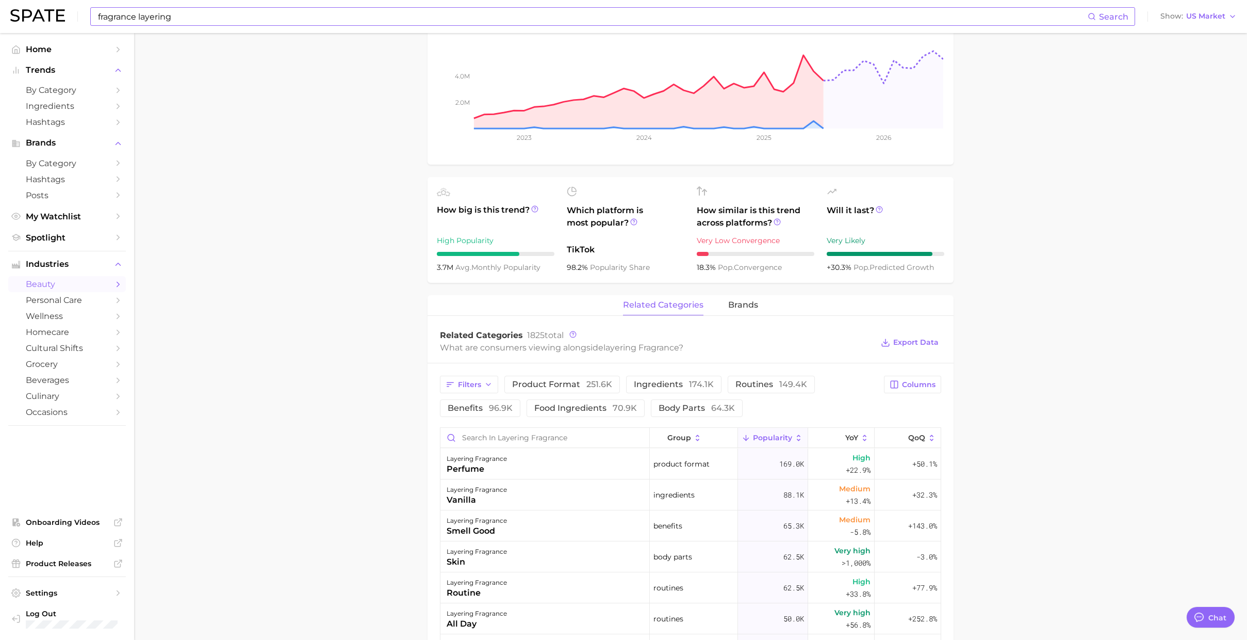
scroll to position [376, 0]
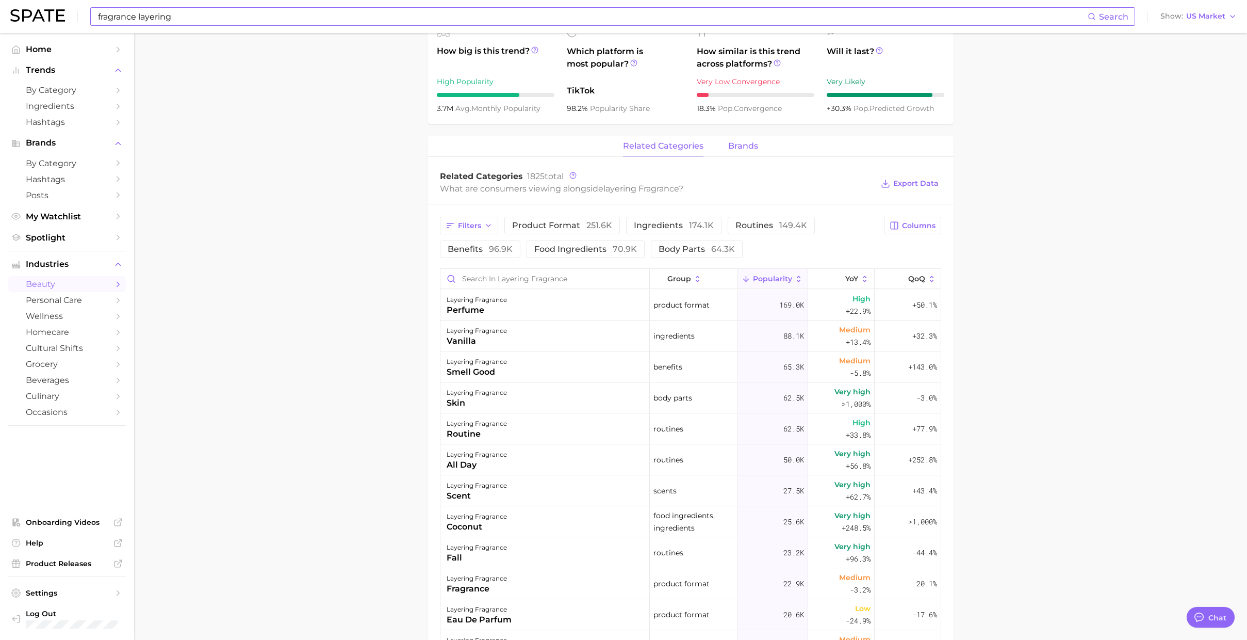
click at [699, 143] on span "brands" at bounding box center [743, 145] width 30 height 9
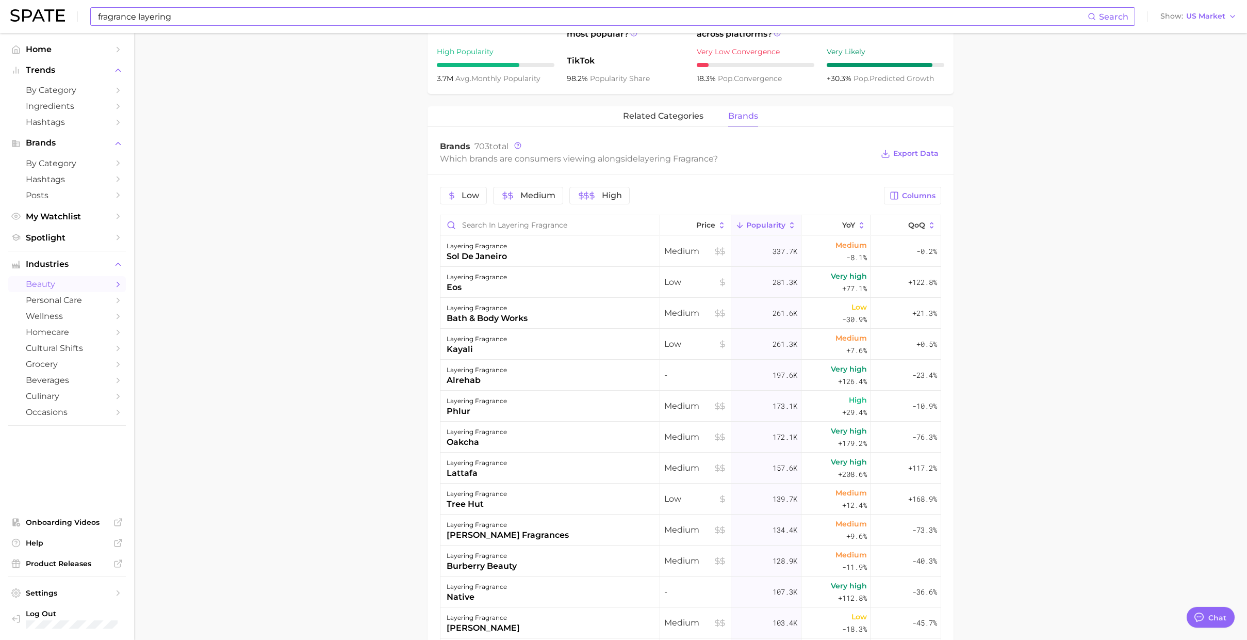
scroll to position [412, 0]
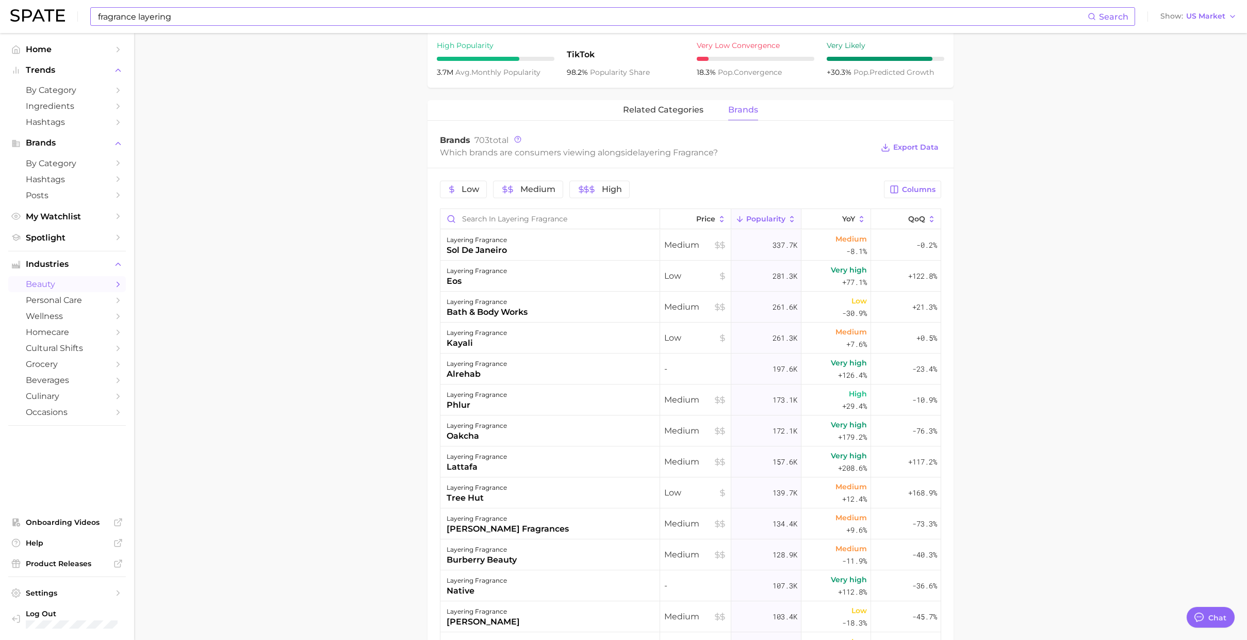
click at [318, 12] on input "fragrance layering" at bounding box center [592, 17] width 991 height 18
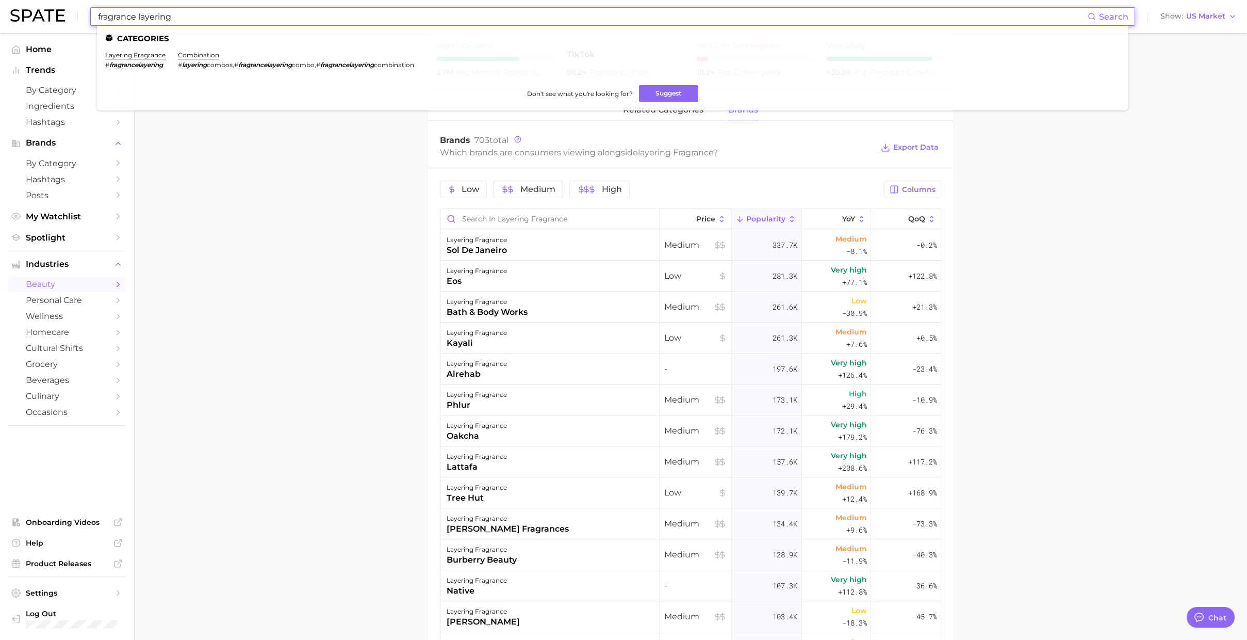
click at [318, 12] on input "fragrance layering" at bounding box center [592, 17] width 991 height 18
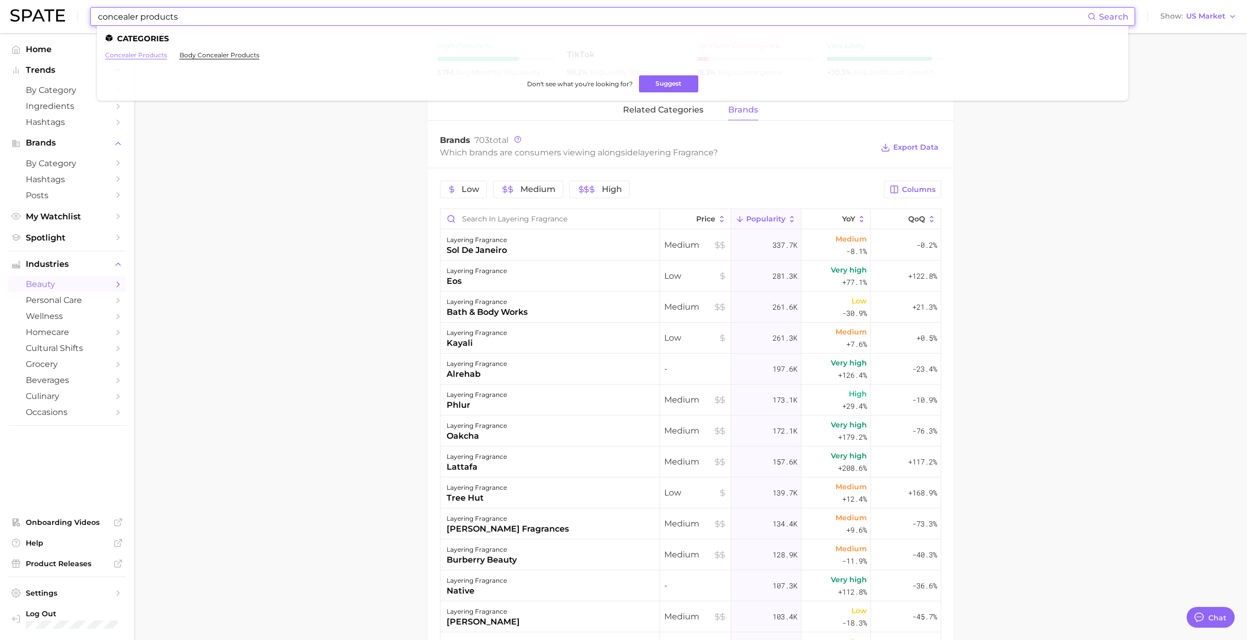
type input "concealer products"
click at [164, 54] on link "concealer products" at bounding box center [136, 55] width 62 height 8
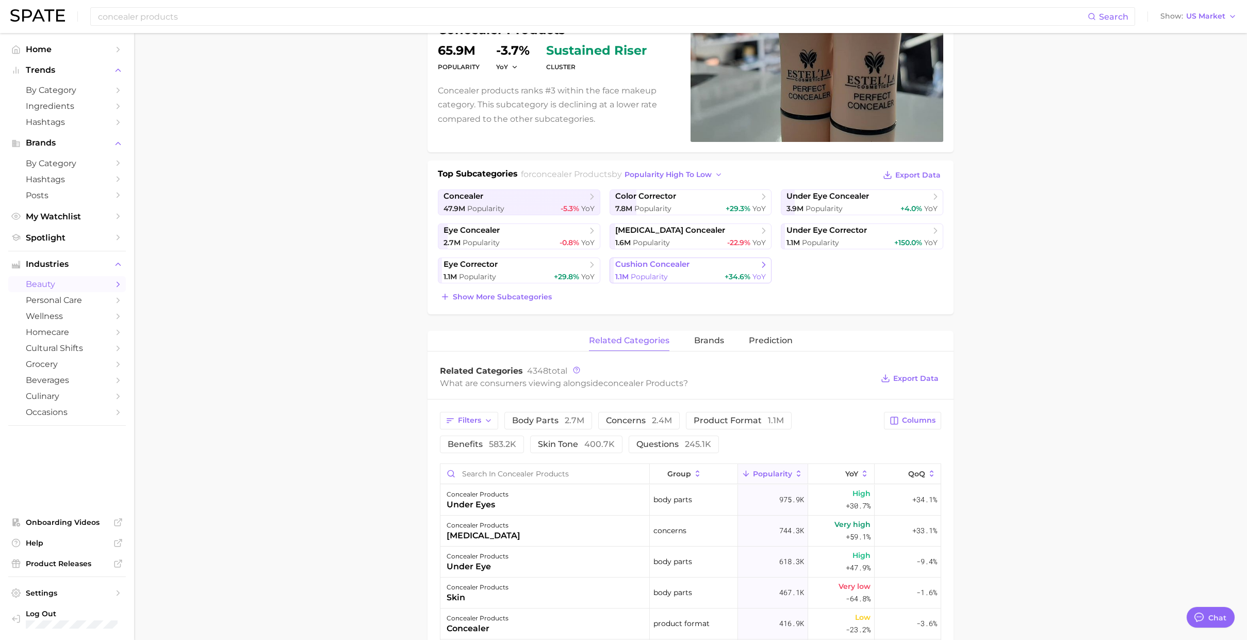
scroll to position [337, 0]
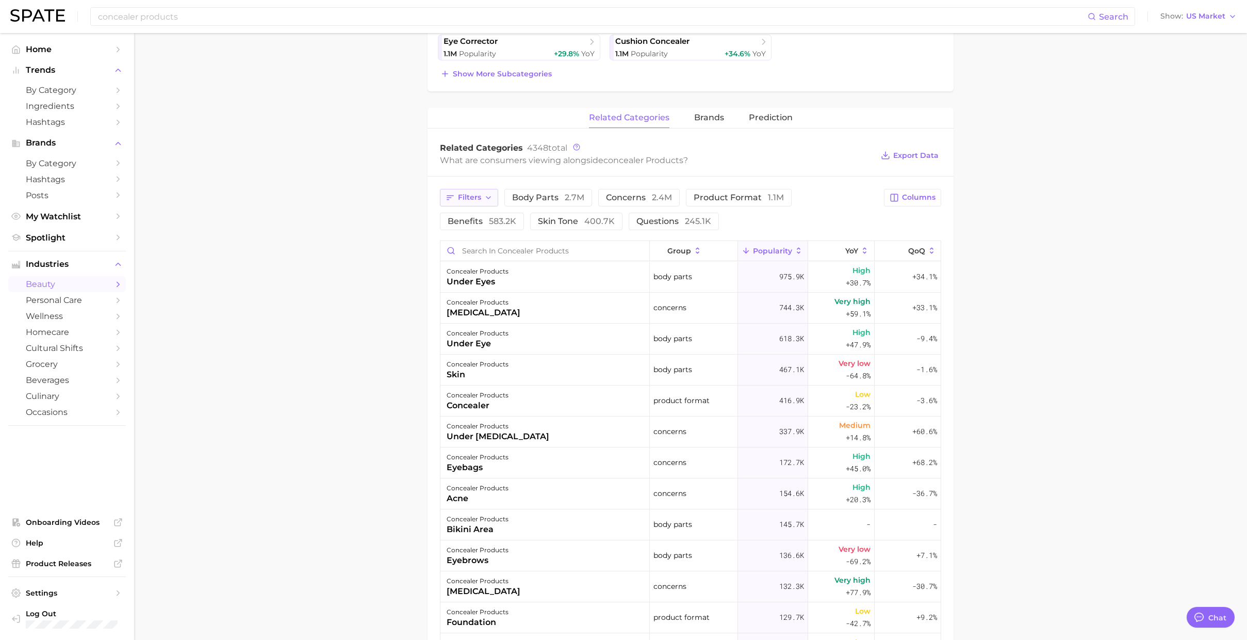
click at [473, 202] on span "Filters" at bounding box center [469, 197] width 23 height 9
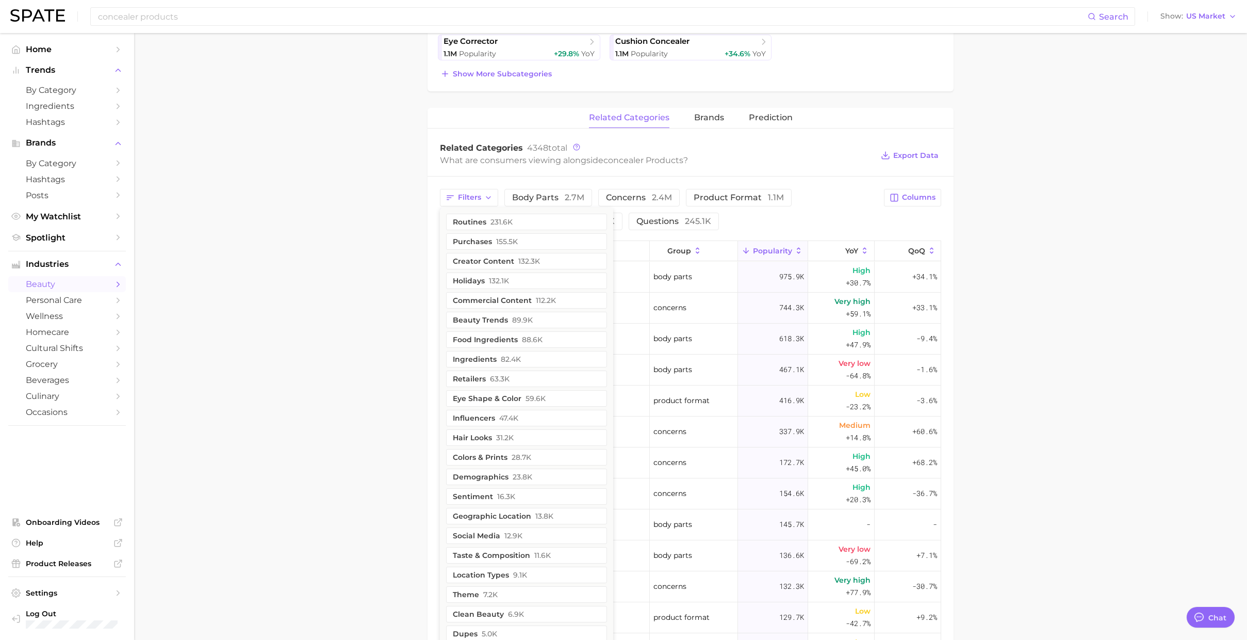
click at [337, 167] on main "1. makeup 2. face makeup 3. concealer products 4. Subcategory Overview Google T…" at bounding box center [690, 320] width 1113 height 1248
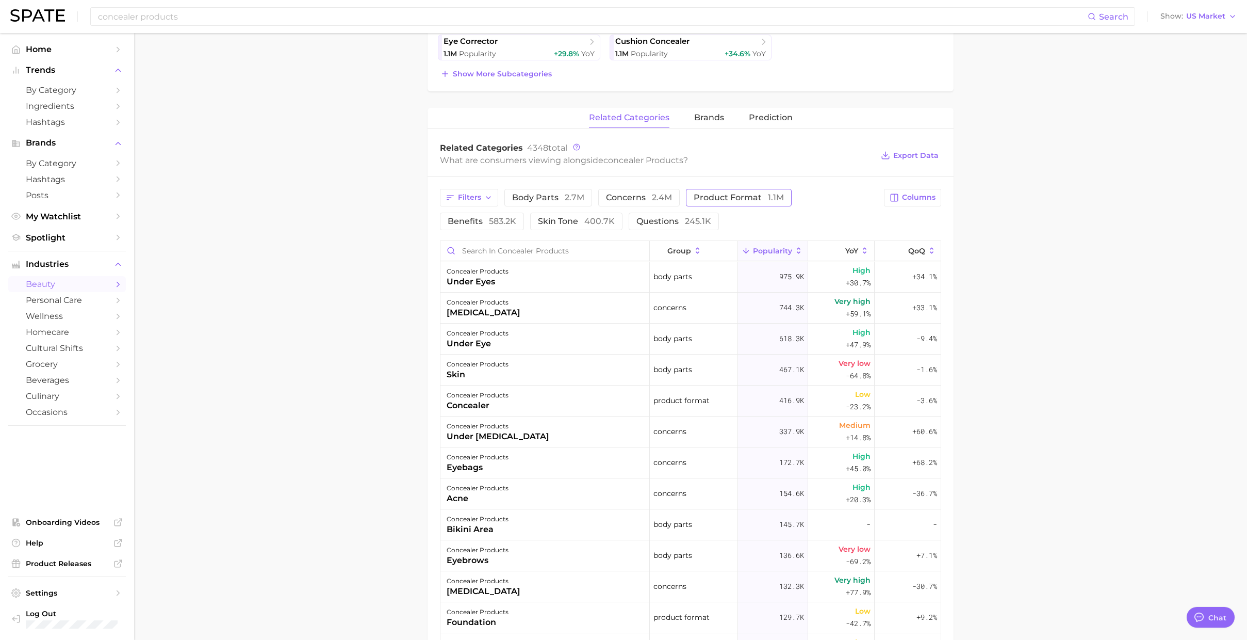
click at [699, 204] on button "product format 1.1m" at bounding box center [739, 198] width 106 height 18
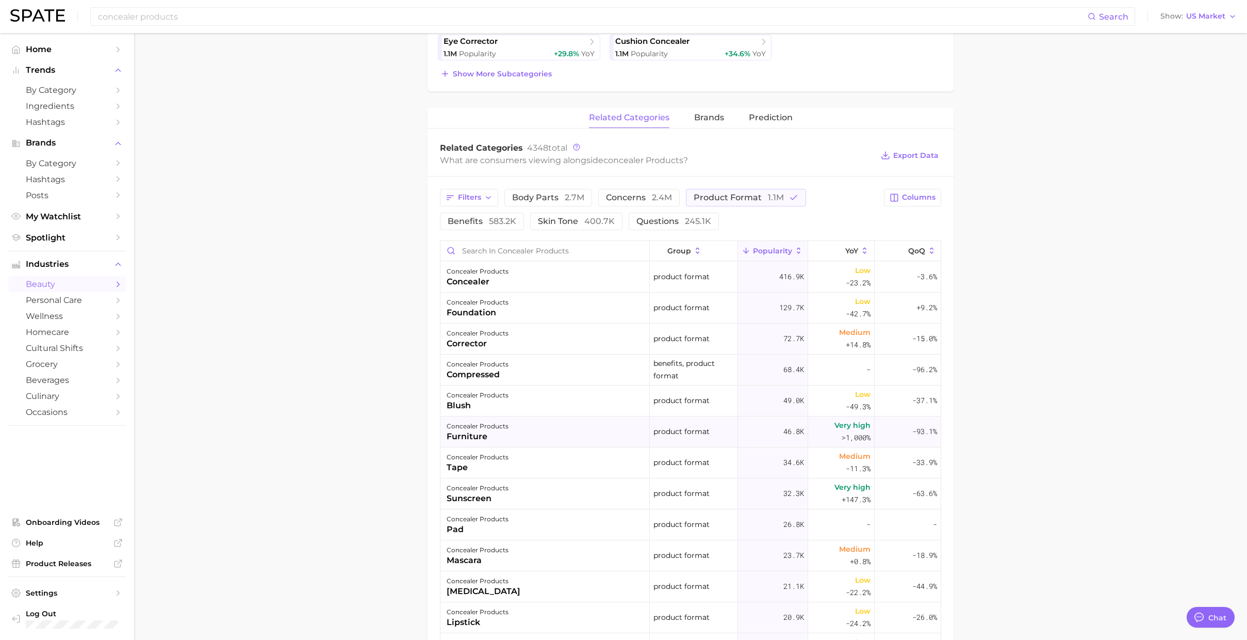
click at [496, 320] on div "furniture" at bounding box center [478, 436] width 62 height 12
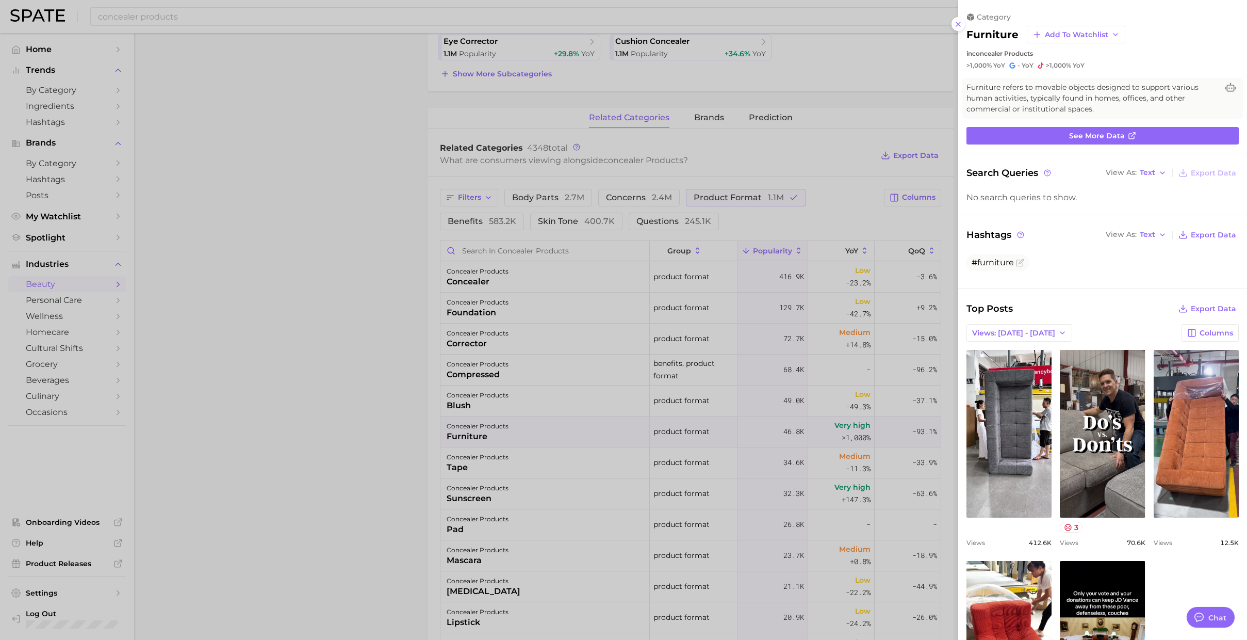
scroll to position [0, 0]
click at [684, 320] on div at bounding box center [623, 320] width 1247 height 640
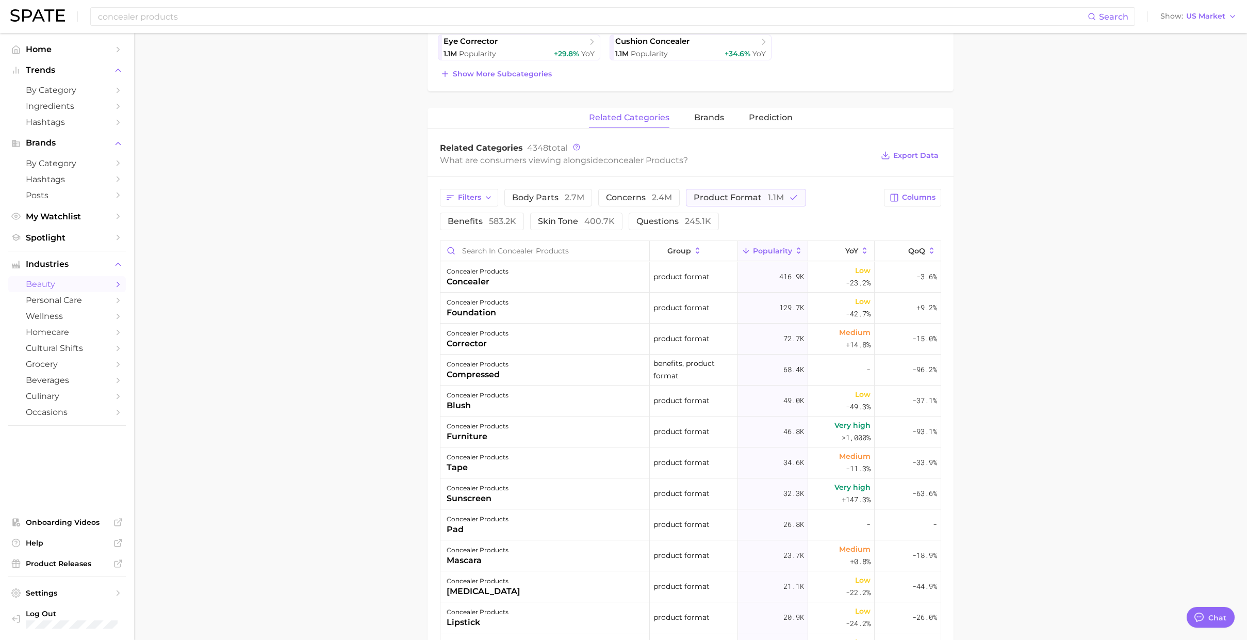
click at [306, 320] on main "1. makeup 2. face makeup 3. concealer products 4. Subcategory Overview Google T…" at bounding box center [690, 320] width 1113 height 1248
click at [517, 320] on div "concealer products compressed" at bounding box center [545, 369] width 209 height 31
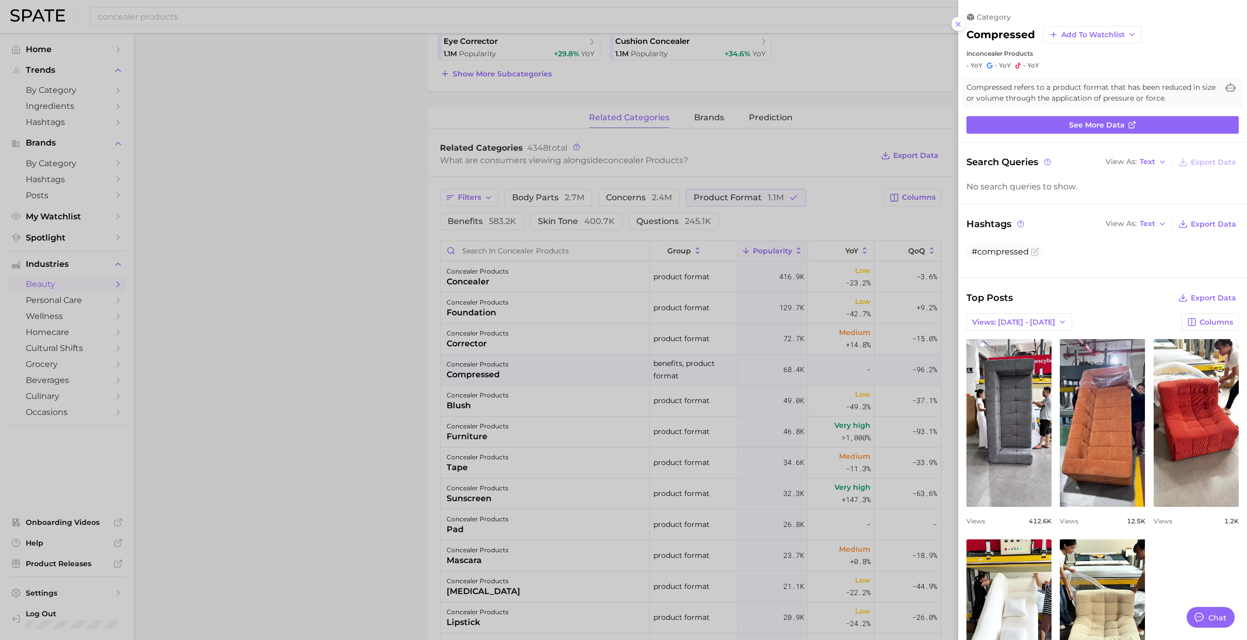
click at [517, 320] on div at bounding box center [623, 320] width 1247 height 640
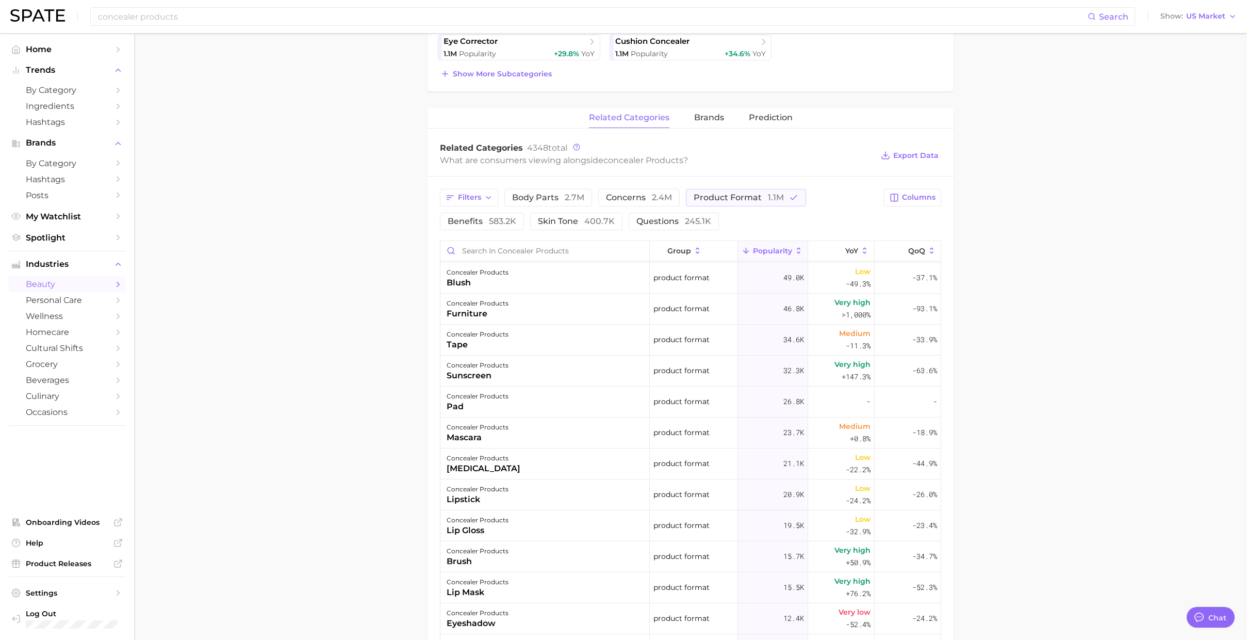
scroll to position [119, 0]
click at [396, 18] on input "concealer products" at bounding box center [592, 17] width 991 height 18
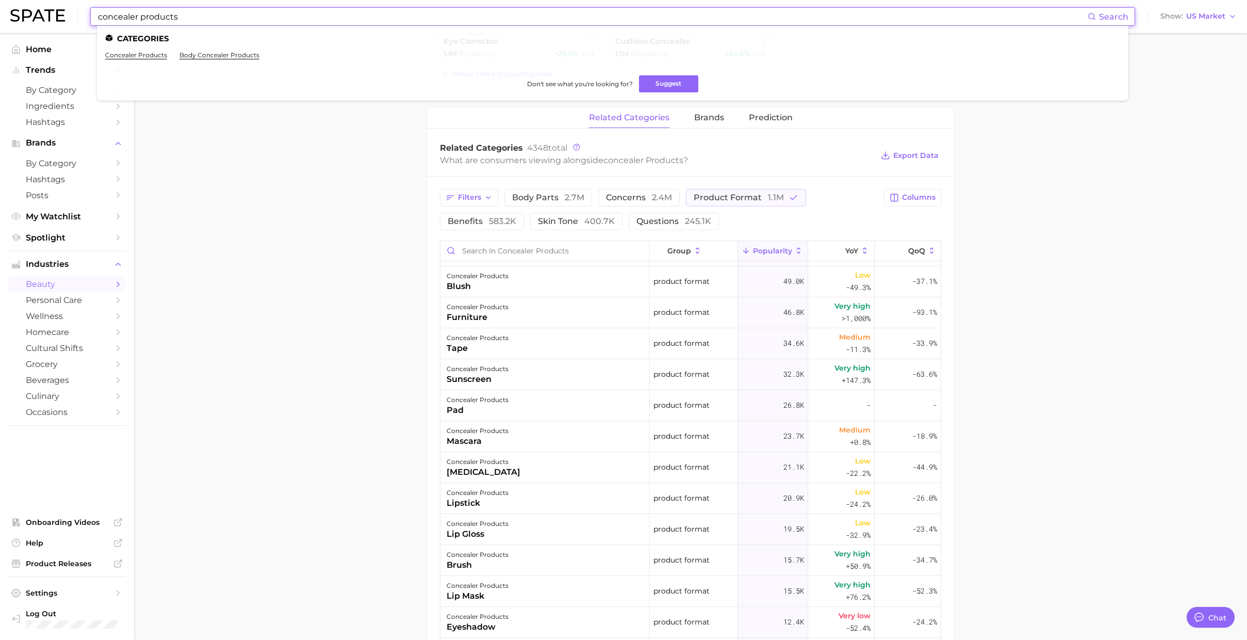
click at [396, 18] on input "concealer products" at bounding box center [592, 17] width 991 height 18
type input "blush products"
click at [140, 55] on link "blush products" at bounding box center [129, 55] width 48 height 8
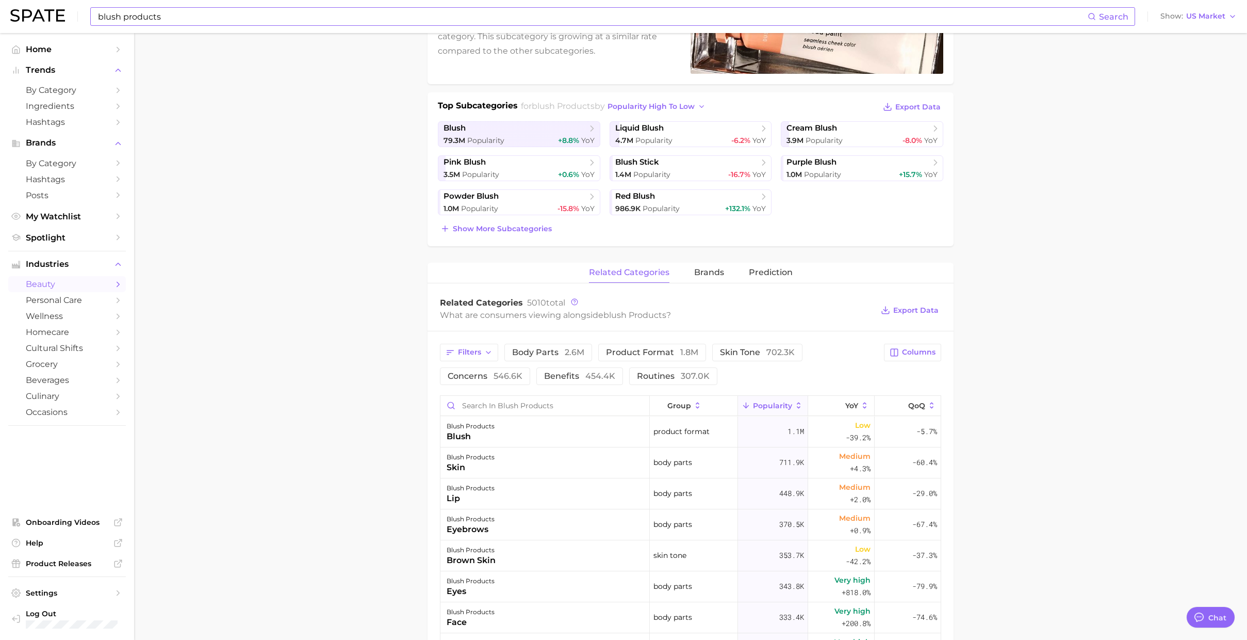
scroll to position [184, 0]
click at [637, 320] on span "product format 1.8m" at bounding box center [652, 351] width 92 height 8
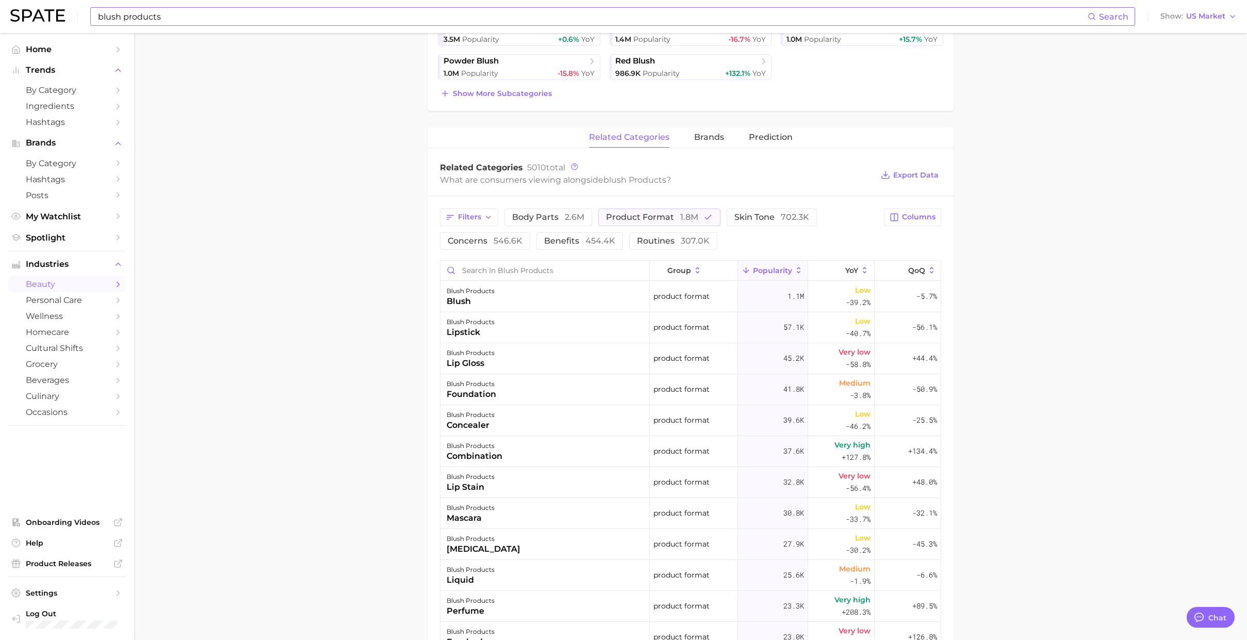
scroll to position [323, 0]
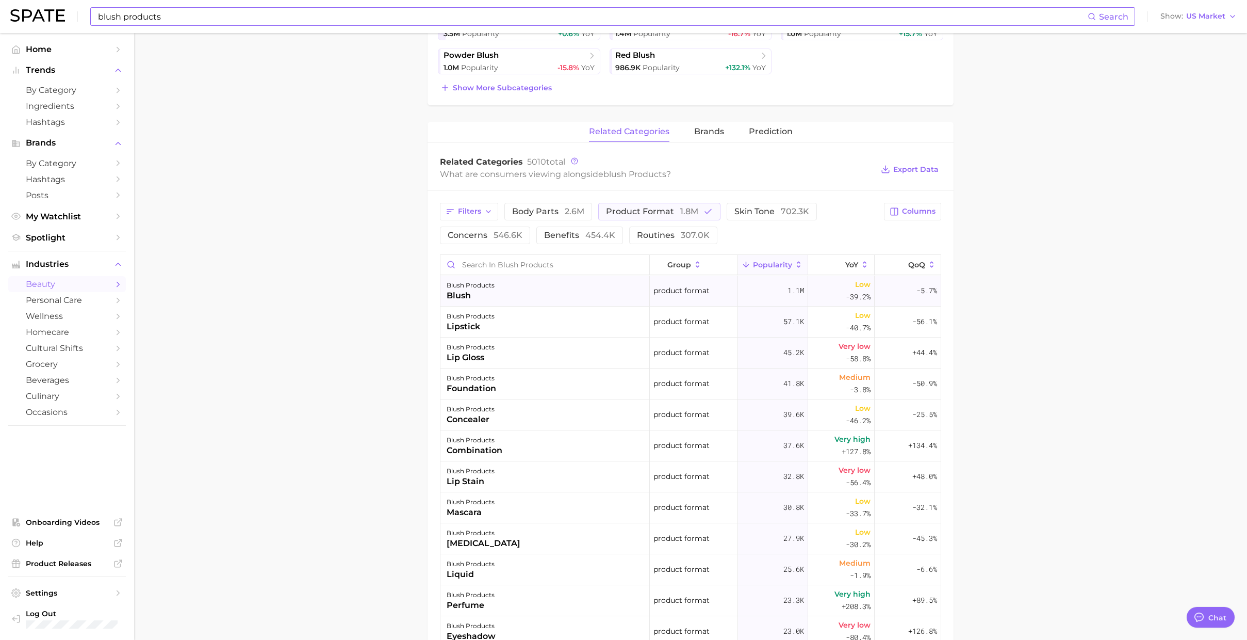
click at [482, 284] on div "blush products" at bounding box center [471, 285] width 48 height 12
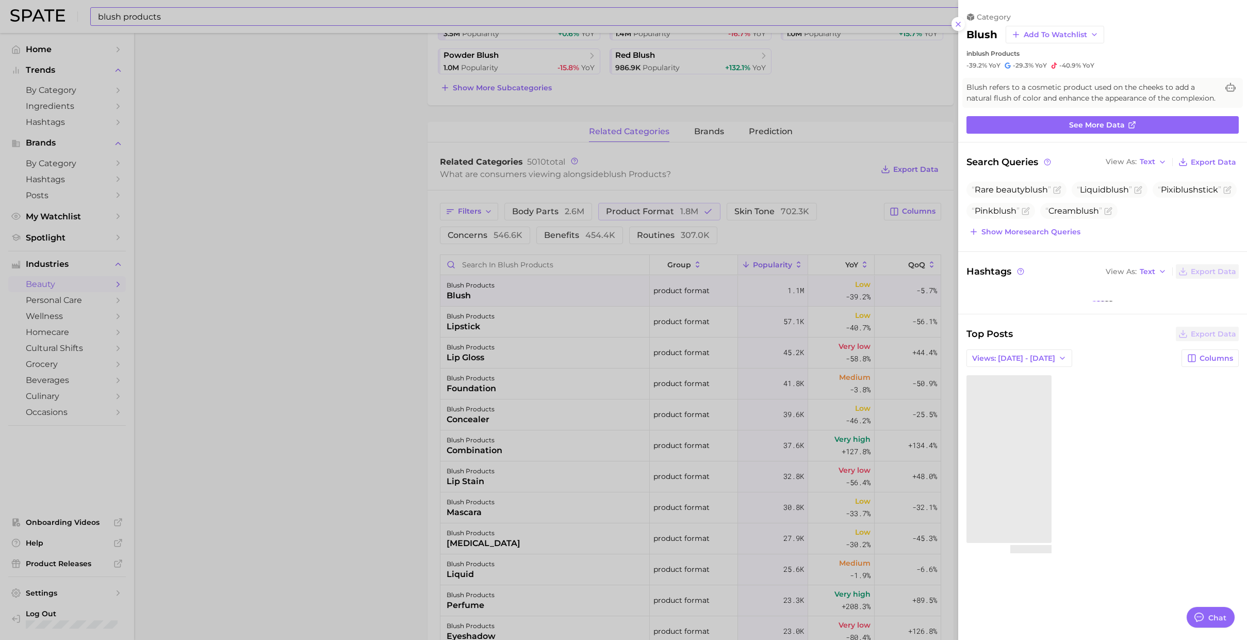
click at [483, 320] on div at bounding box center [623, 320] width 1247 height 640
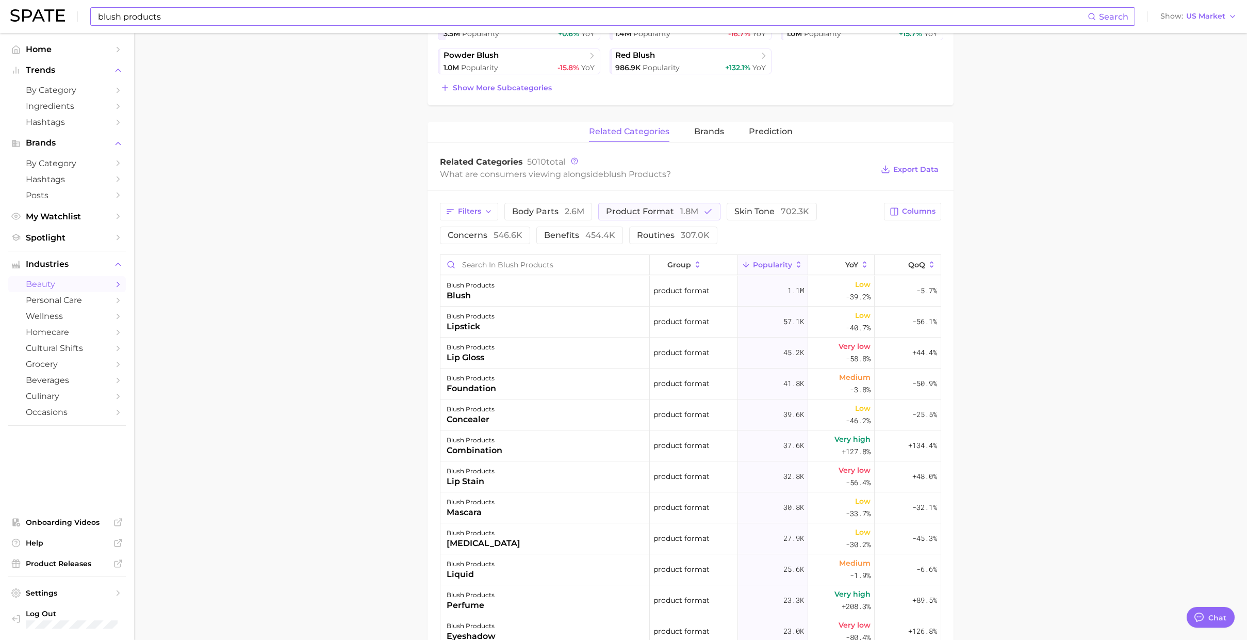
click at [275, 9] on input "blush products" at bounding box center [592, 17] width 991 height 18
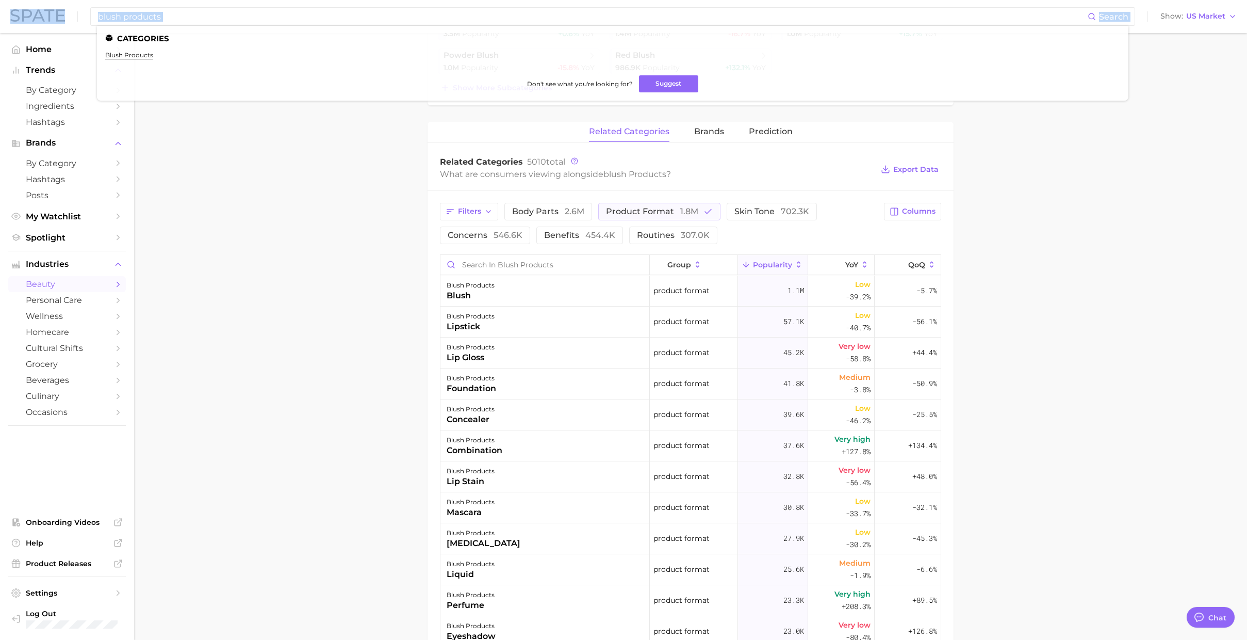
drag, startPoint x: 221, startPoint y: 25, endPoint x: -55, endPoint y: -2, distance: 277.7
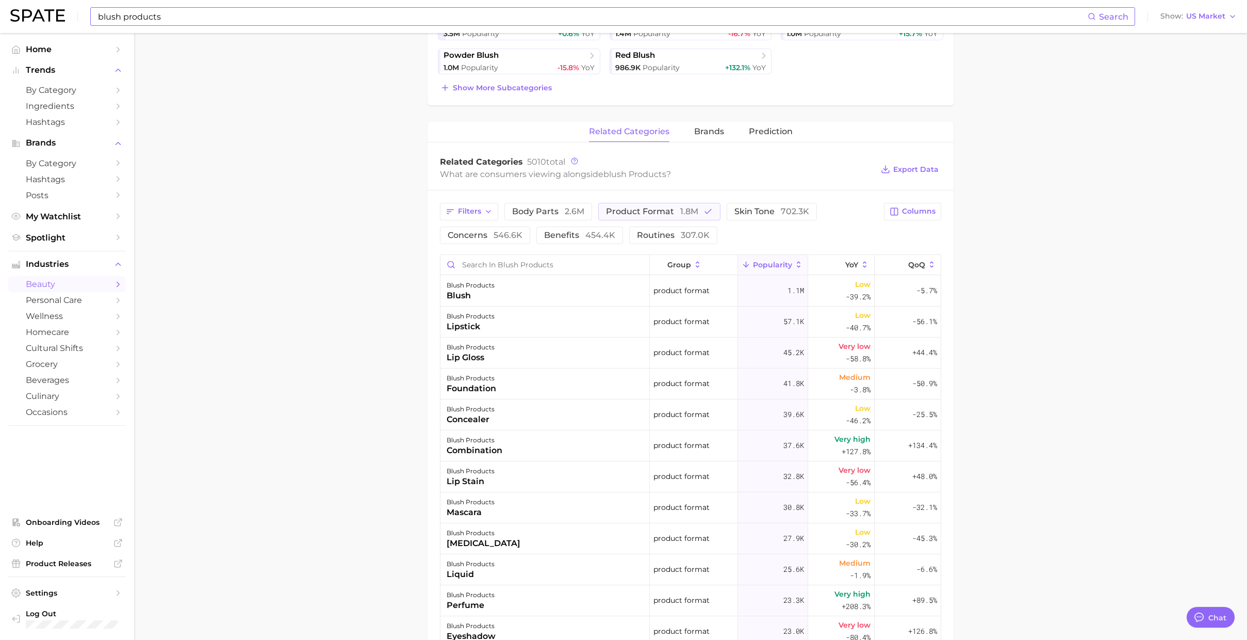
click at [157, 14] on input "blush products" at bounding box center [592, 17] width 991 height 18
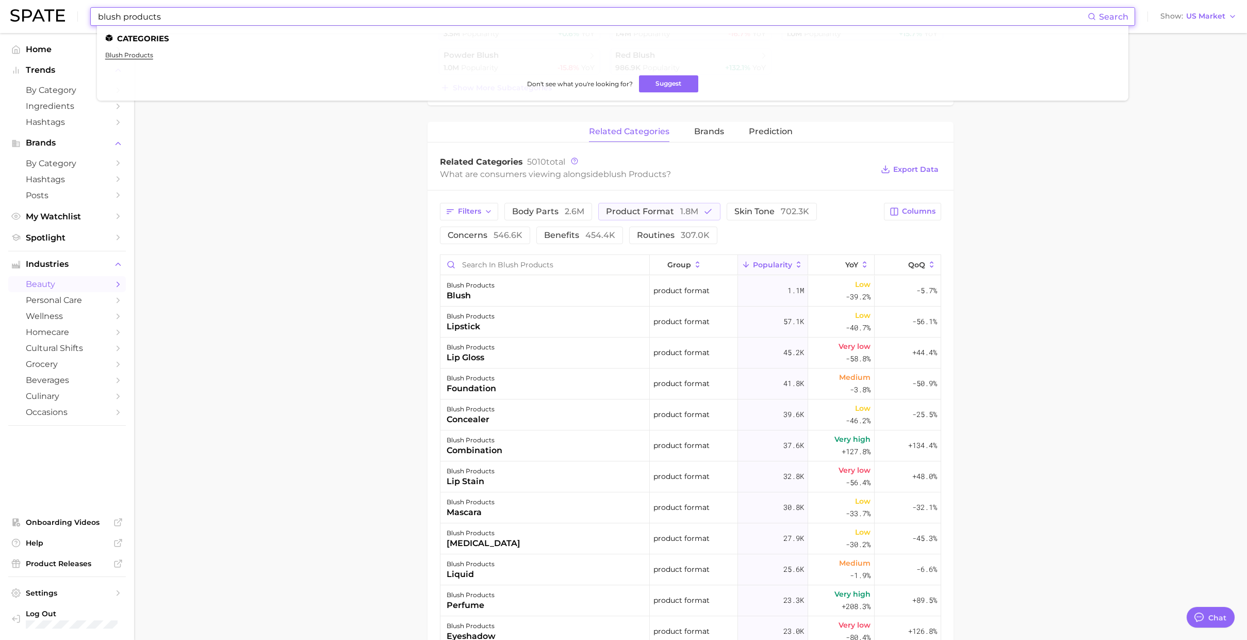
drag, startPoint x: 177, startPoint y: 14, endPoint x: 55, endPoint y: 10, distance: 121.8
click at [55, 10] on div "blush products Search Categories blush products Don't see what you're looking f…" at bounding box center [623, 16] width 1227 height 33
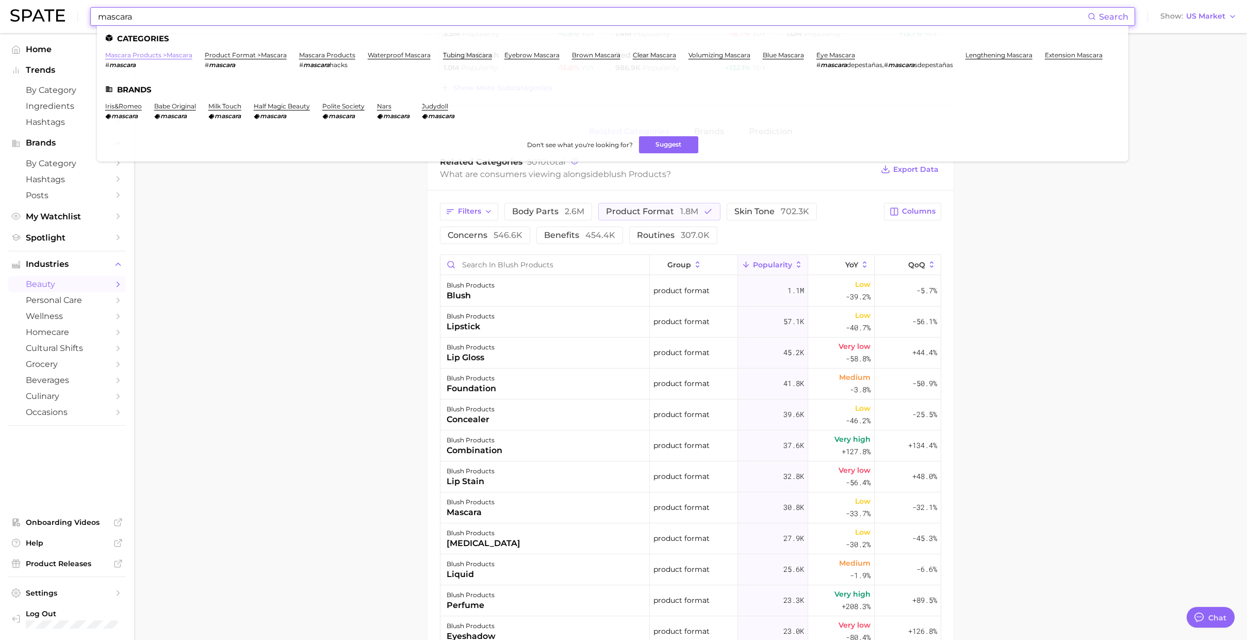
type input "mascara"
click at [191, 54] on link "mascara products > mascara" at bounding box center [148, 55] width 87 height 8
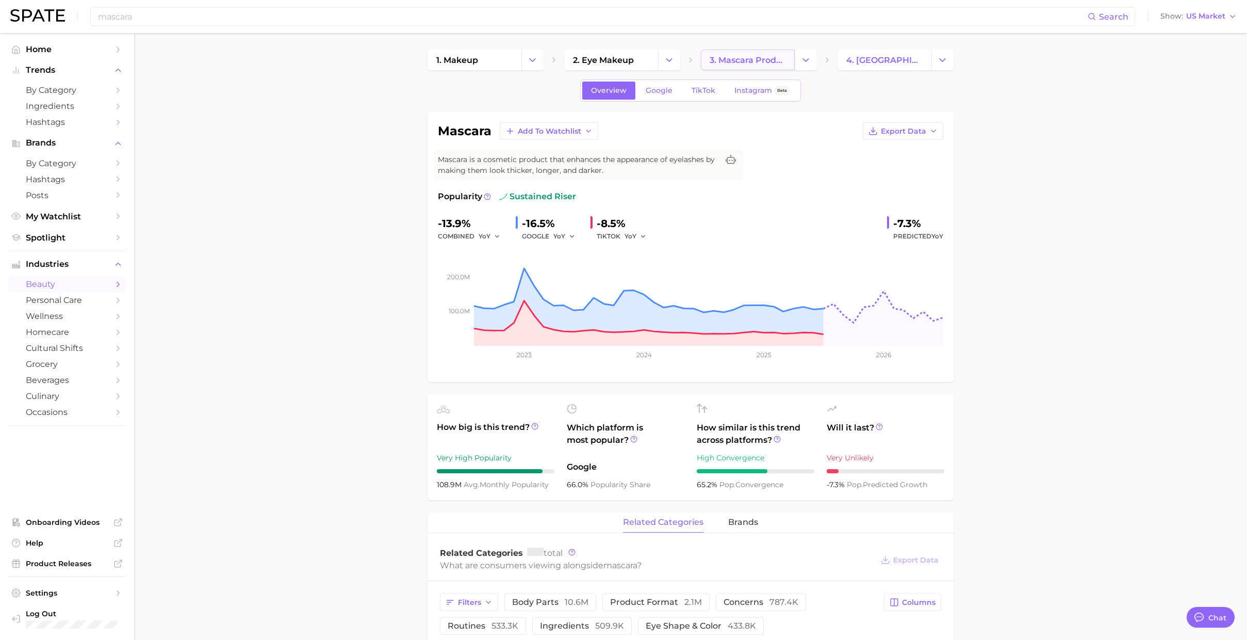
click at [699, 64] on span "3. mascara products" at bounding box center [748, 60] width 76 height 10
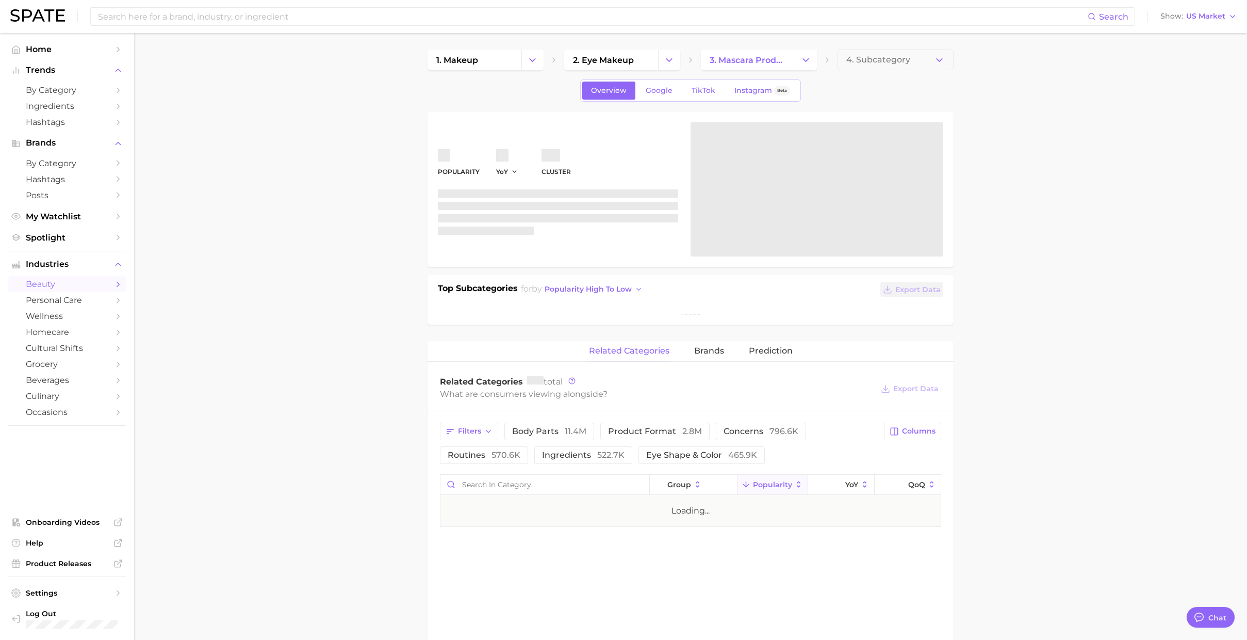
scroll to position [418, 0]
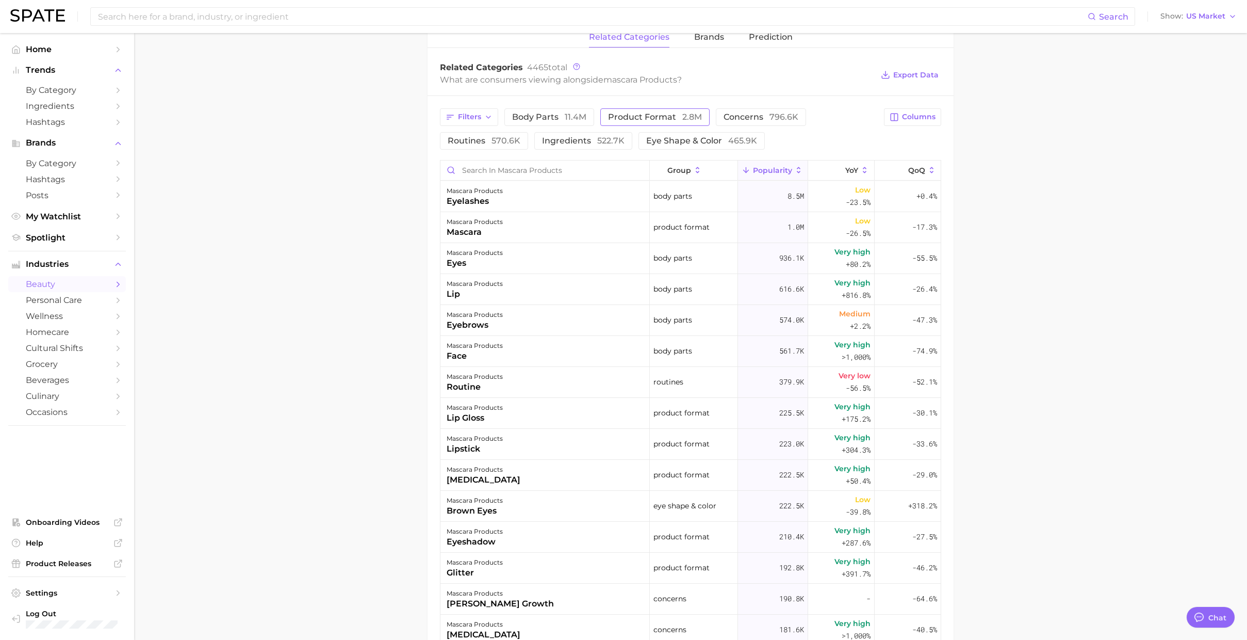
click at [661, 115] on span "product format 2.8m" at bounding box center [655, 117] width 94 height 8
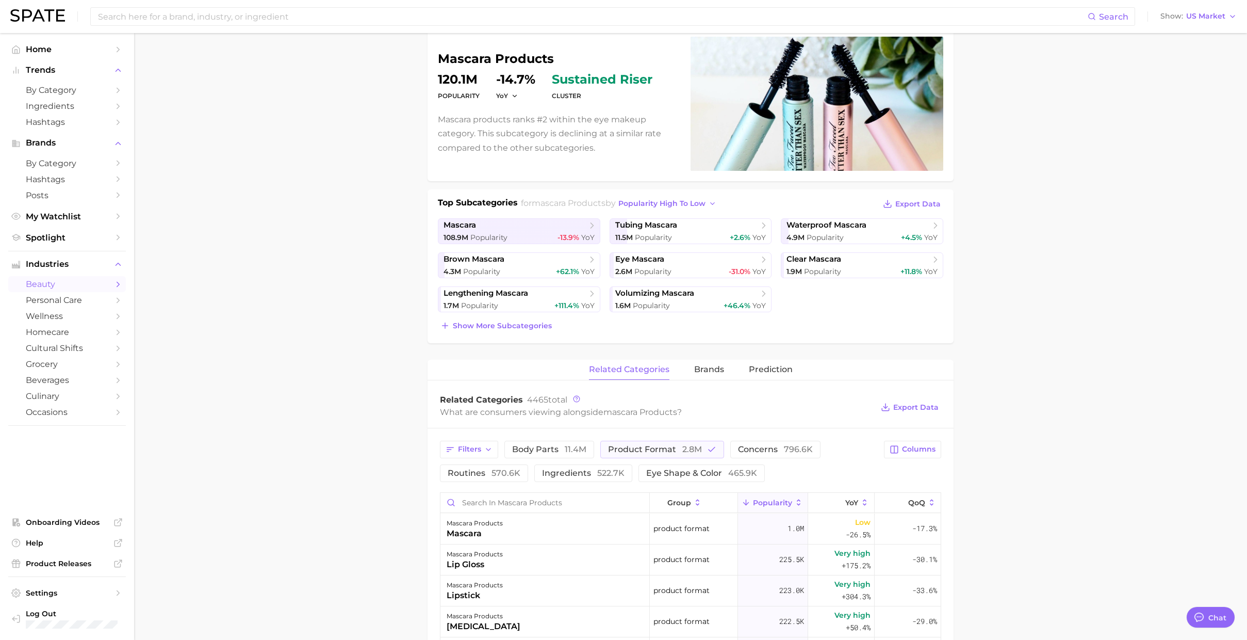
scroll to position [165, 0]
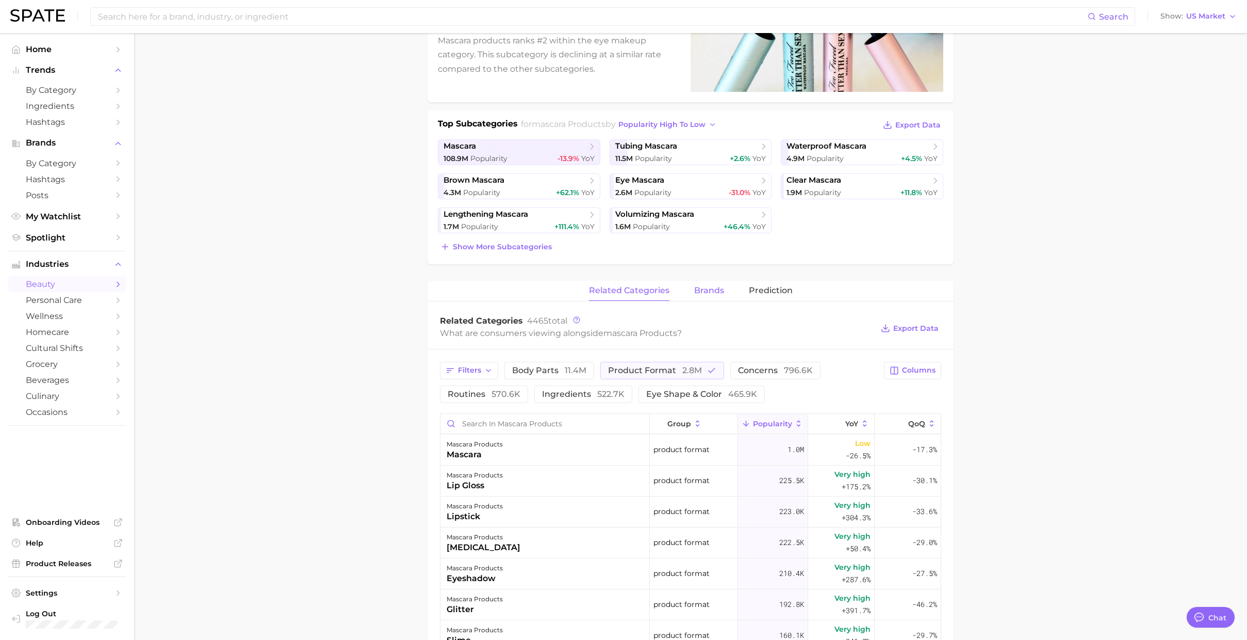
click at [699, 289] on span "brands" at bounding box center [709, 290] width 30 height 9
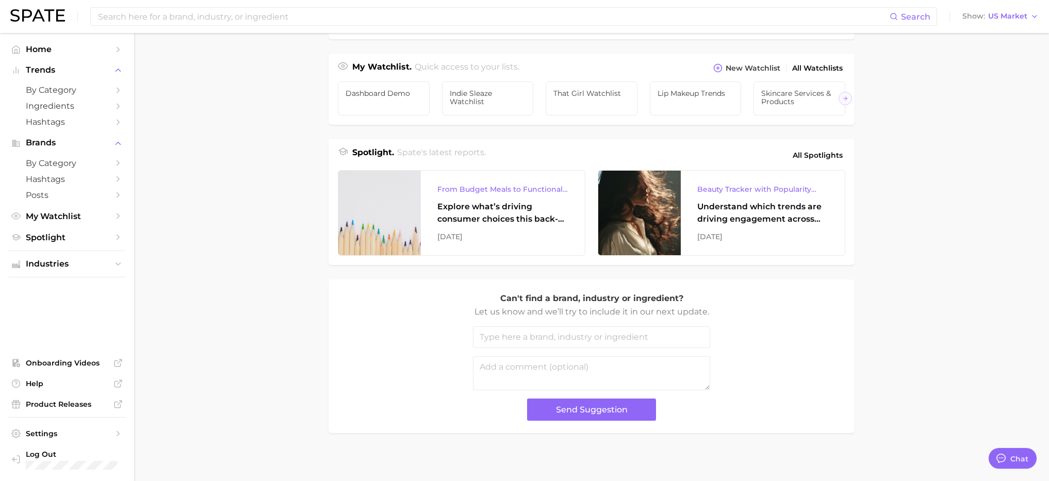
scroll to position [7275, 0]
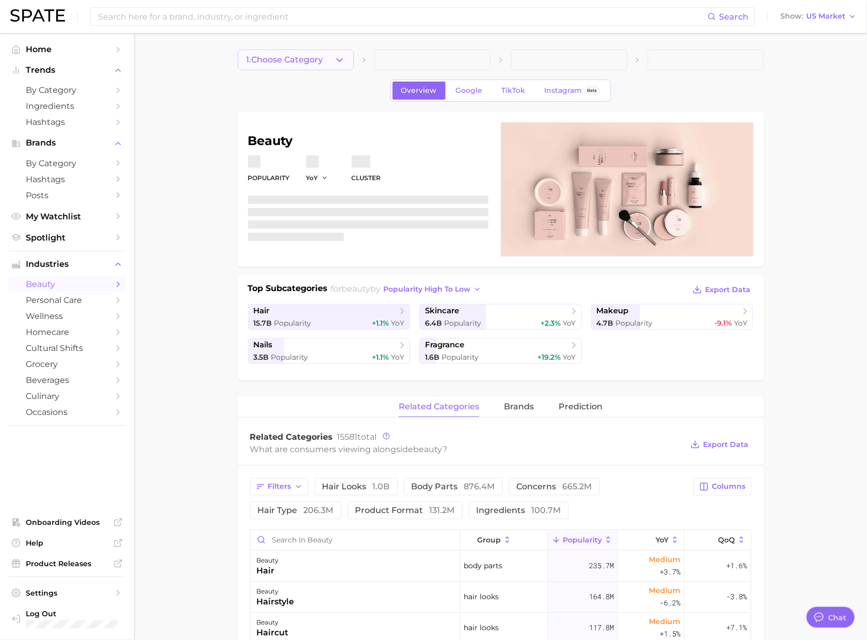
type textarea "x"
click at [50, 50] on span "Home" at bounding box center [67, 49] width 83 height 10
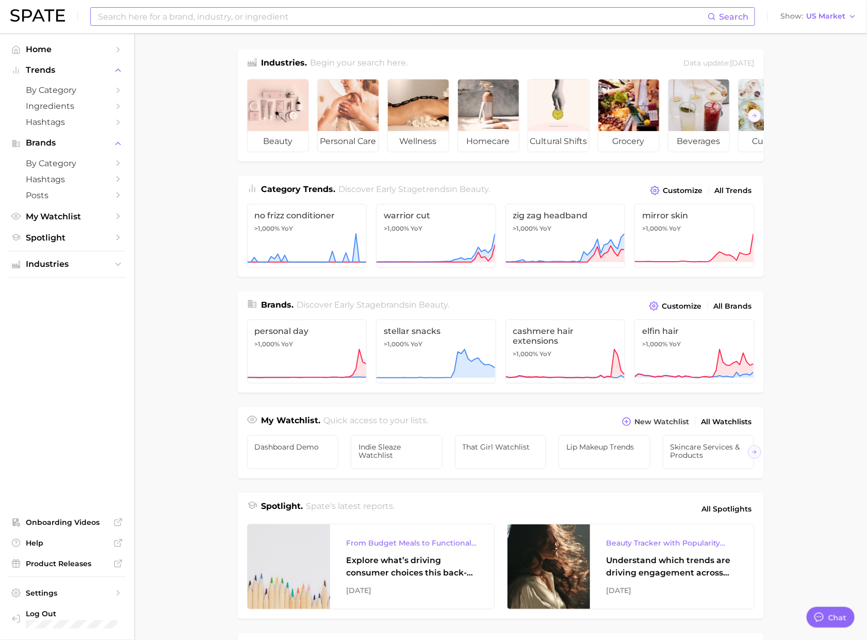
click at [113, 22] on input at bounding box center [402, 17] width 611 height 18
type input "d"
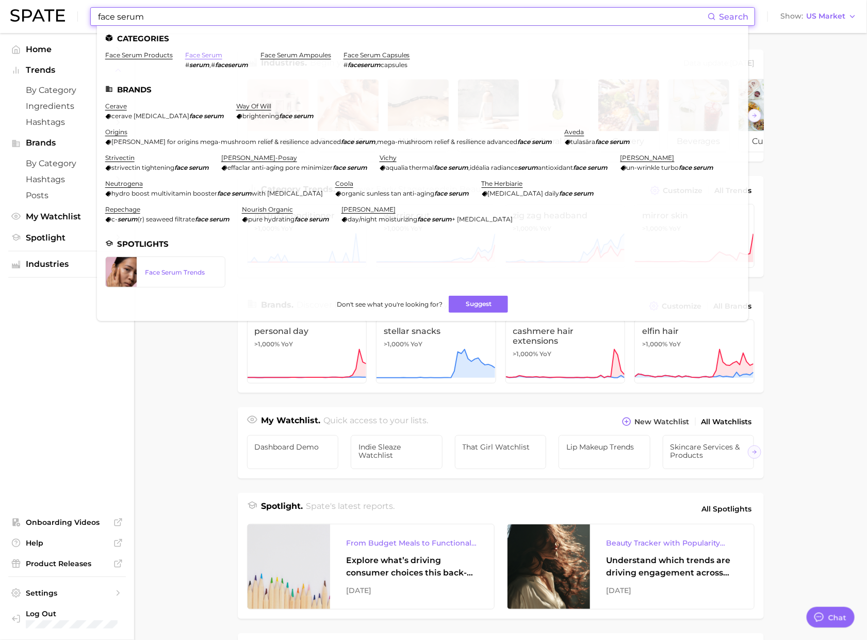
type input "face serum"
click at [206, 54] on link "face serum" at bounding box center [203, 55] width 37 height 8
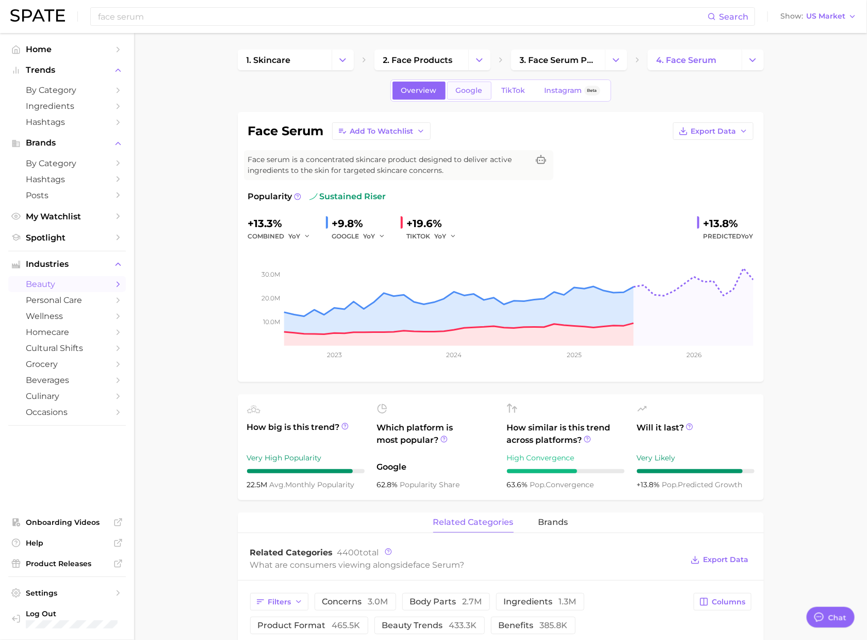
click at [473, 92] on span "Google" at bounding box center [469, 90] width 27 height 9
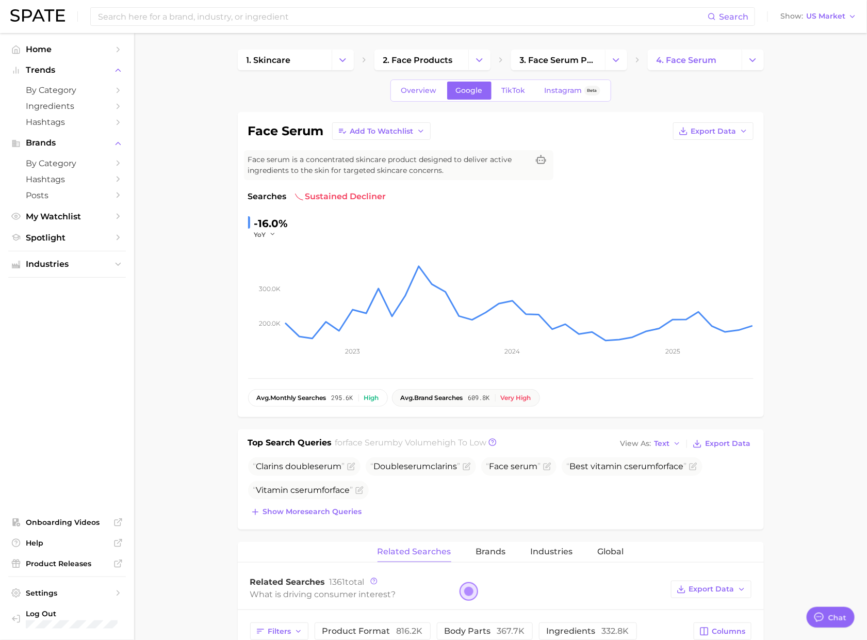
click at [521, 401] on div "Very high" at bounding box center [516, 397] width 30 height 7
